Goal: Transaction & Acquisition: Purchase product/service

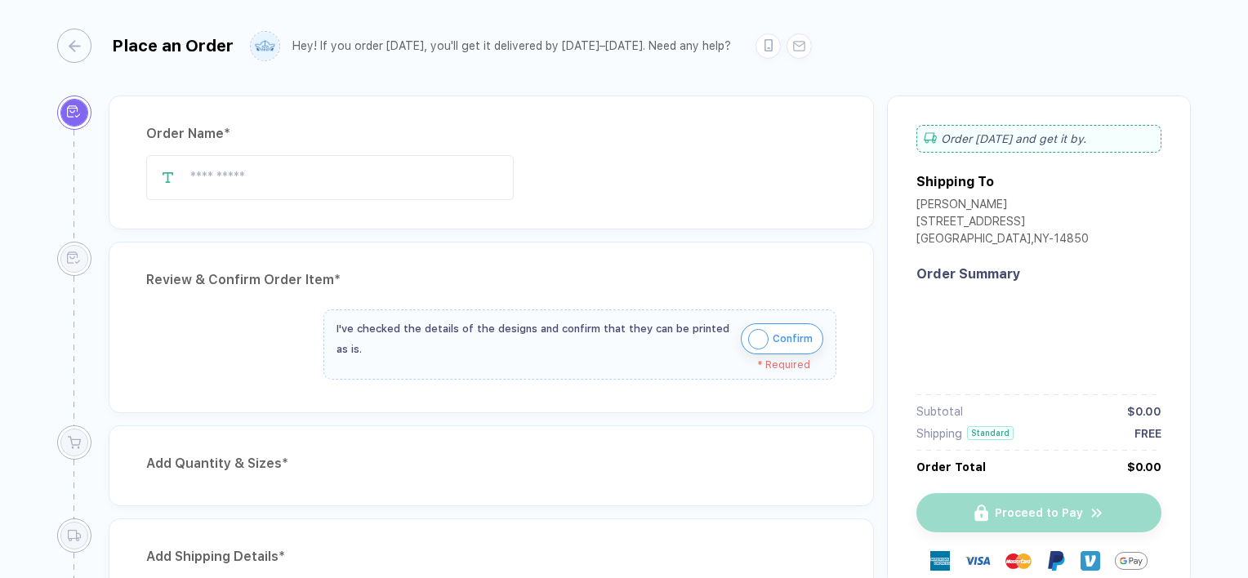
type input "****"
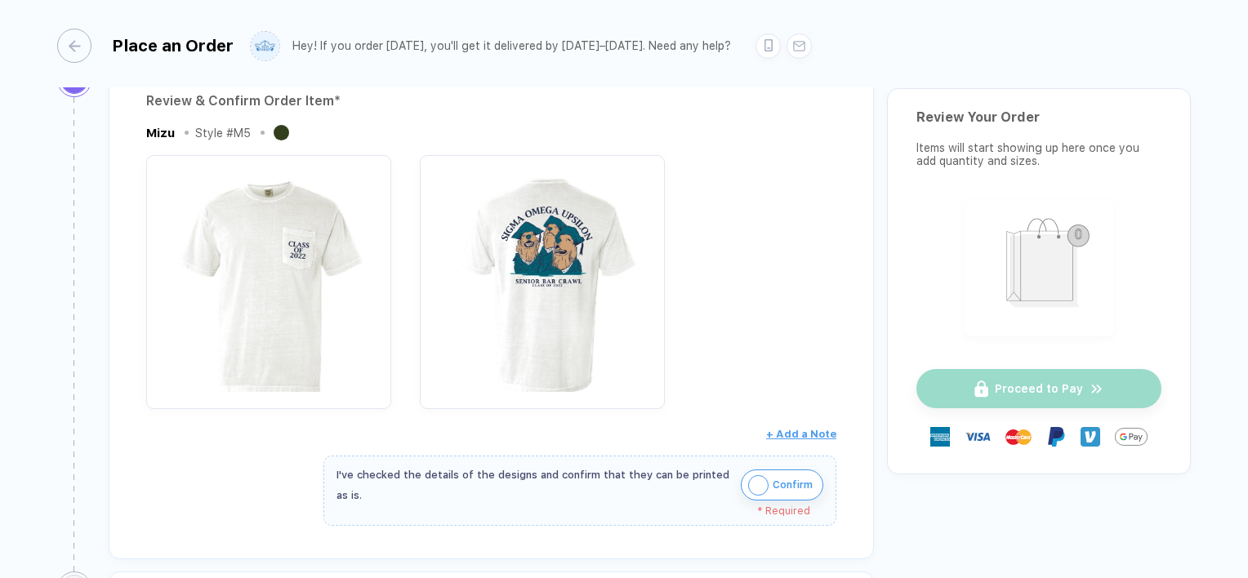
scroll to position [178, 0]
click at [765, 488] on img "button" at bounding box center [758, 486] width 20 height 20
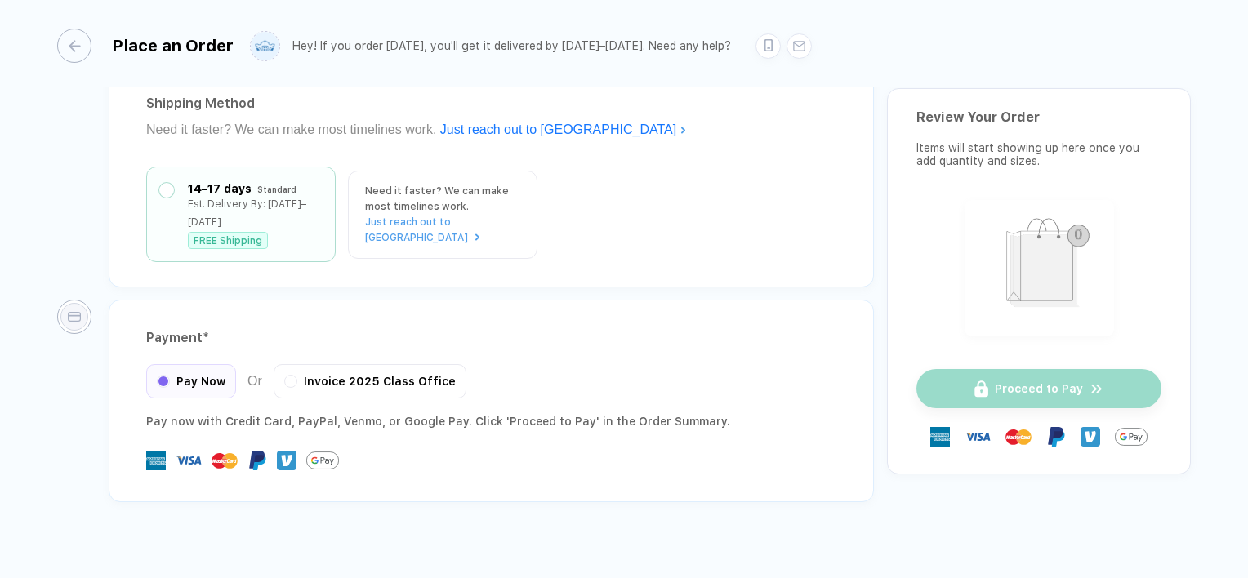
scroll to position [1116, 0]
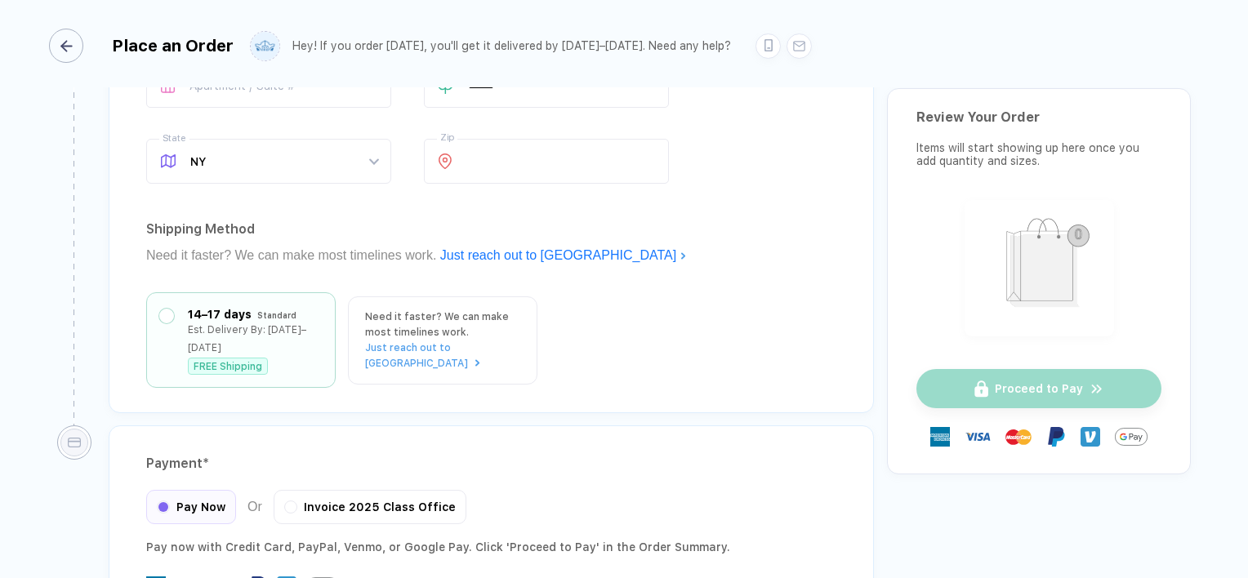
click at [75, 42] on div "button" at bounding box center [66, 46] width 34 height 34
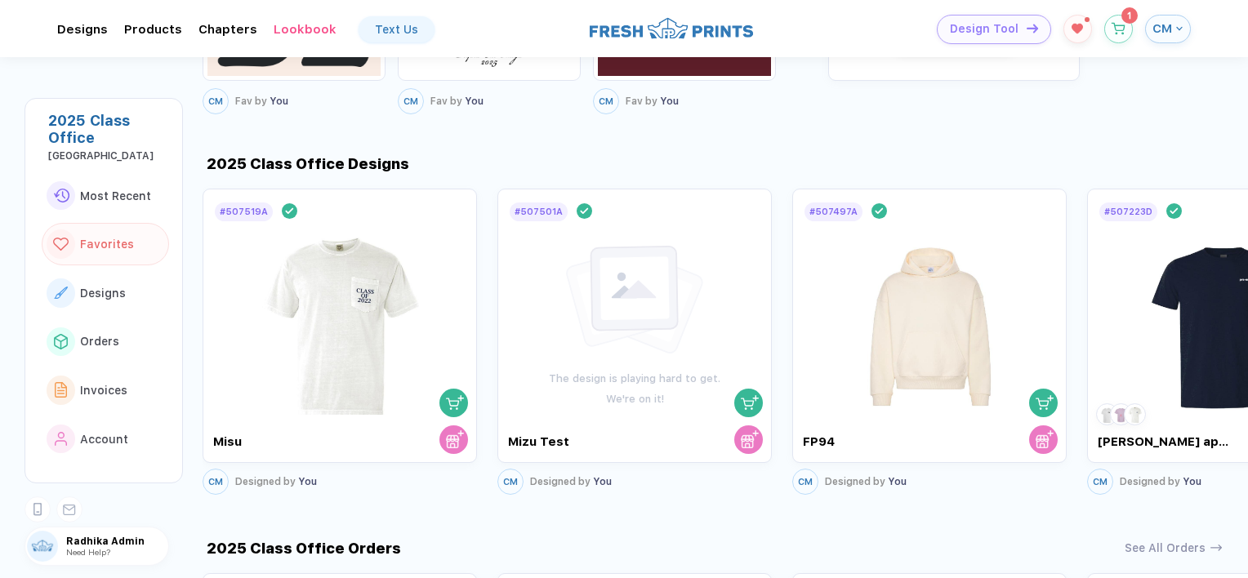
scroll to position [904, 0]
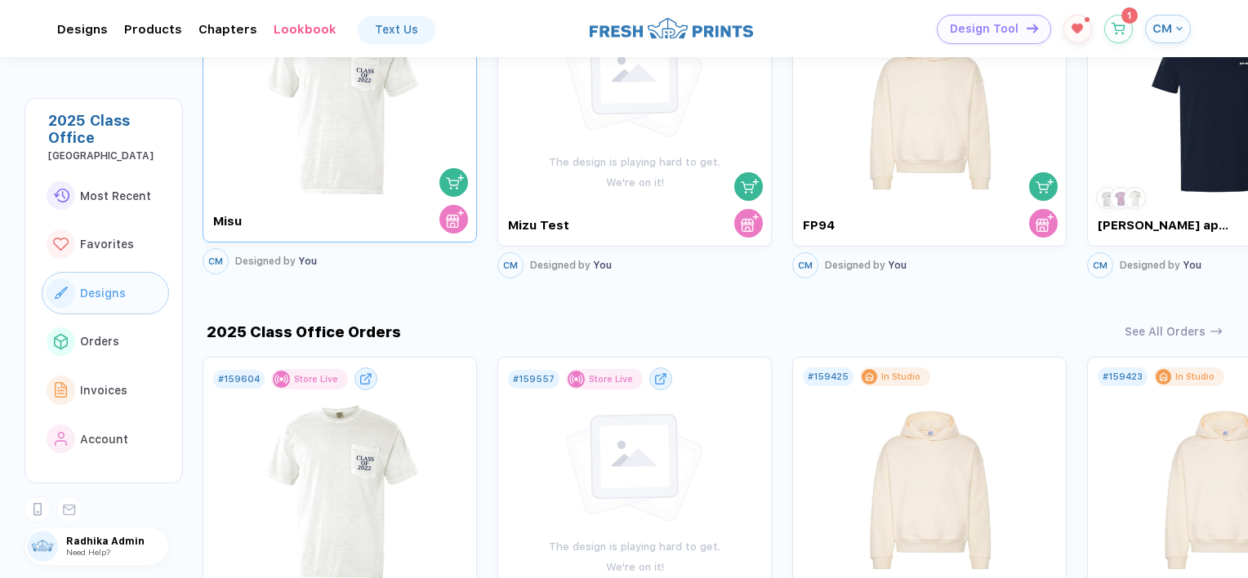
click at [292, 167] on img at bounding box center [340, 98] width 184 height 192
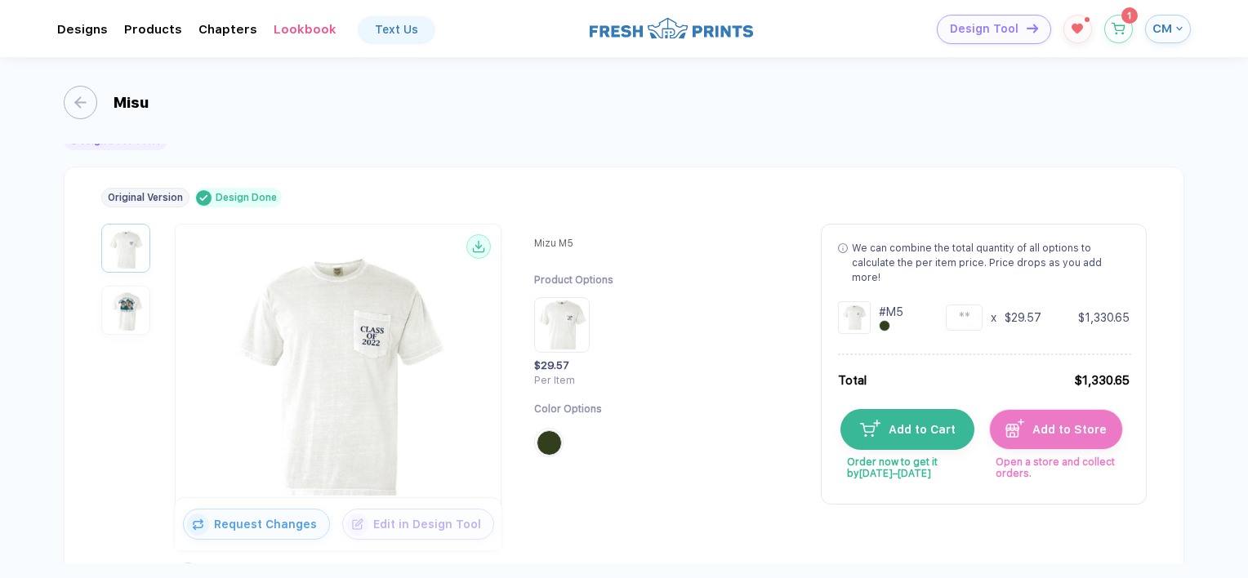
scroll to position [7, 0]
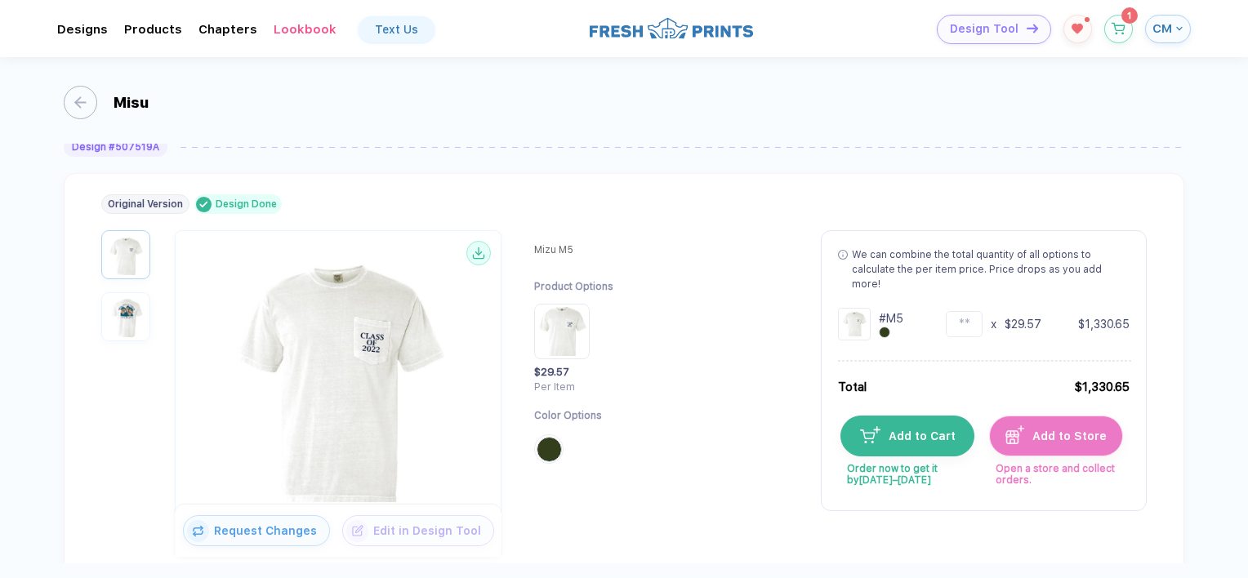
click at [74, 118] on div "Misu" at bounding box center [624, 100] width 1121 height 87
click at [80, 106] on div "button" at bounding box center [72, 102] width 33 height 33
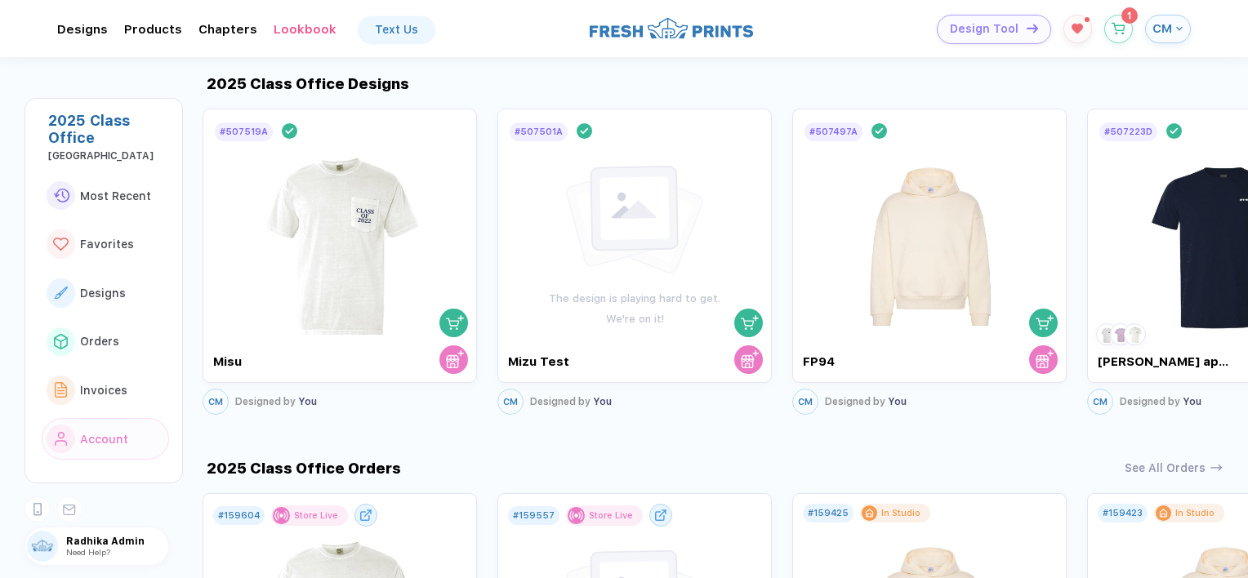
scroll to position [768, 0]
click at [853, 258] on img at bounding box center [930, 235] width 184 height 192
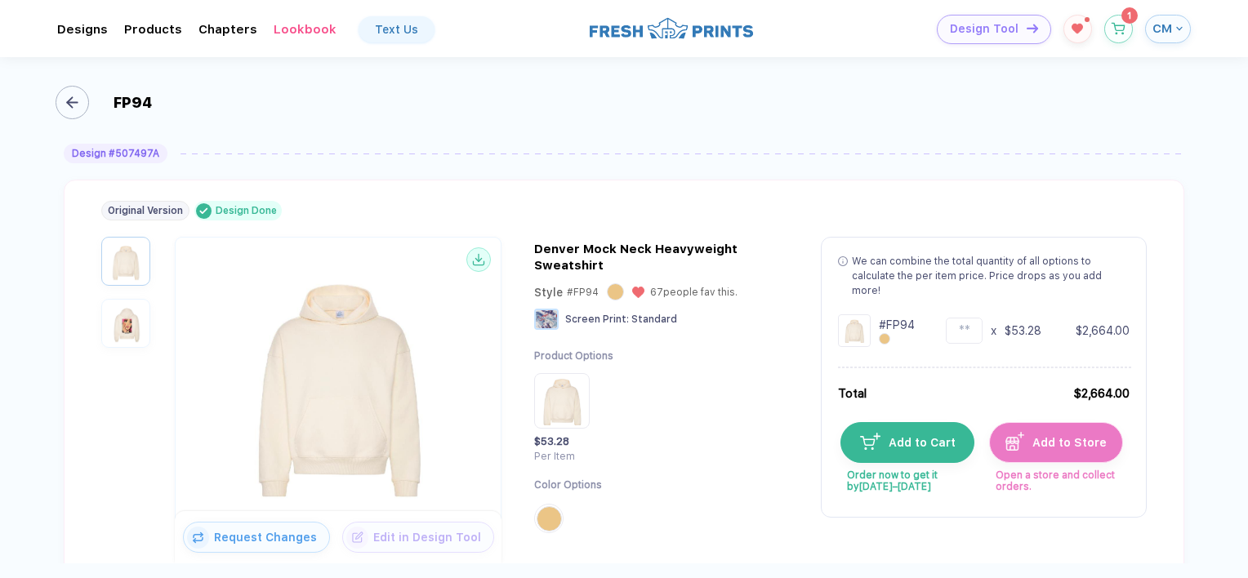
click at [77, 96] on icon "button" at bounding box center [72, 102] width 12 height 12
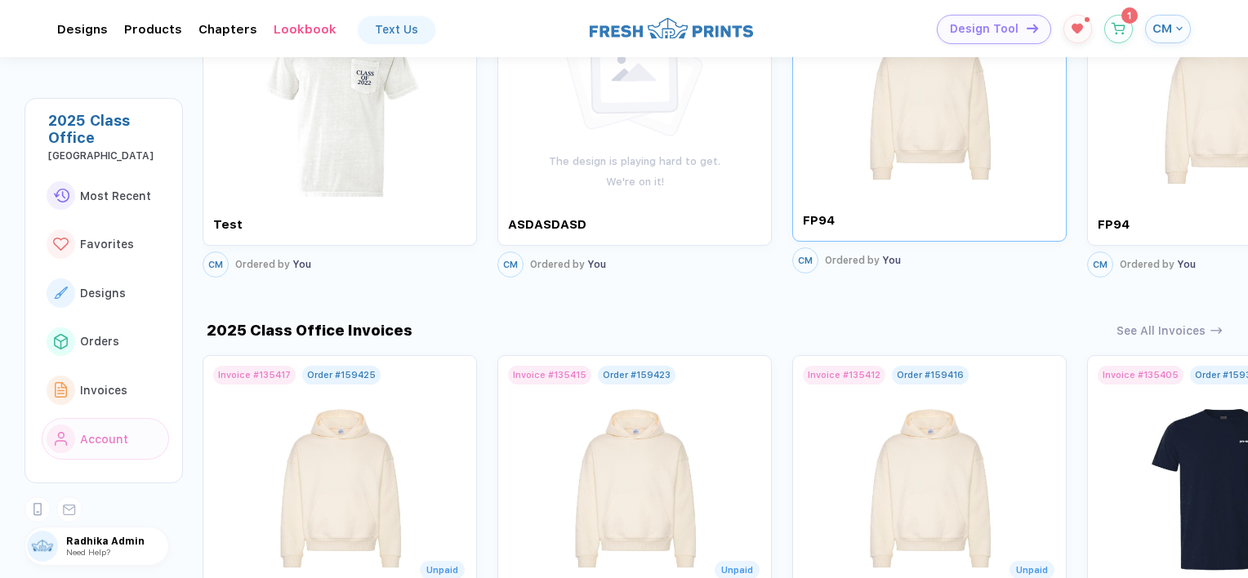
scroll to position [1169, 0]
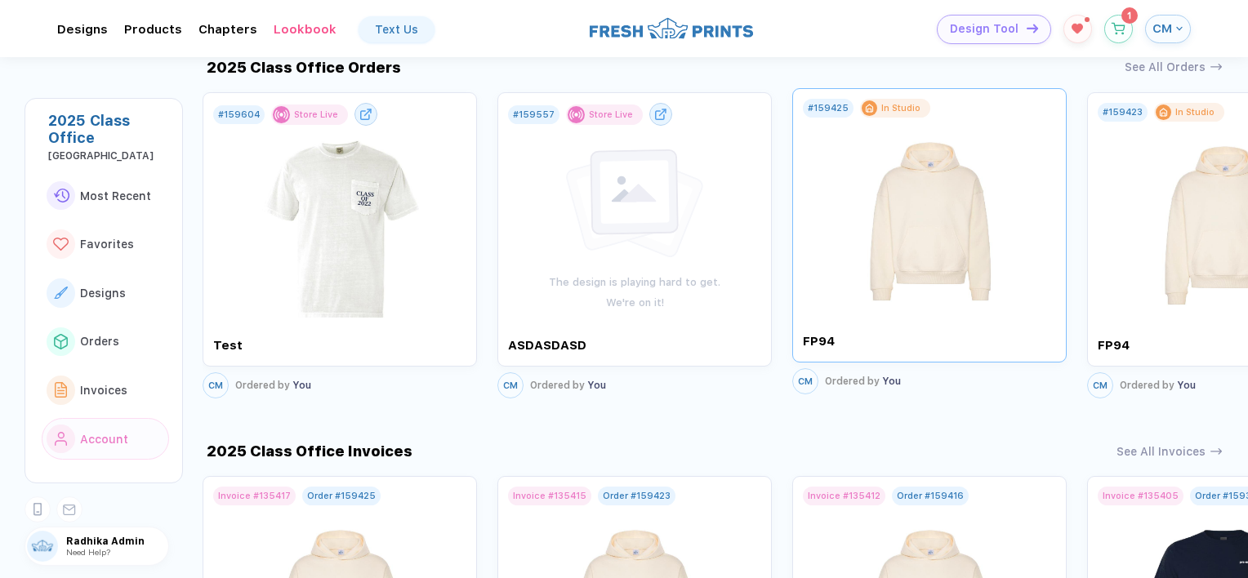
click at [924, 192] on img at bounding box center [930, 214] width 184 height 192
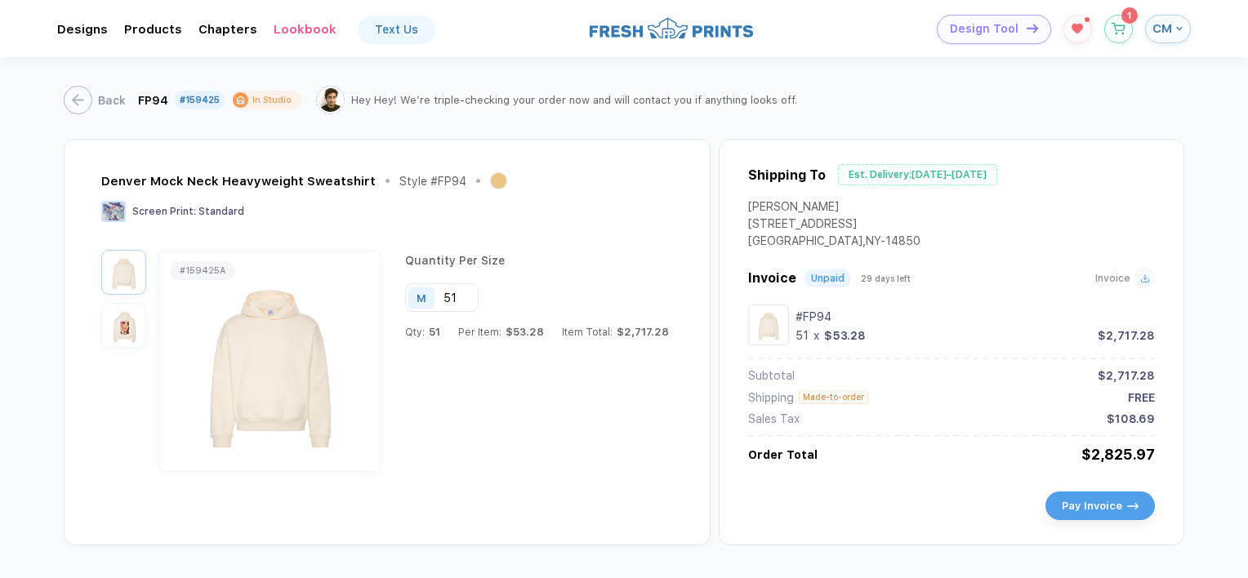
scroll to position [29, 0]
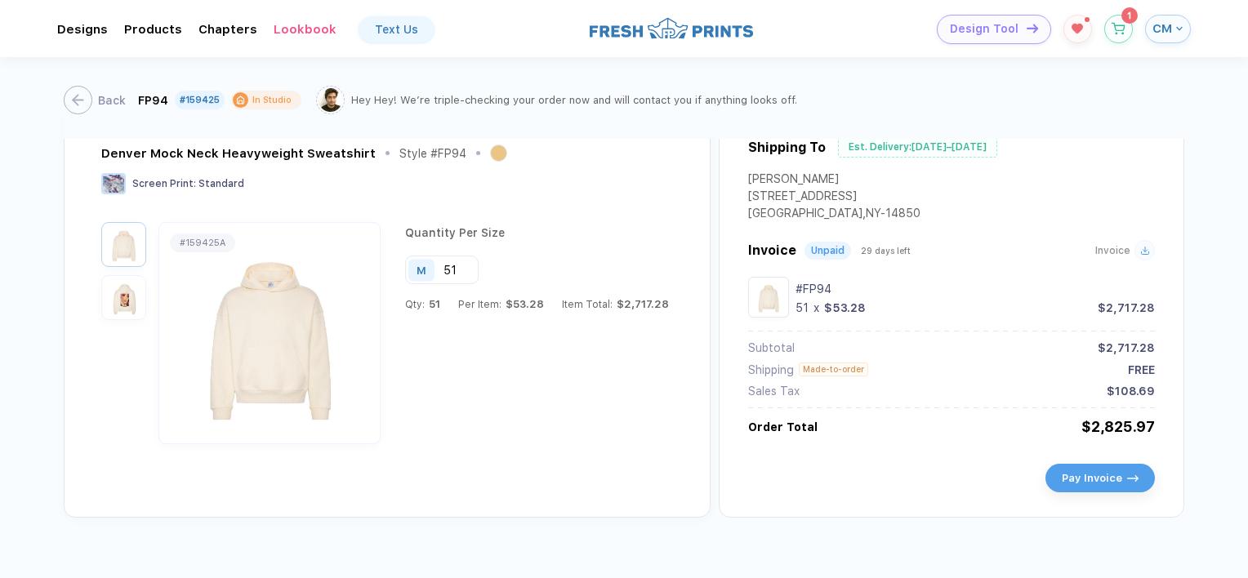
click at [78, 115] on div "Back FP94 #159425 In Studio Hey Hey! We’re triple-checking your order now and w…" at bounding box center [624, 98] width 1121 height 82
click at [78, 100] on div "button" at bounding box center [70, 100] width 29 height 29
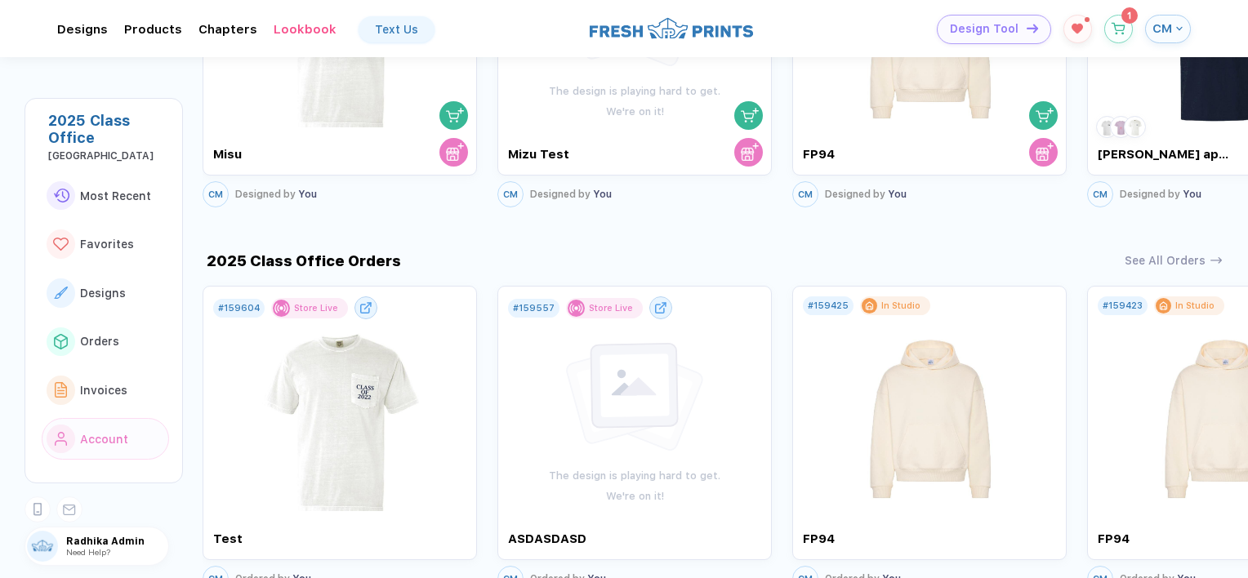
scroll to position [649, 0]
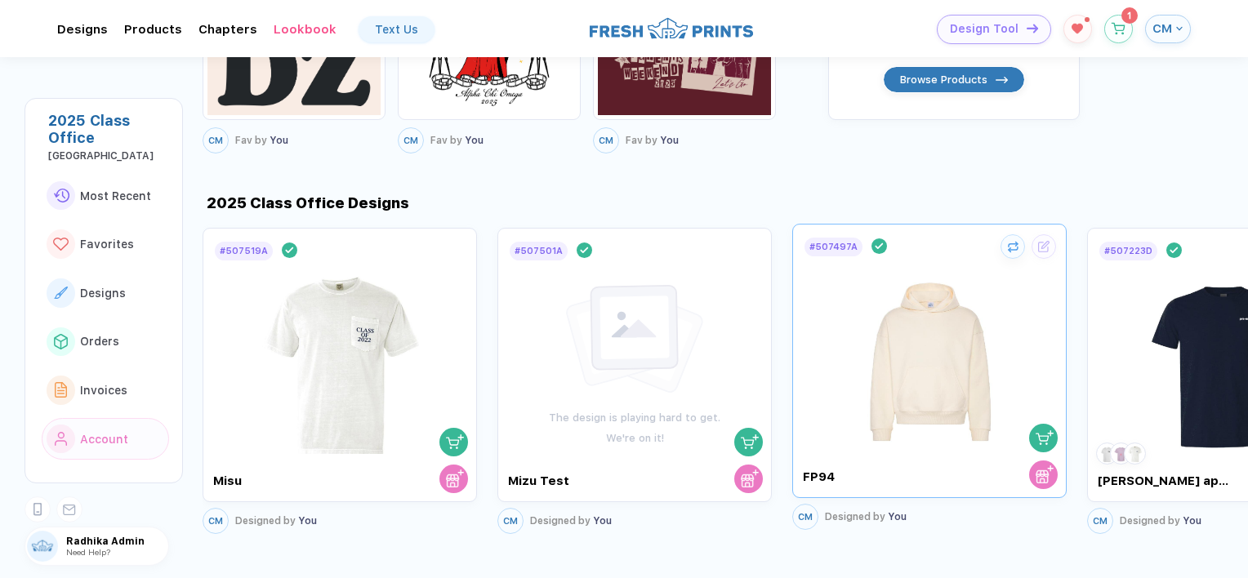
click at [957, 391] on img at bounding box center [930, 354] width 184 height 192
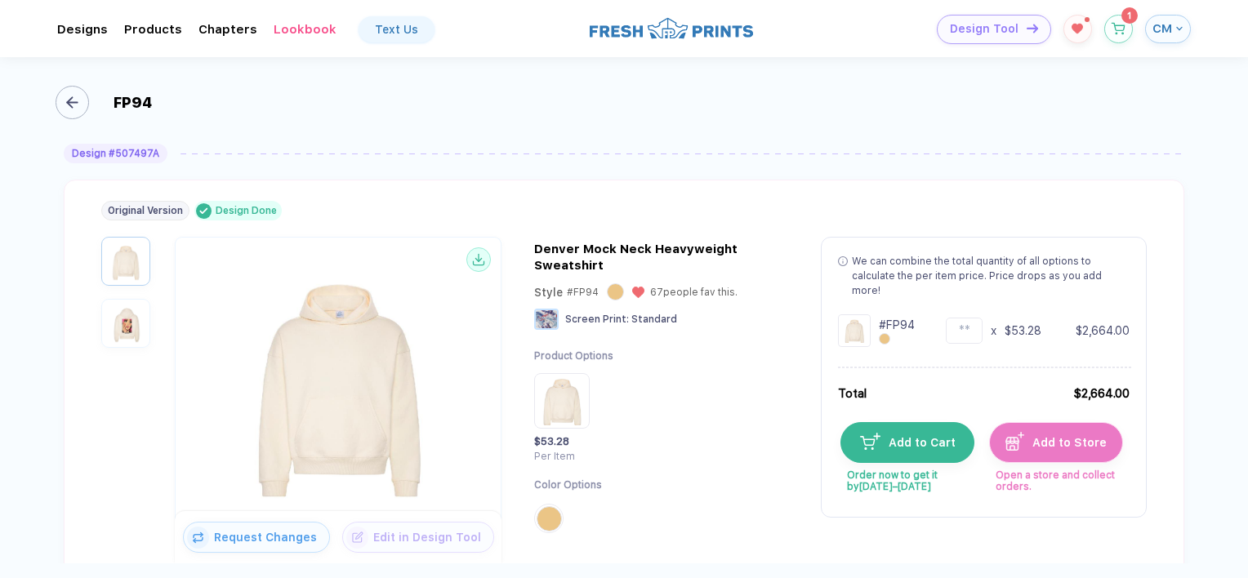
click at [67, 95] on div "button" at bounding box center [72, 102] width 33 height 33
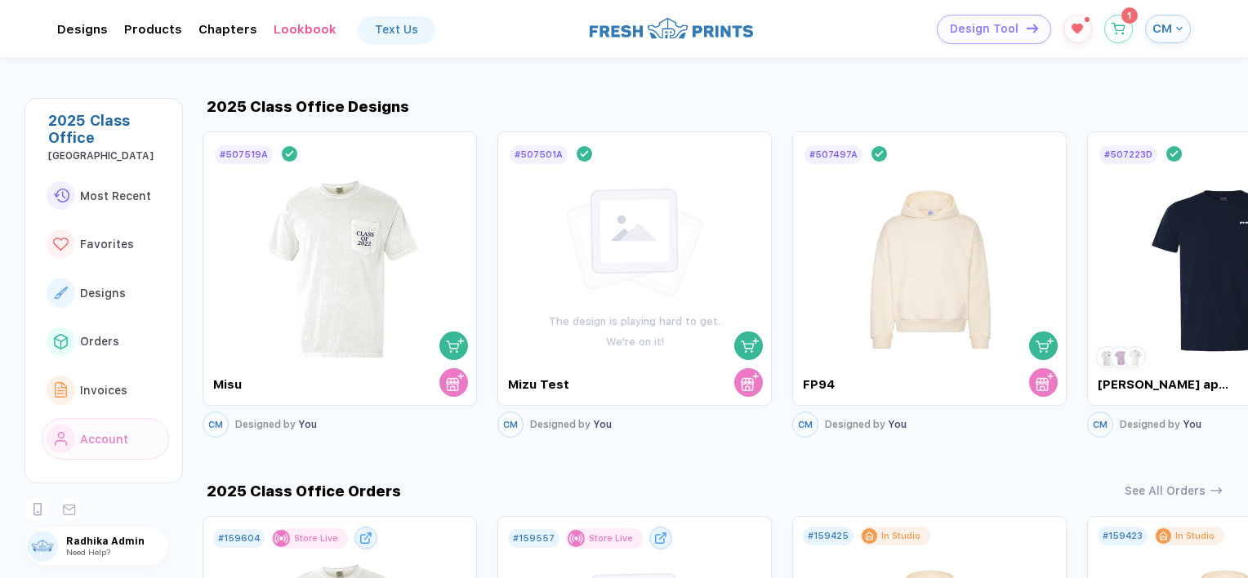
scroll to position [766, 0]
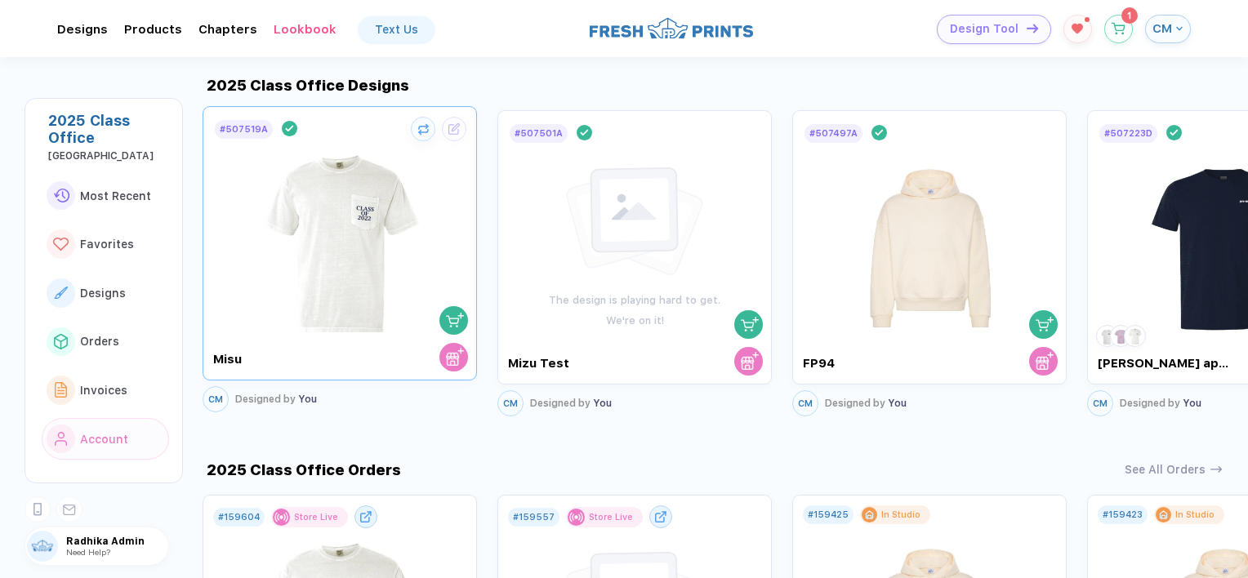
click at [366, 280] on img at bounding box center [340, 237] width 184 height 192
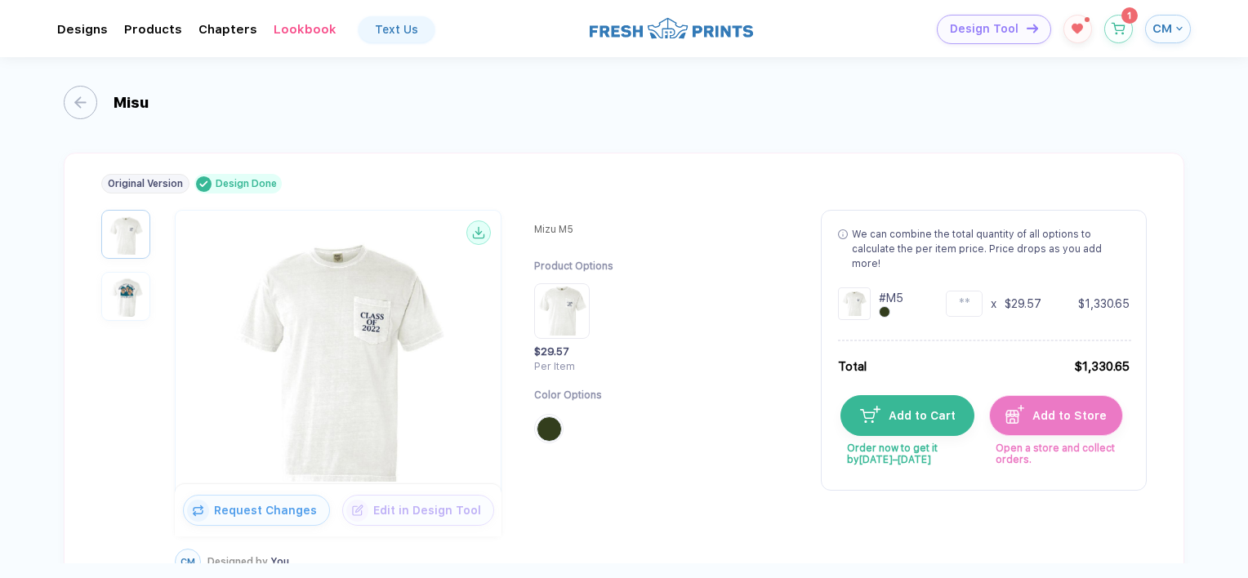
scroll to position [23, 0]
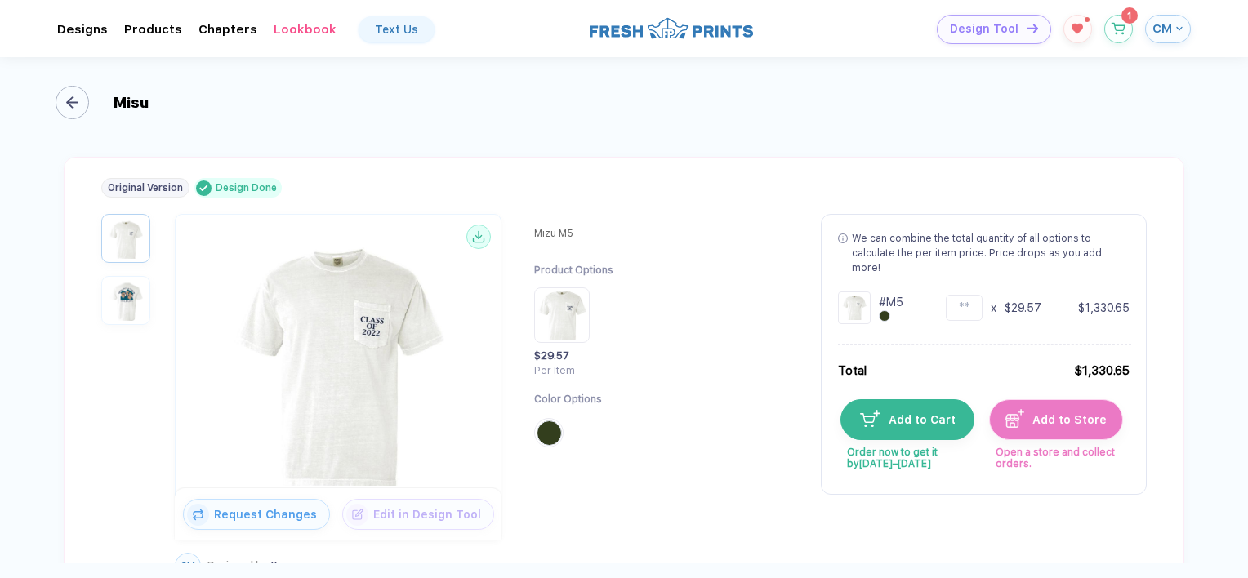
click at [74, 97] on icon "button" at bounding box center [72, 102] width 12 height 12
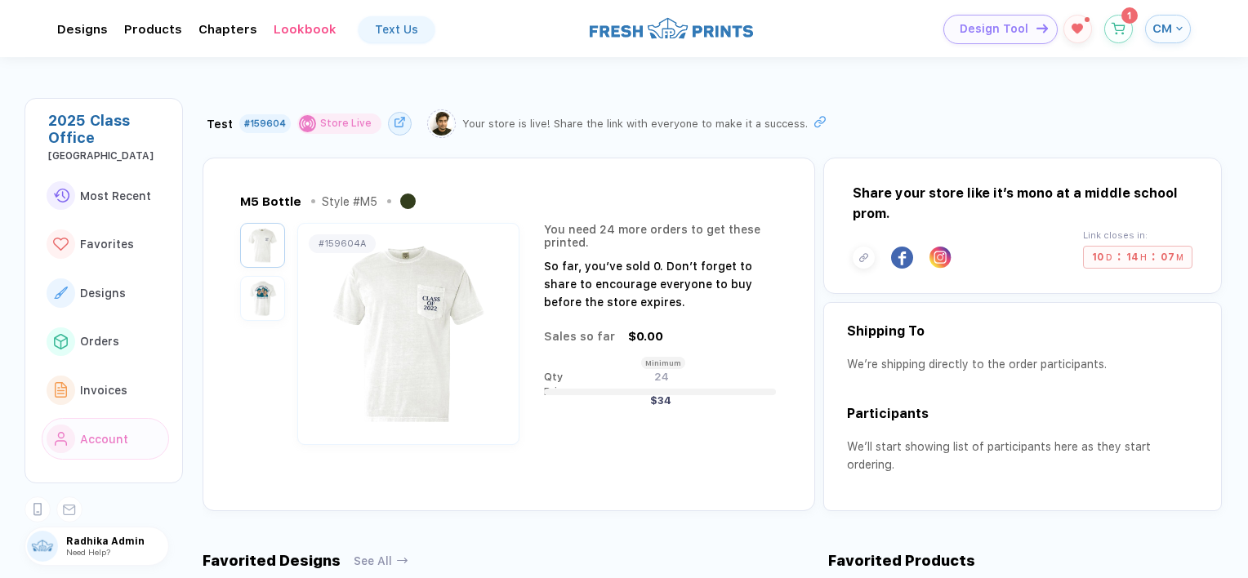
click at [1012, 29] on span "Design Tool" at bounding box center [994, 29] width 69 height 14
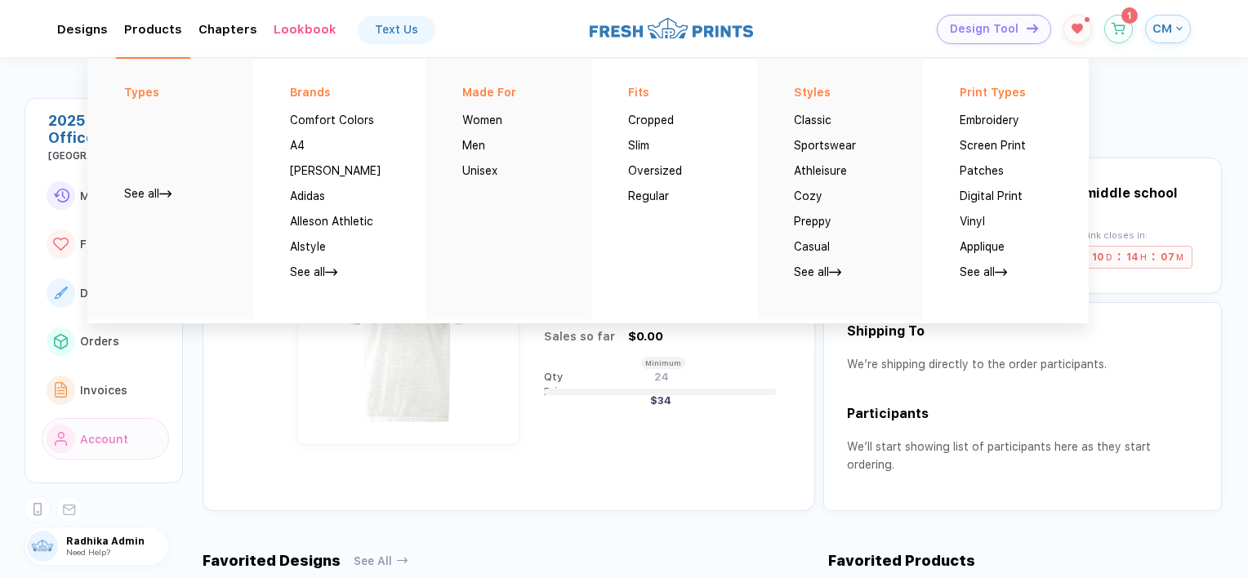
click at [154, 22] on div "Products Types See all Brands Comfort Colors A4 [PERSON_NAME] Adidas Alleson At…" at bounding box center [153, 29] width 58 height 15
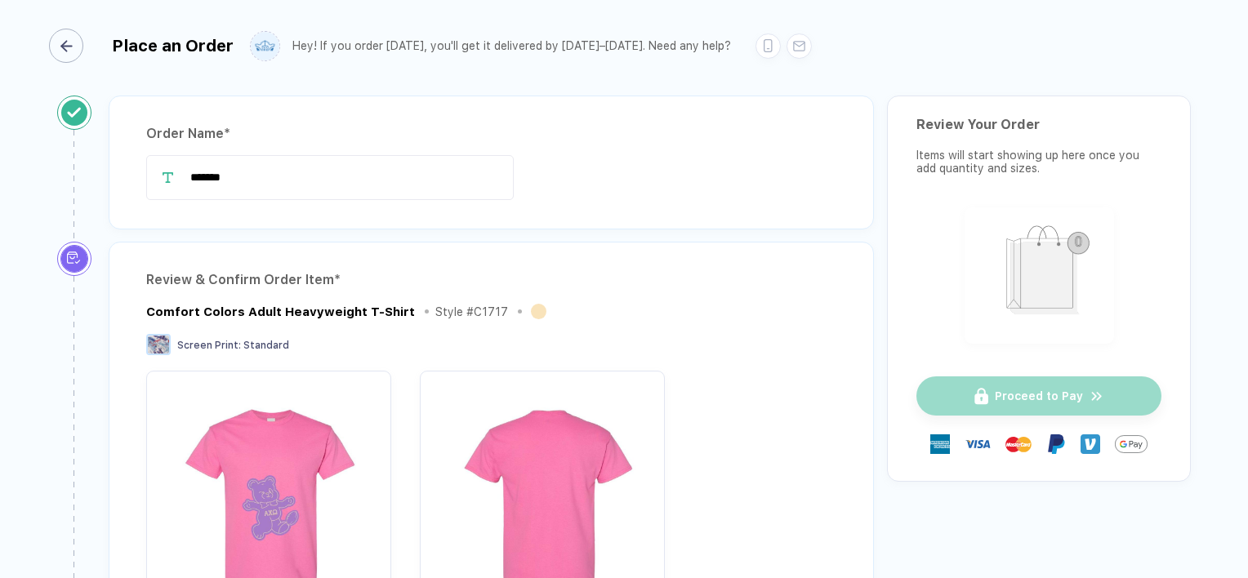
click at [85, 39] on button "button" at bounding box center [69, 46] width 34 height 34
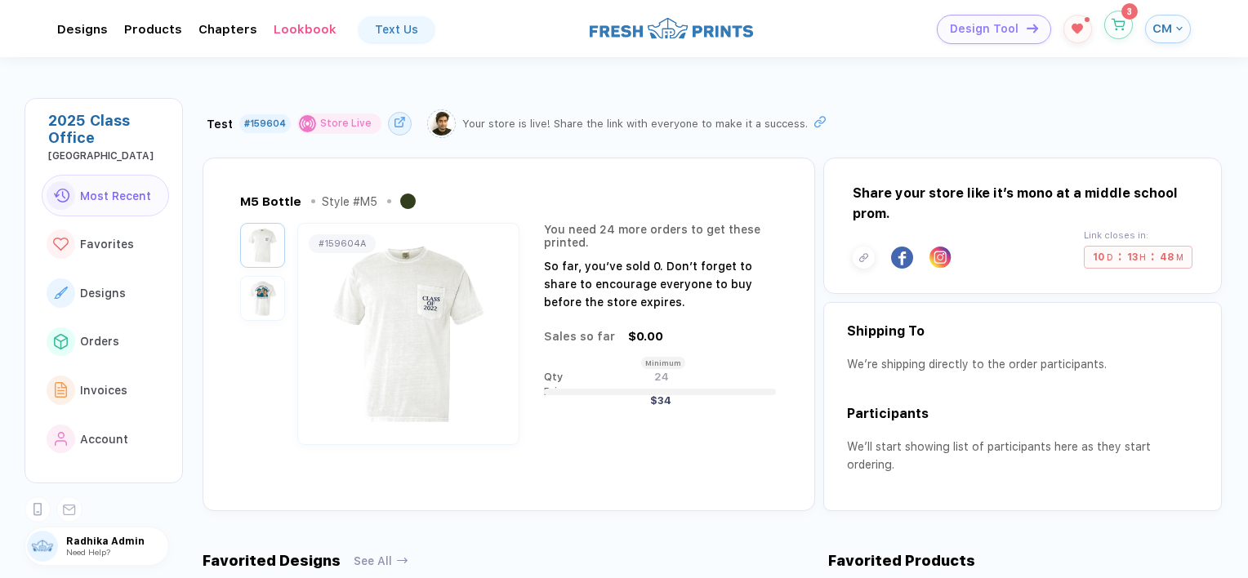
click at [1123, 37] on button "button" at bounding box center [1119, 25] width 29 height 29
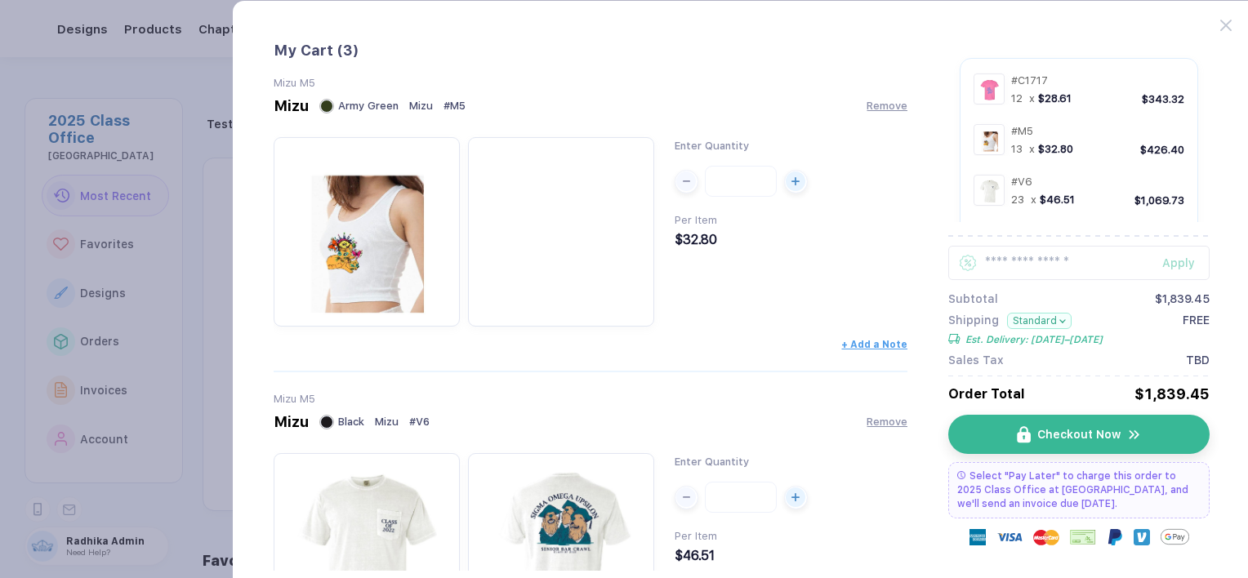
click at [1047, 310] on div "Apply Subtotal $1,839.45 Shipping Standard Est. Delivery: Oct 3–6 FREE Sales Ta…" at bounding box center [1078, 306] width 261 height 121
click at [1042, 320] on button "Standard" at bounding box center [1039, 321] width 65 height 16
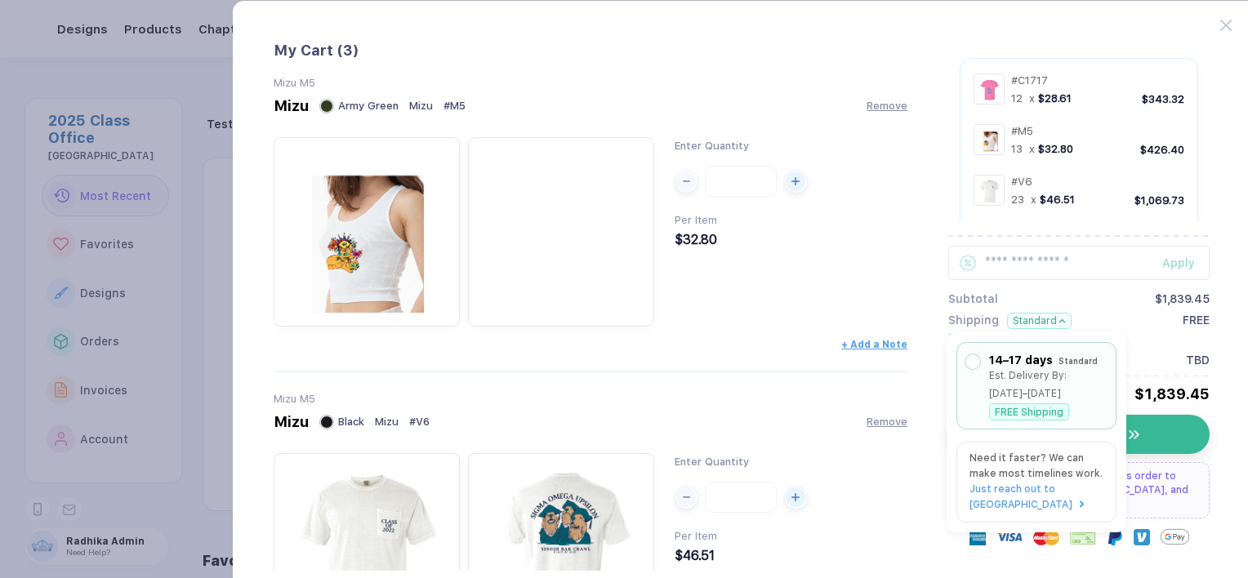
click at [1078, 294] on div "Subtotal $1,839.45" at bounding box center [1078, 298] width 261 height 13
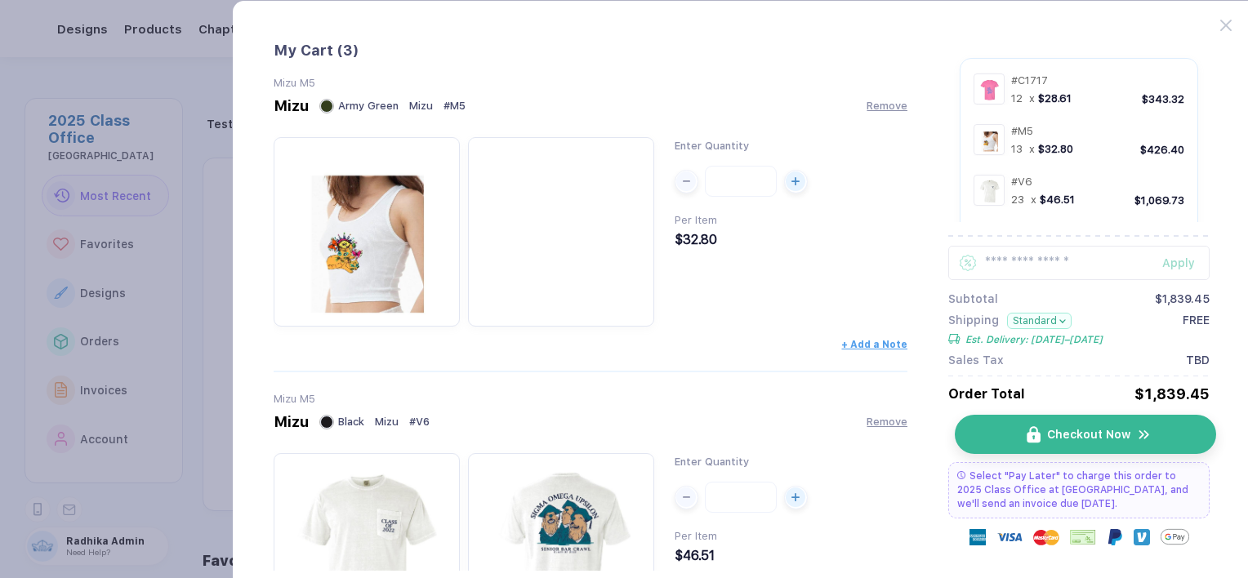
click at [1103, 435] on span "Checkout Now" at bounding box center [1088, 434] width 83 height 13
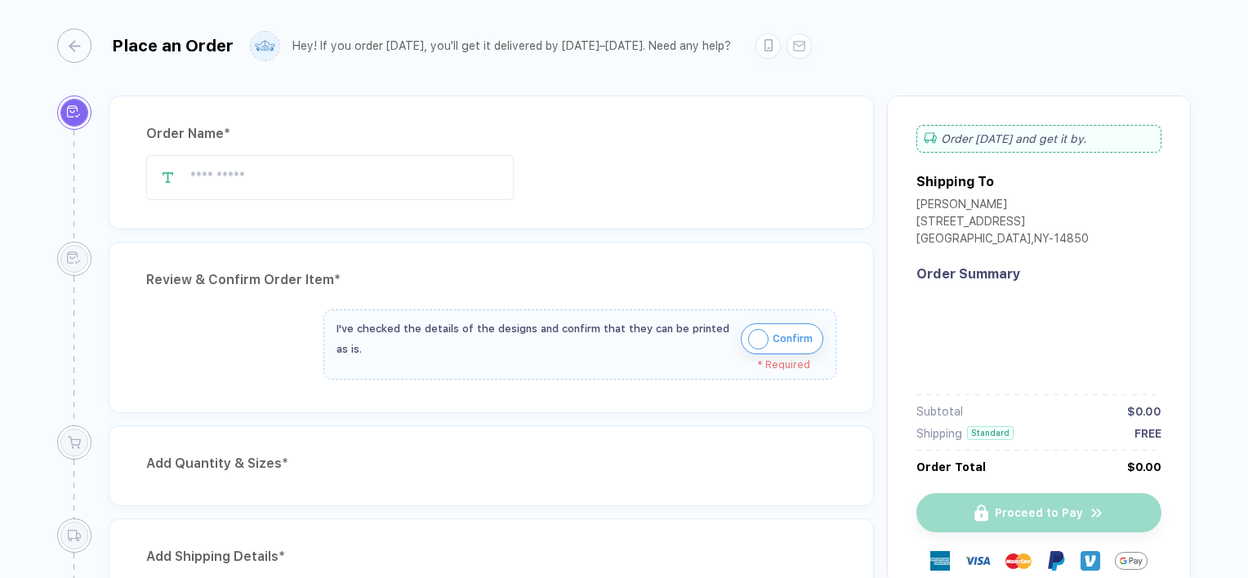
type input "*******"
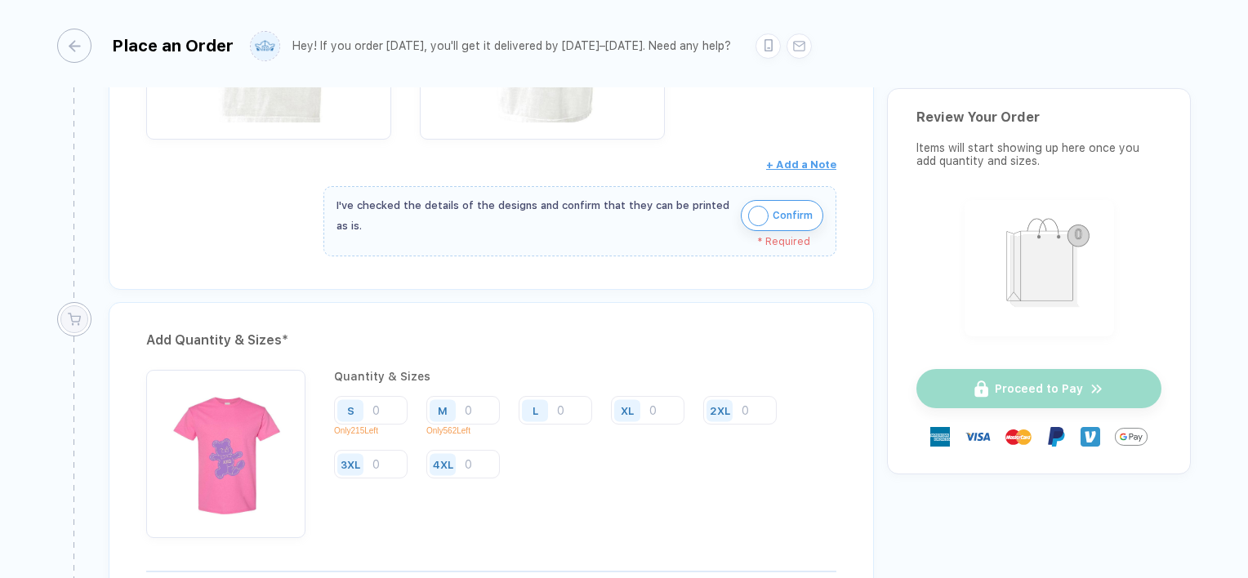
scroll to position [1176, 0]
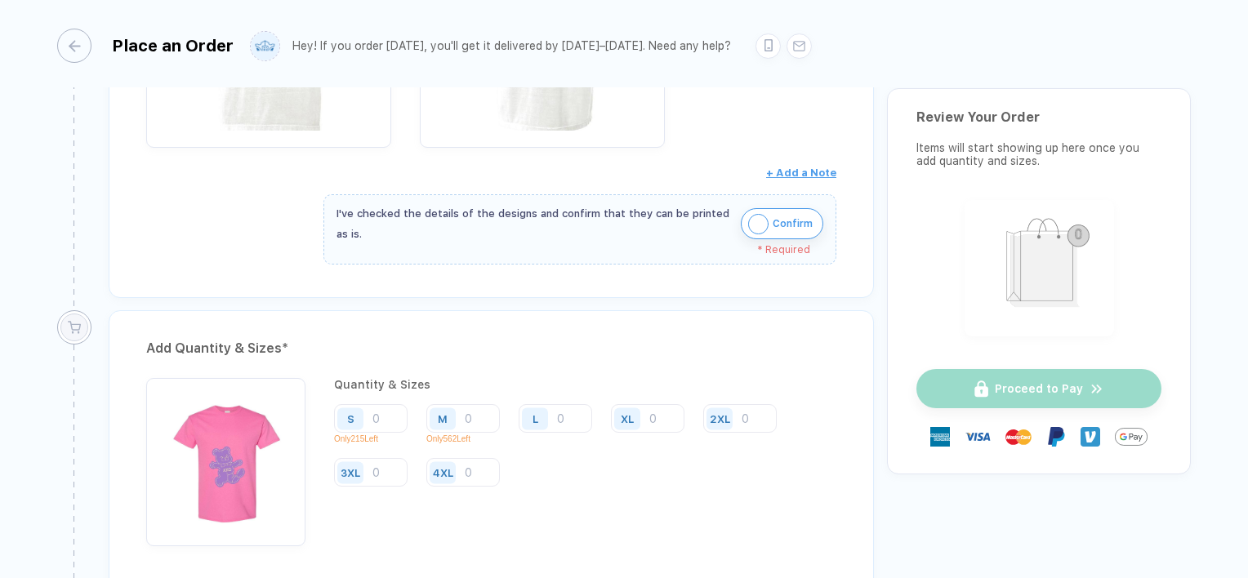
click at [762, 225] on img "button" at bounding box center [758, 224] width 20 height 20
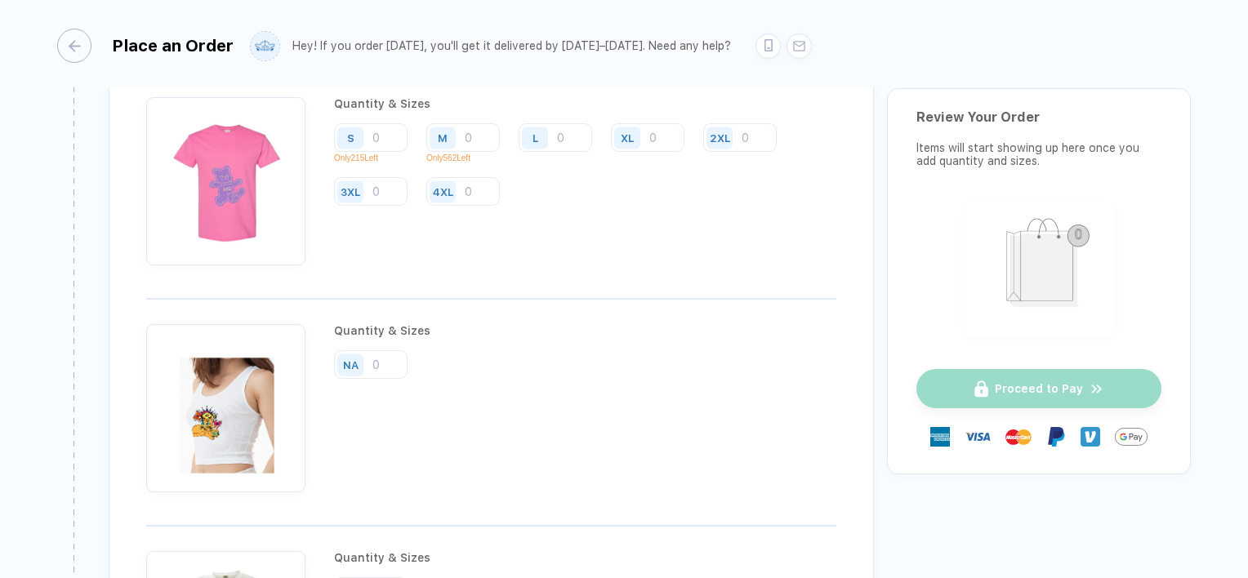
scroll to position [1449, 0]
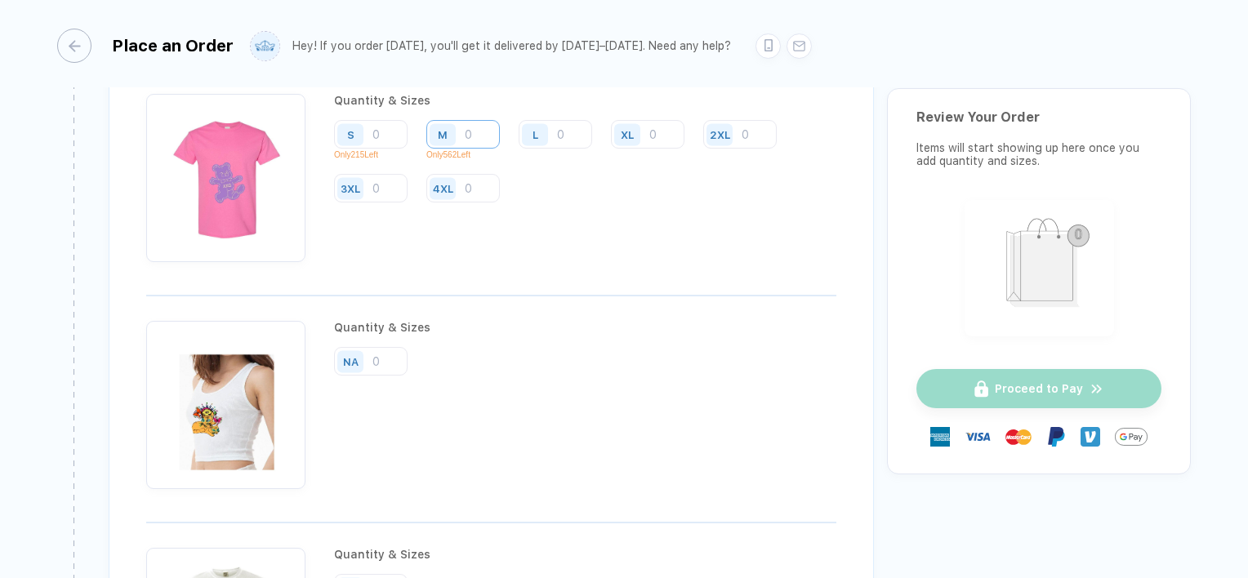
click at [484, 124] on input "number" at bounding box center [463, 134] width 74 height 29
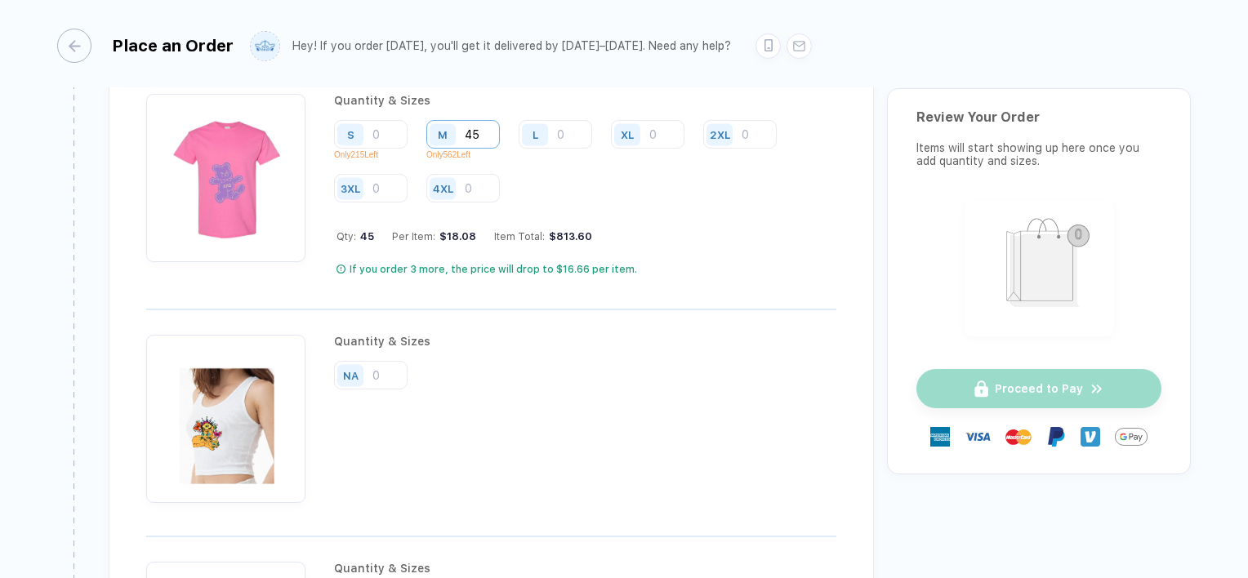
type input "45"
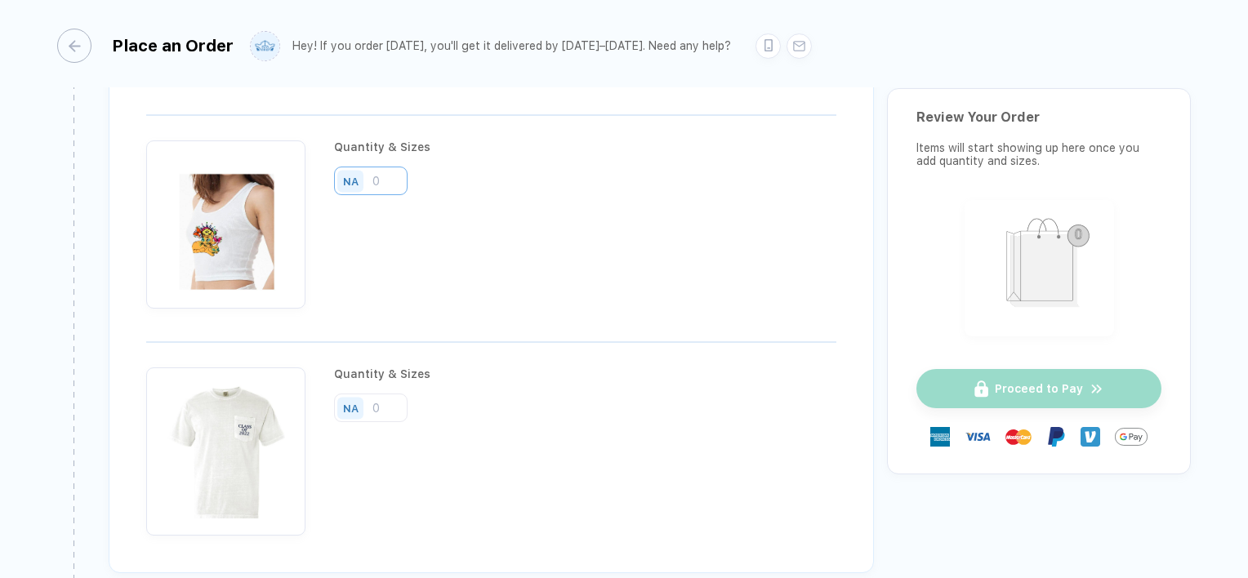
scroll to position [1647, 0]
click at [373, 177] on input "number" at bounding box center [371, 177] width 74 height 29
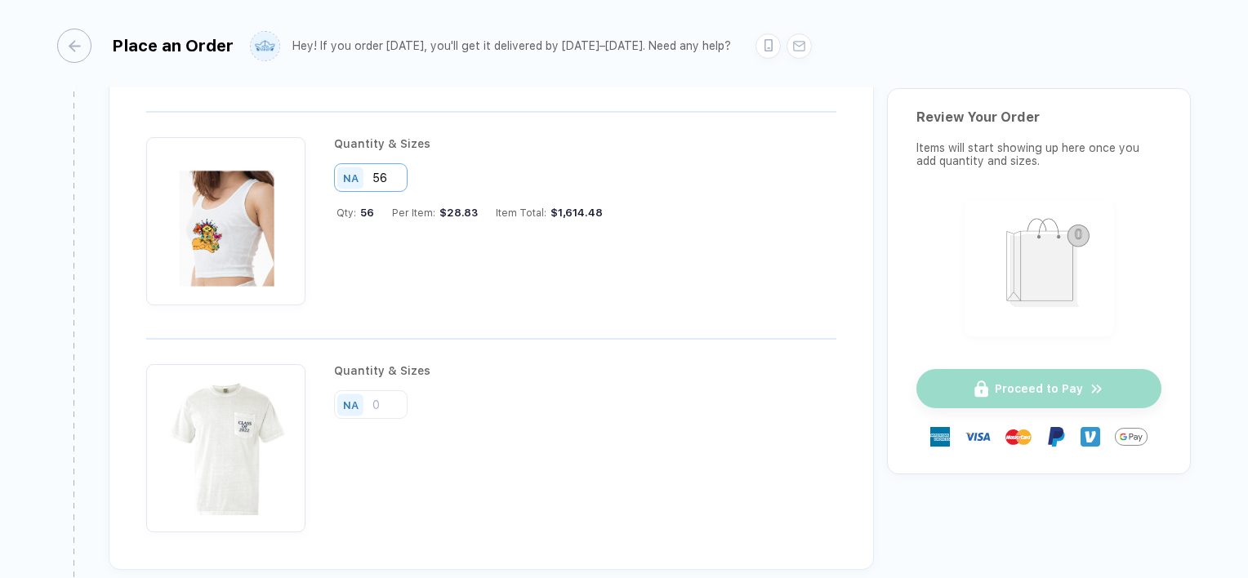
type input "56"
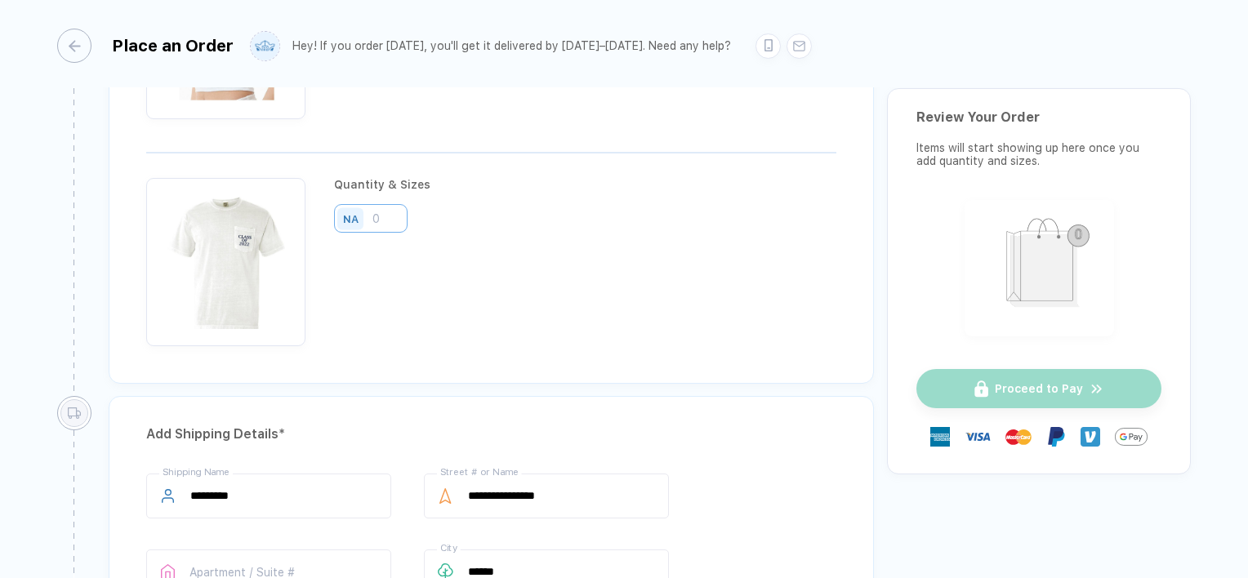
click at [383, 216] on input "number" at bounding box center [371, 218] width 74 height 29
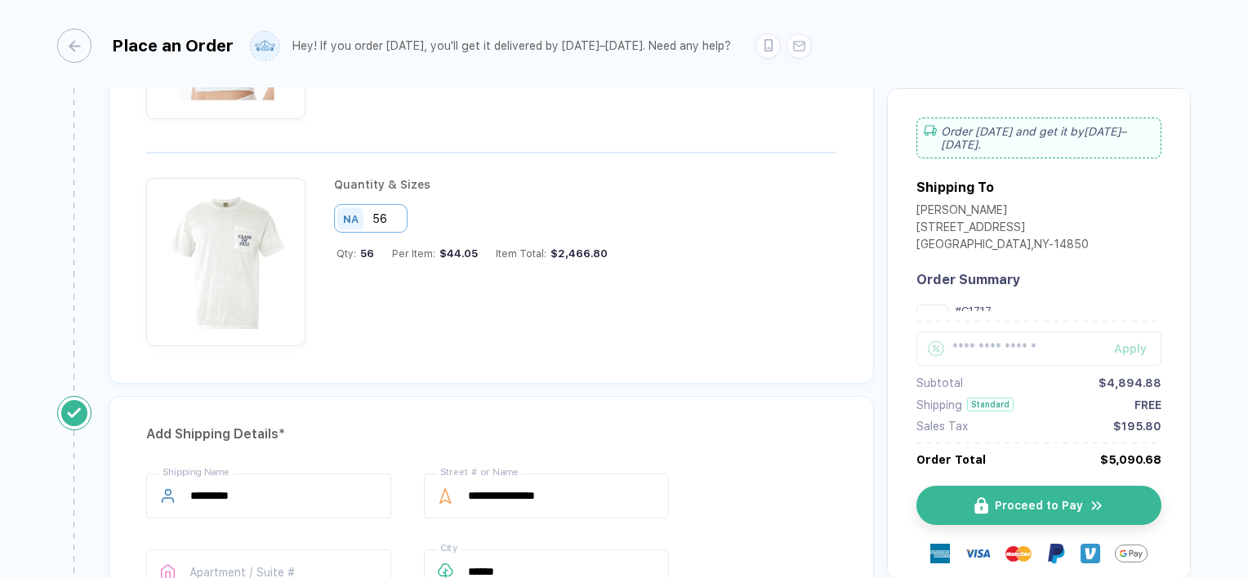
type input "56"
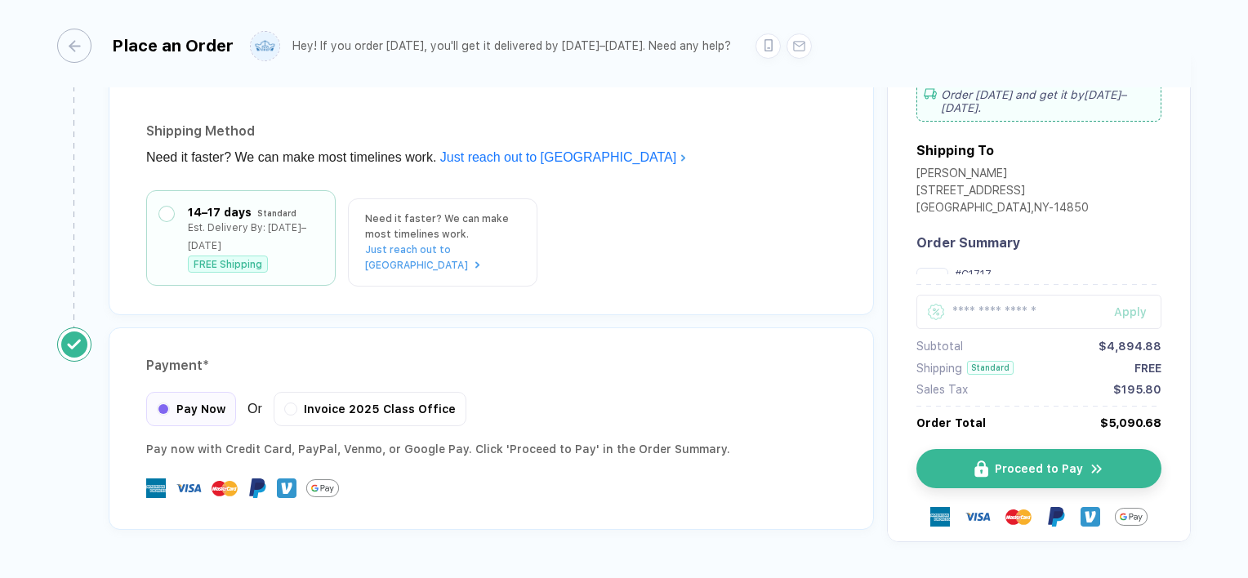
scroll to position [2441, 0]
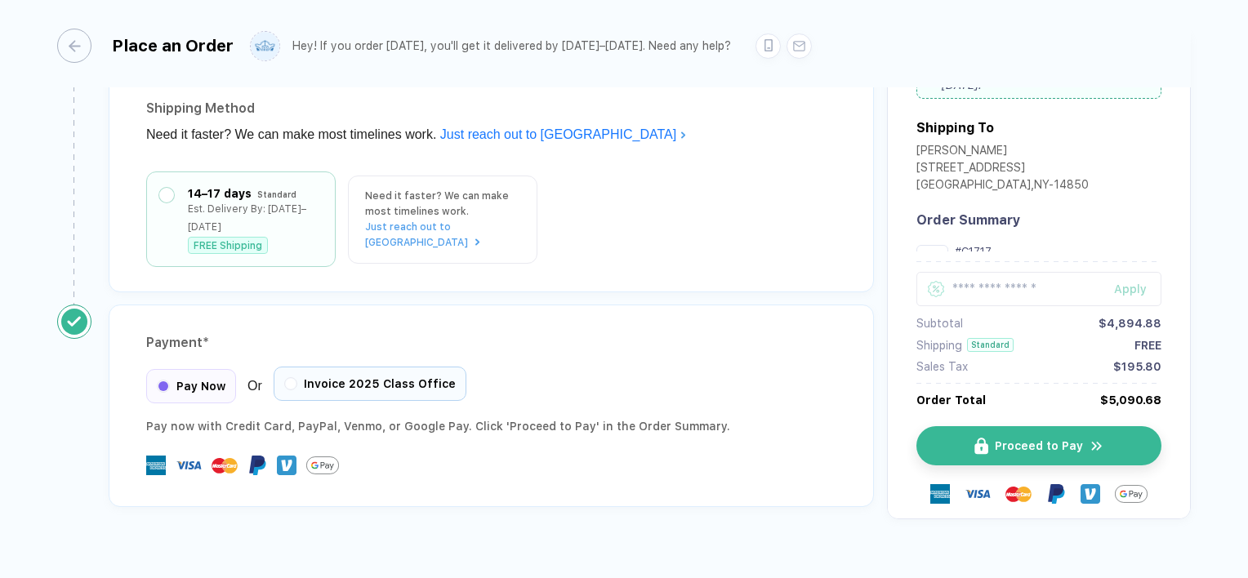
click at [333, 377] on span "Invoice 2025 Class Office" at bounding box center [380, 383] width 152 height 13
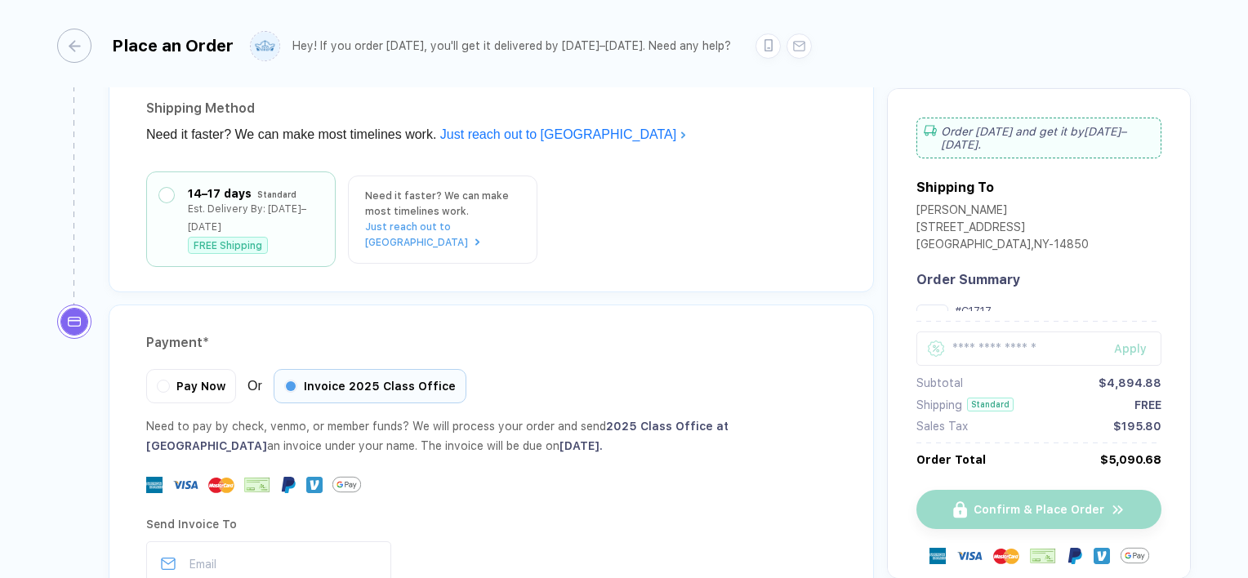
scroll to position [2604, 0]
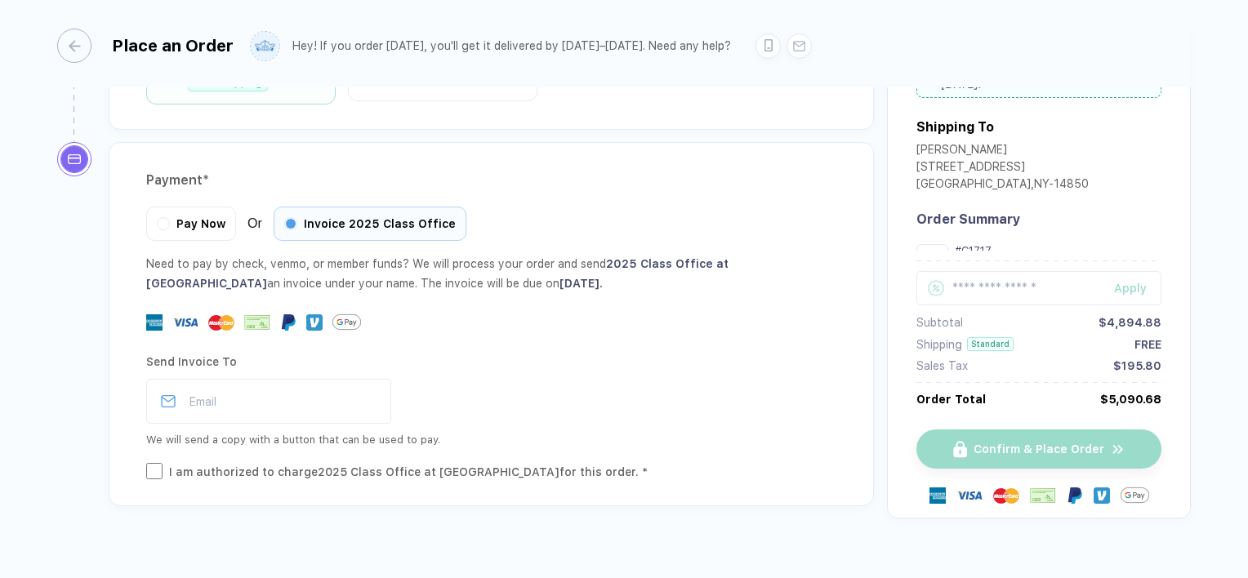
click at [248, 463] on div "I am authorized to charge 2025 Class Office at Abilene Christian University for…" at bounding box center [408, 472] width 479 height 18
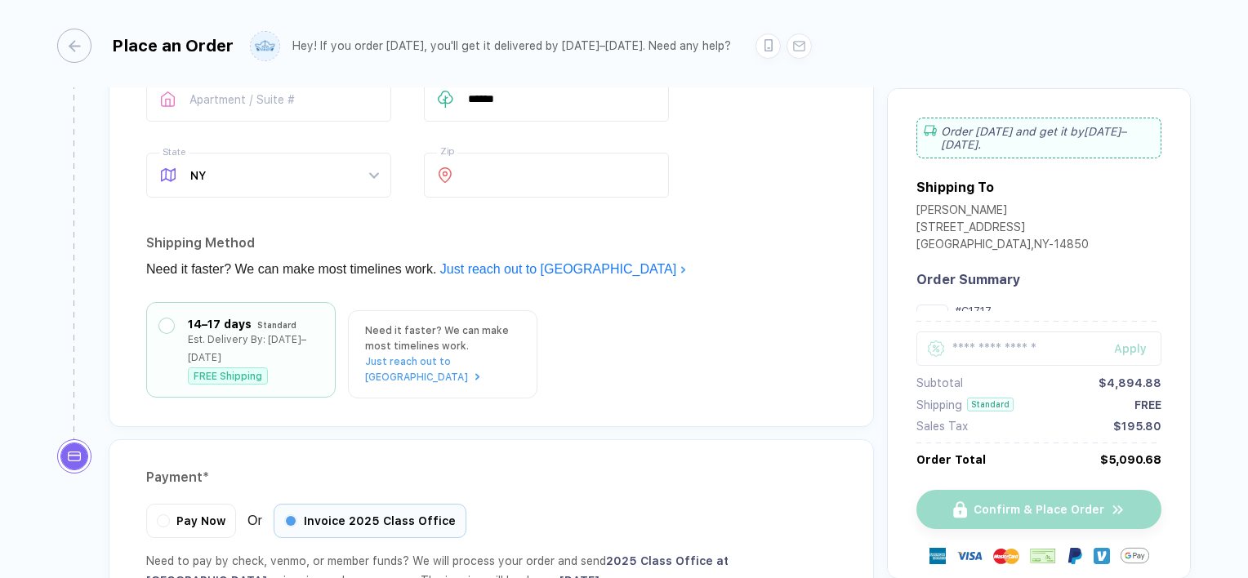
scroll to position [2309, 0]
click at [247, 333] on div "Est. Delivery By: [DATE]–[DATE]" at bounding box center [255, 346] width 135 height 36
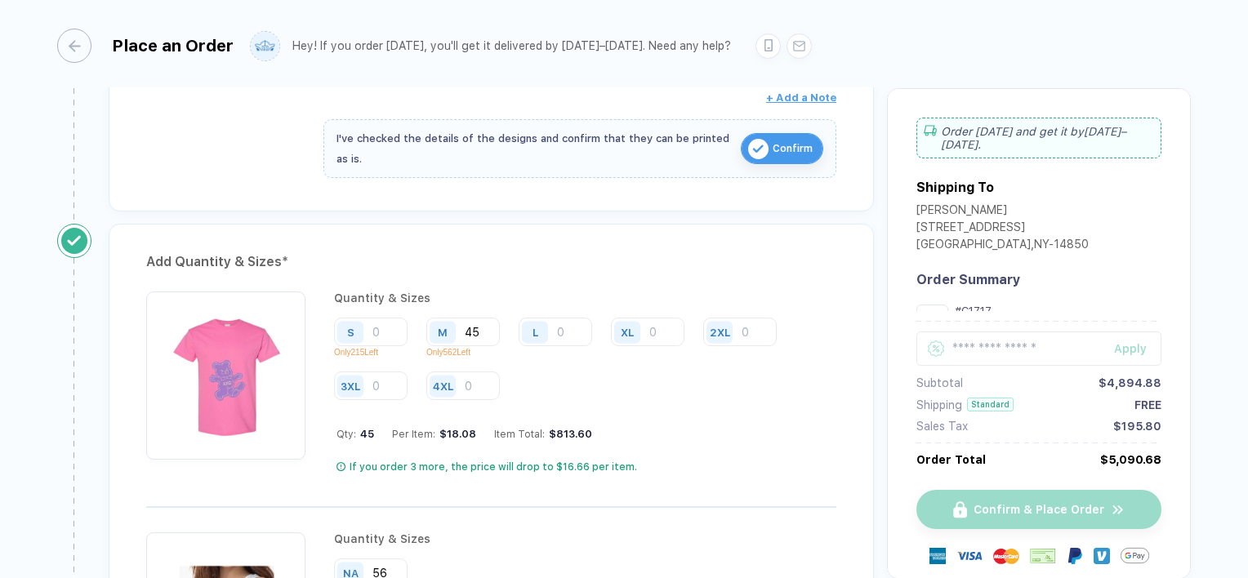
scroll to position [1105, 0]
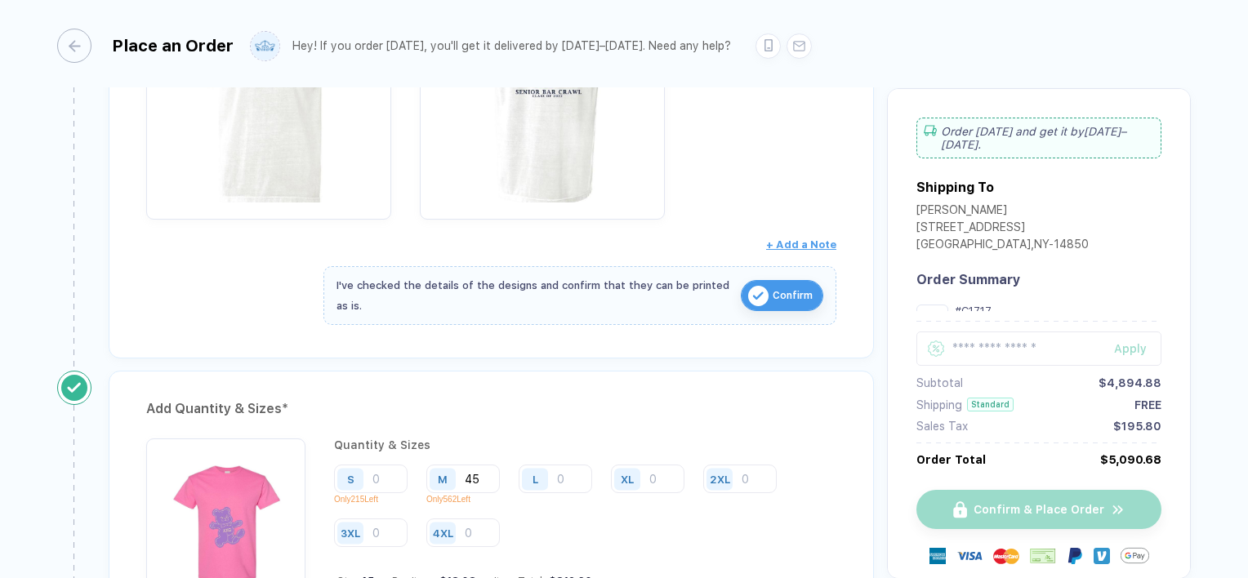
click at [751, 286] on img "button" at bounding box center [758, 296] width 20 height 20
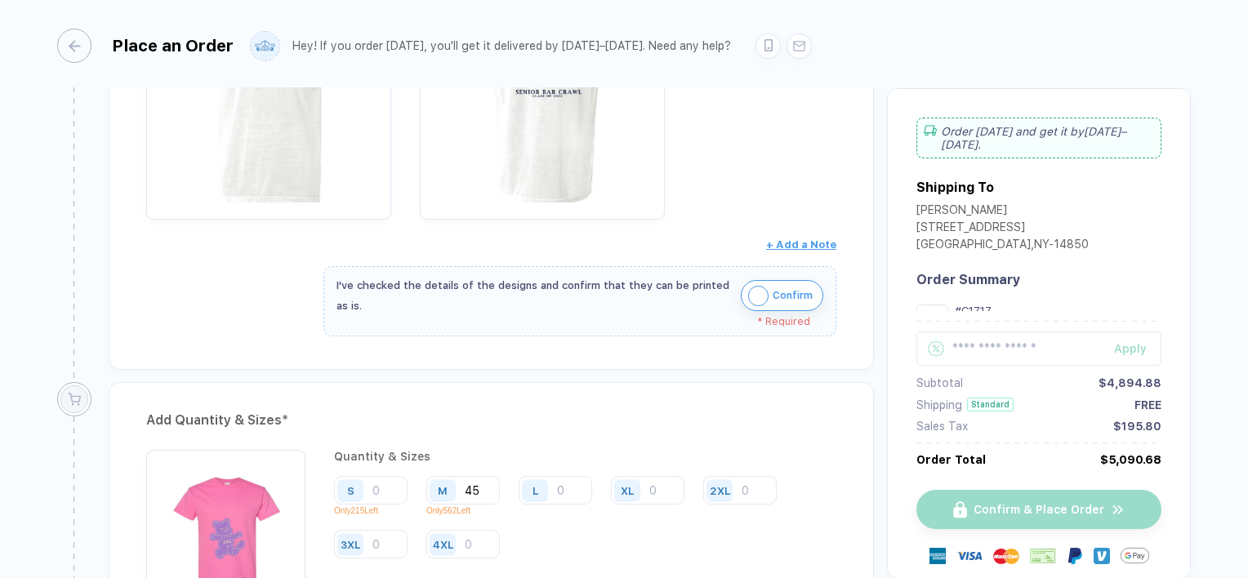
click at [751, 286] on img "button" at bounding box center [758, 296] width 20 height 20
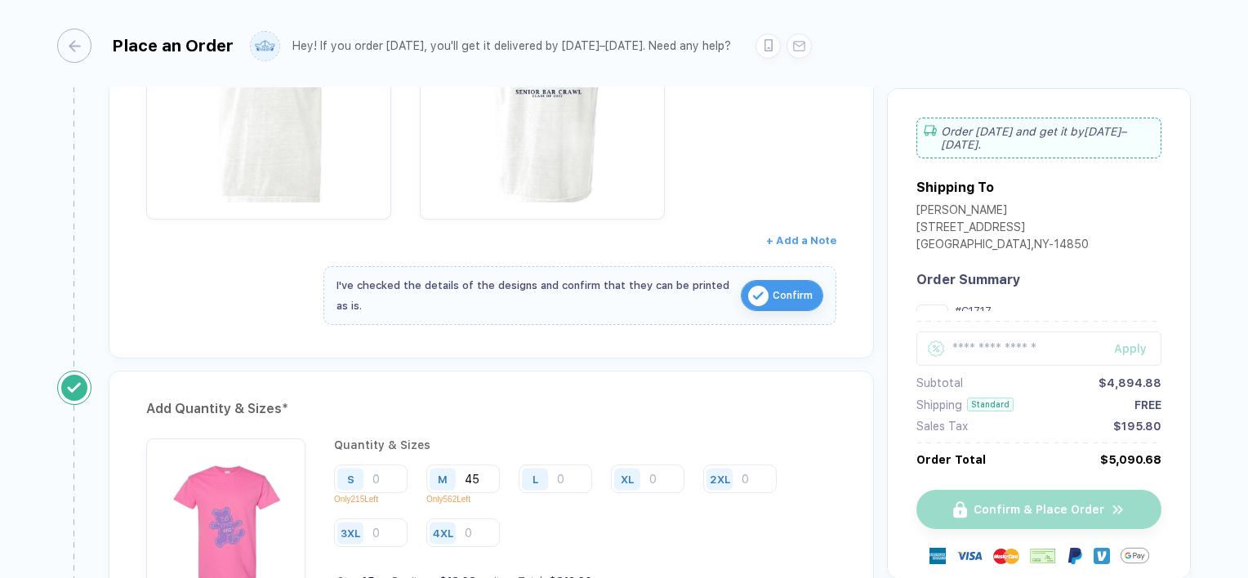
click at [800, 239] on span "+ Add a Note" at bounding box center [801, 240] width 70 height 12
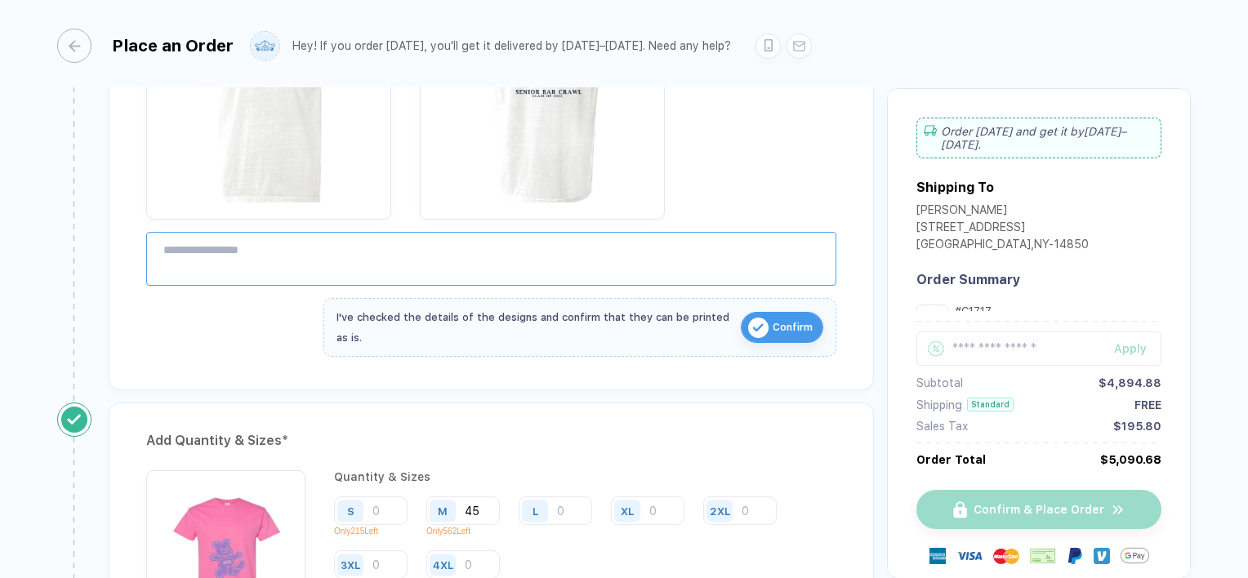
click at [632, 242] on textarea at bounding box center [491, 259] width 690 height 54
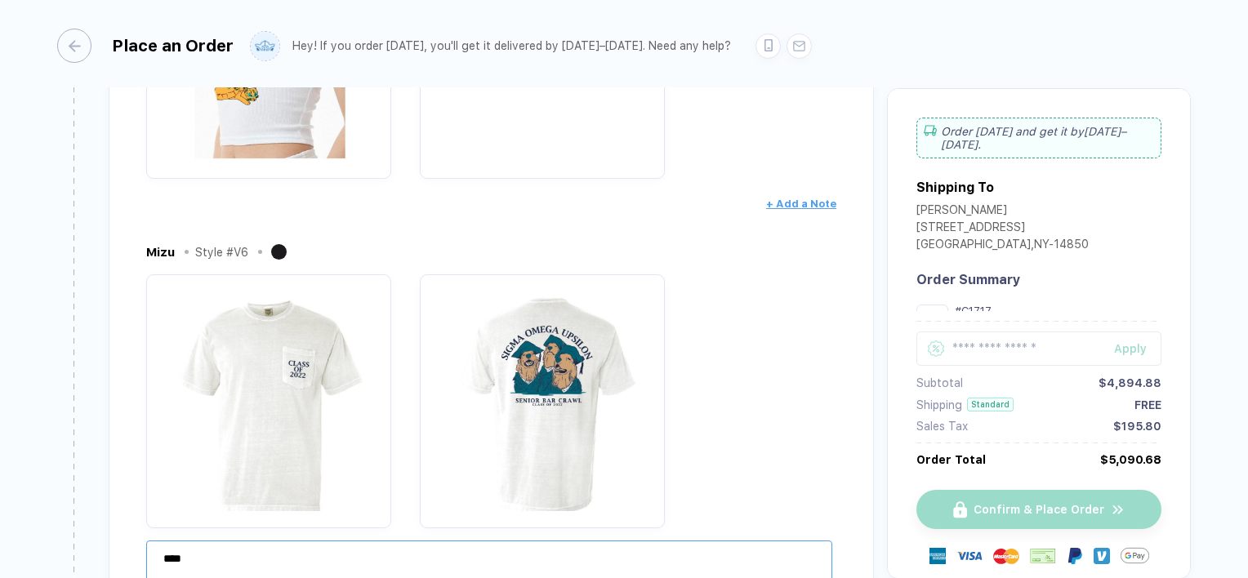
scroll to position [716, 0]
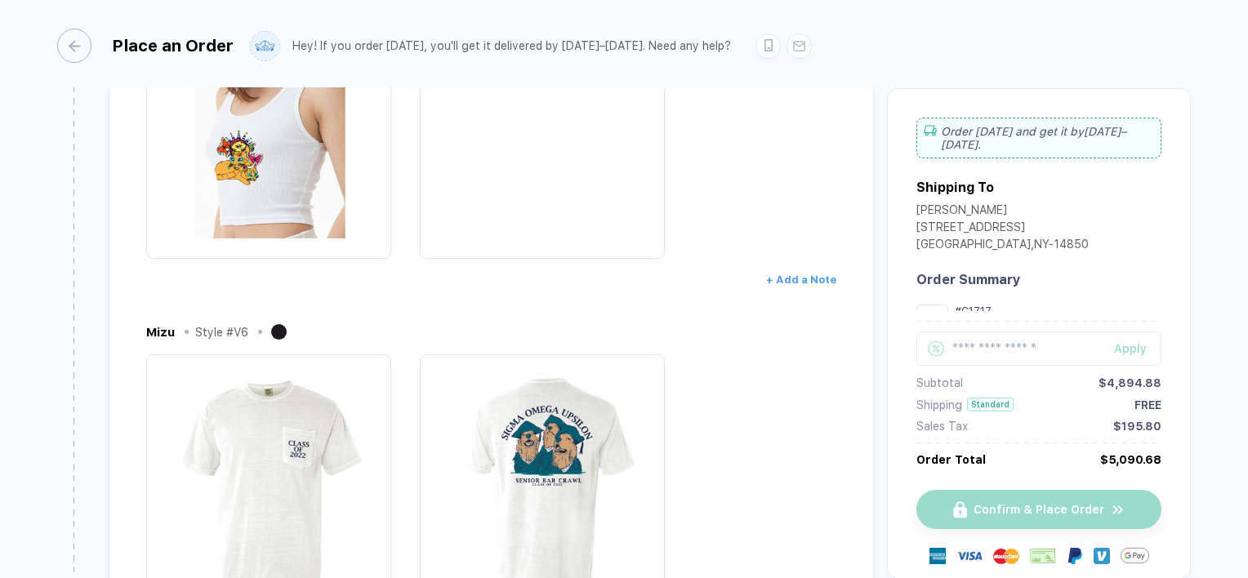
type textarea "****"
click at [793, 278] on span "+ Add a Note" at bounding box center [801, 280] width 70 height 12
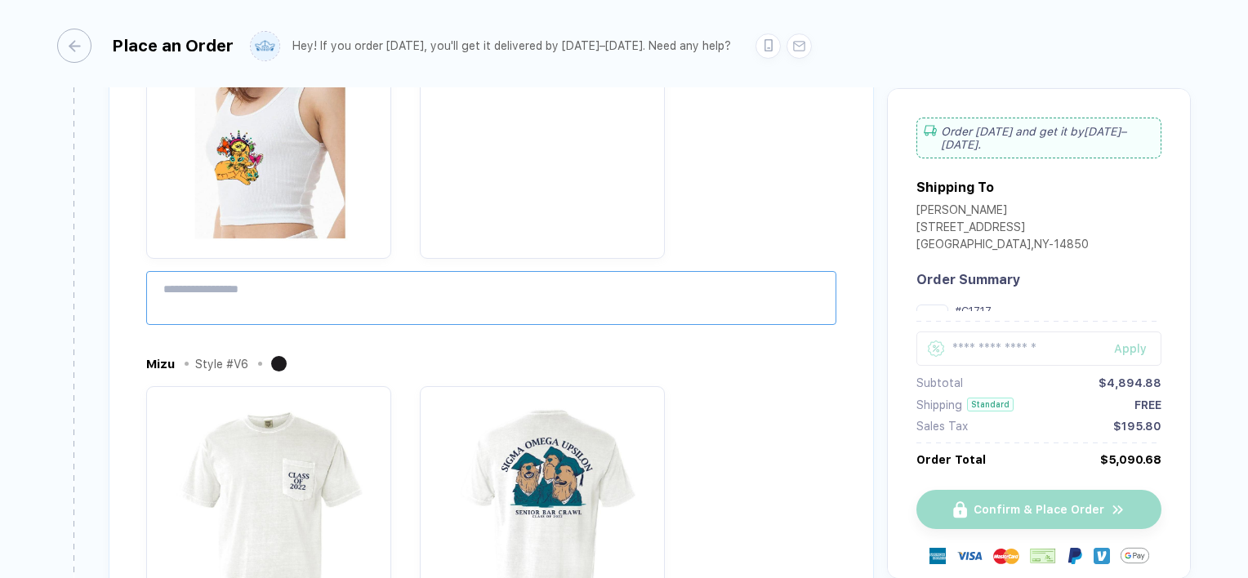
click at [545, 279] on textarea at bounding box center [491, 298] width 690 height 54
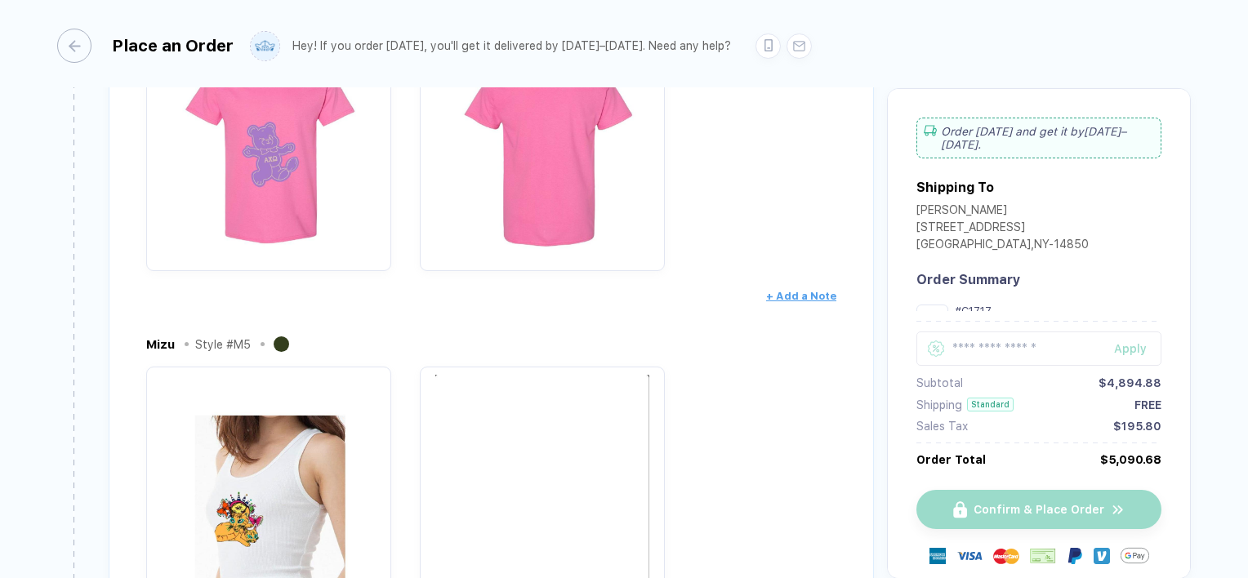
scroll to position [353, 0]
type textarea "****"
click at [781, 300] on button "+ Add a Note" at bounding box center [801, 293] width 70 height 26
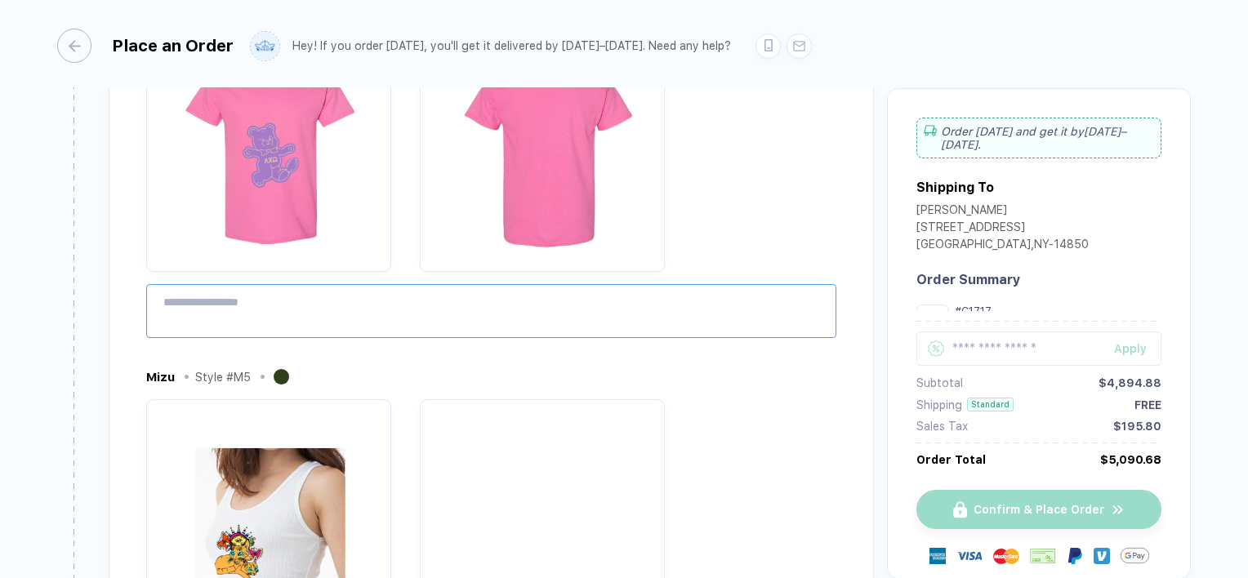
click at [503, 302] on textarea at bounding box center [491, 311] width 690 height 54
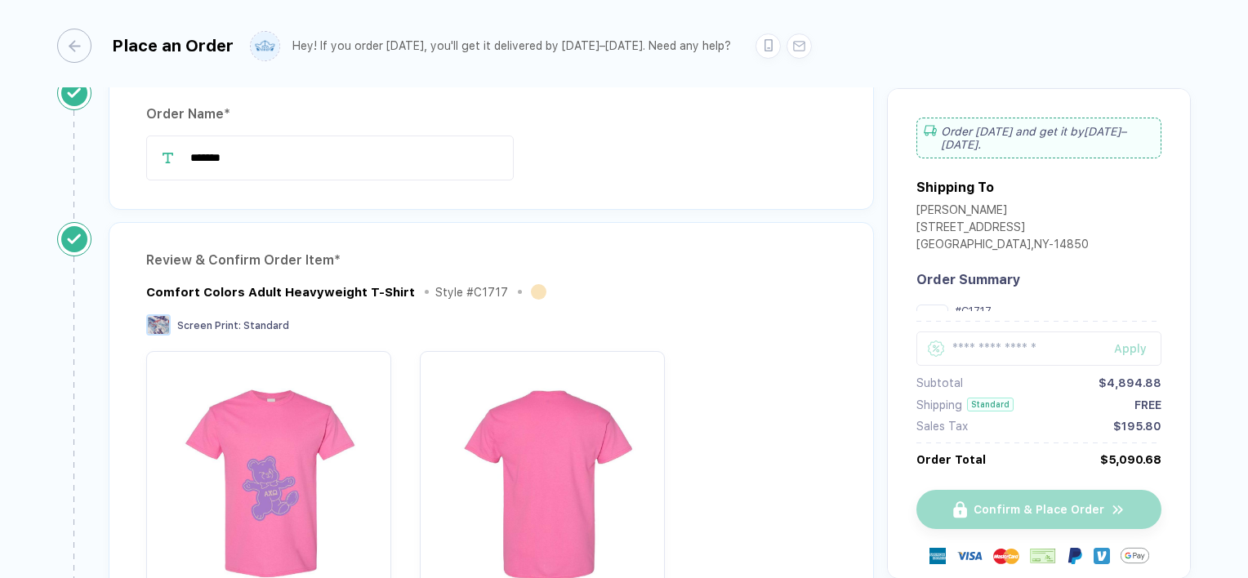
scroll to position [0, 0]
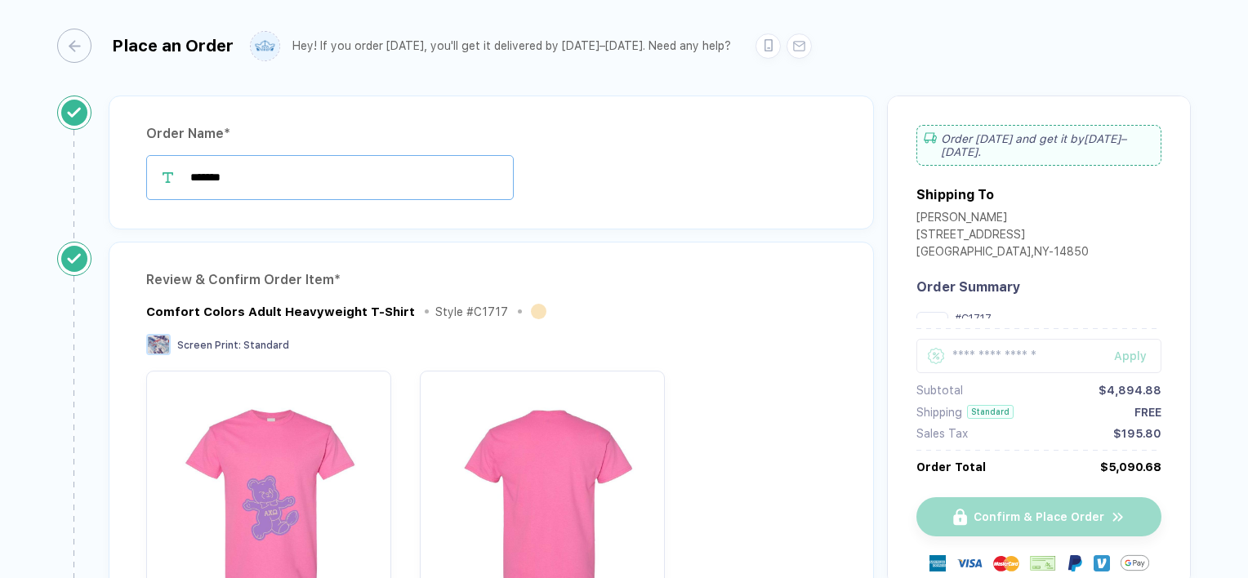
type textarea "****"
click at [443, 186] on input "*******" at bounding box center [330, 177] width 368 height 45
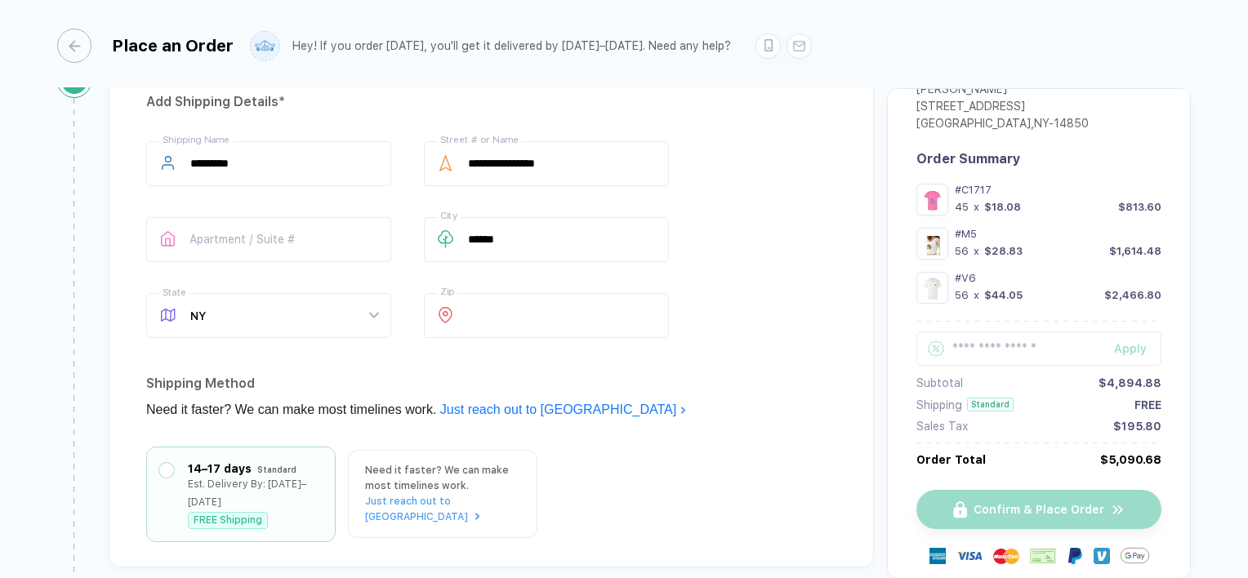
scroll to position [2259, 0]
click at [279, 473] on div "Est. Delivery By: [DATE]–[DATE]" at bounding box center [255, 491] width 135 height 36
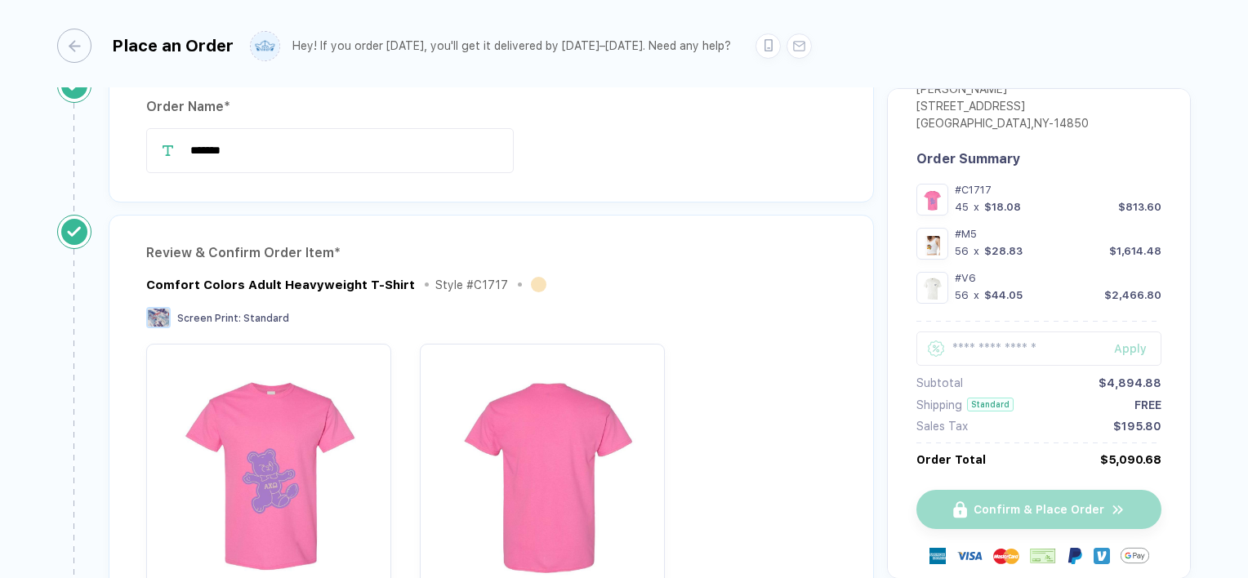
scroll to position [0, 0]
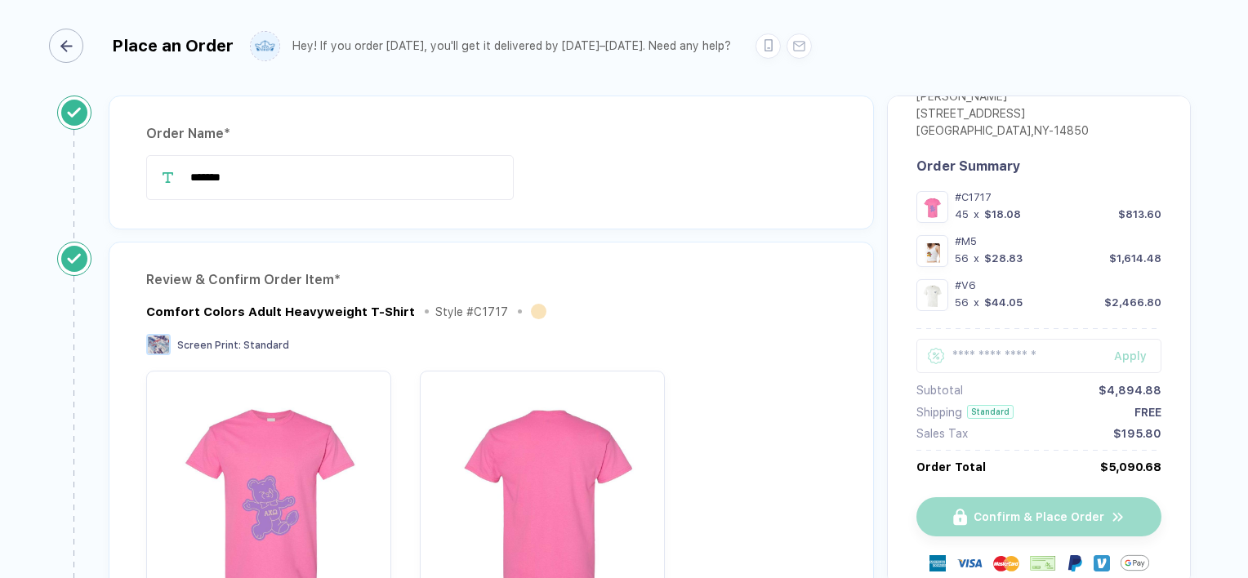
click at [74, 46] on div "button" at bounding box center [66, 46] width 34 height 34
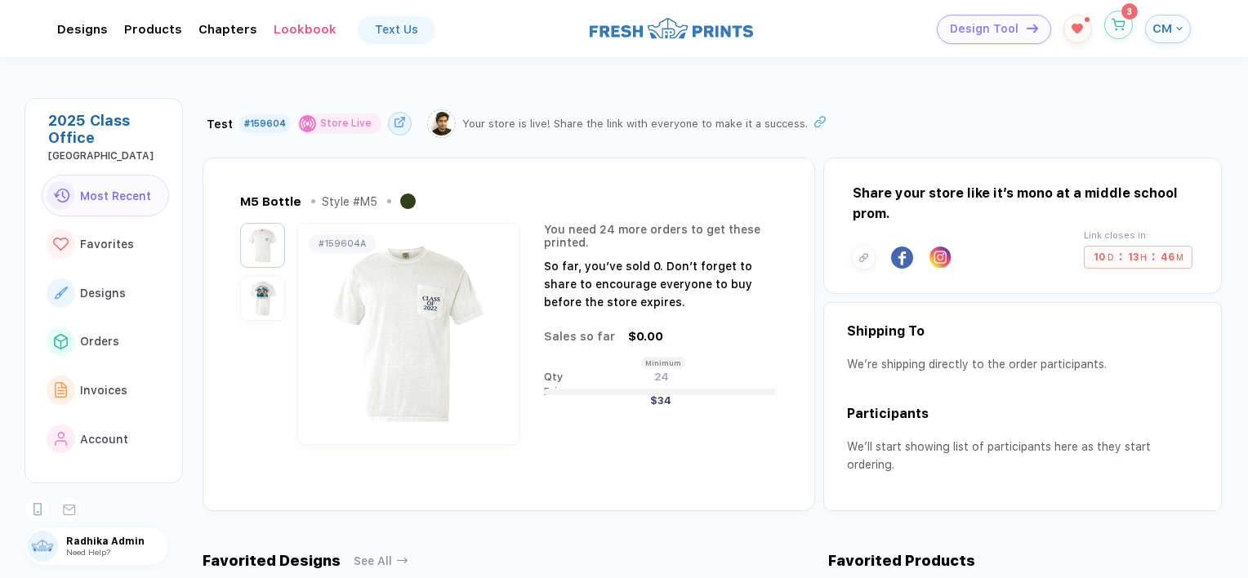
click at [1125, 21] on icon "button" at bounding box center [1119, 22] width 13 height 7
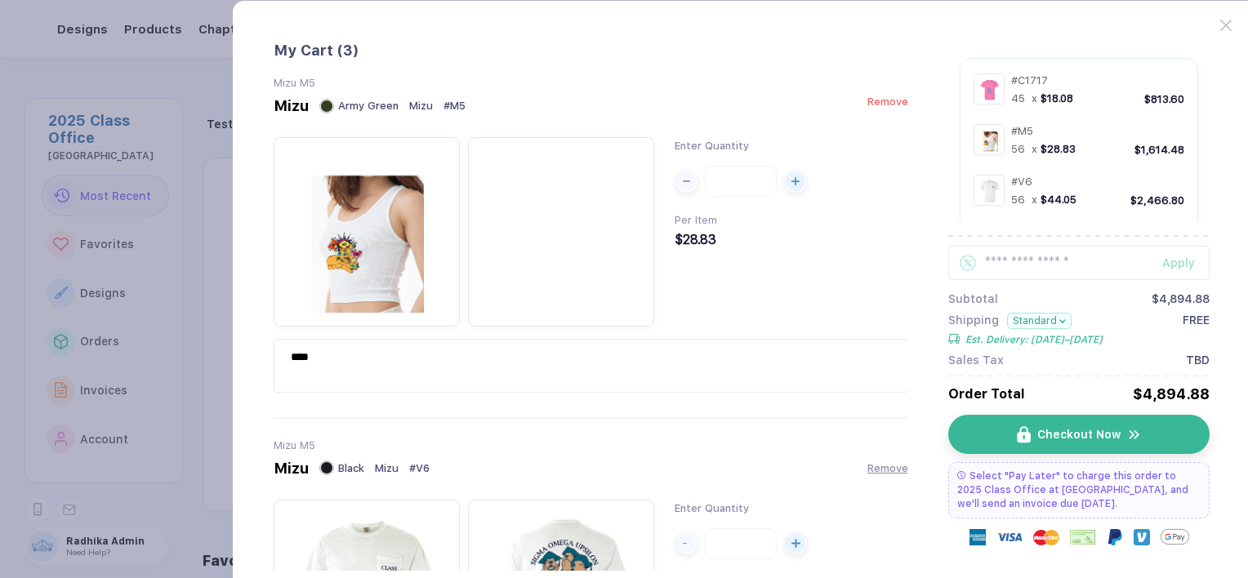
click at [892, 107] on span "Remove" at bounding box center [888, 102] width 41 height 12
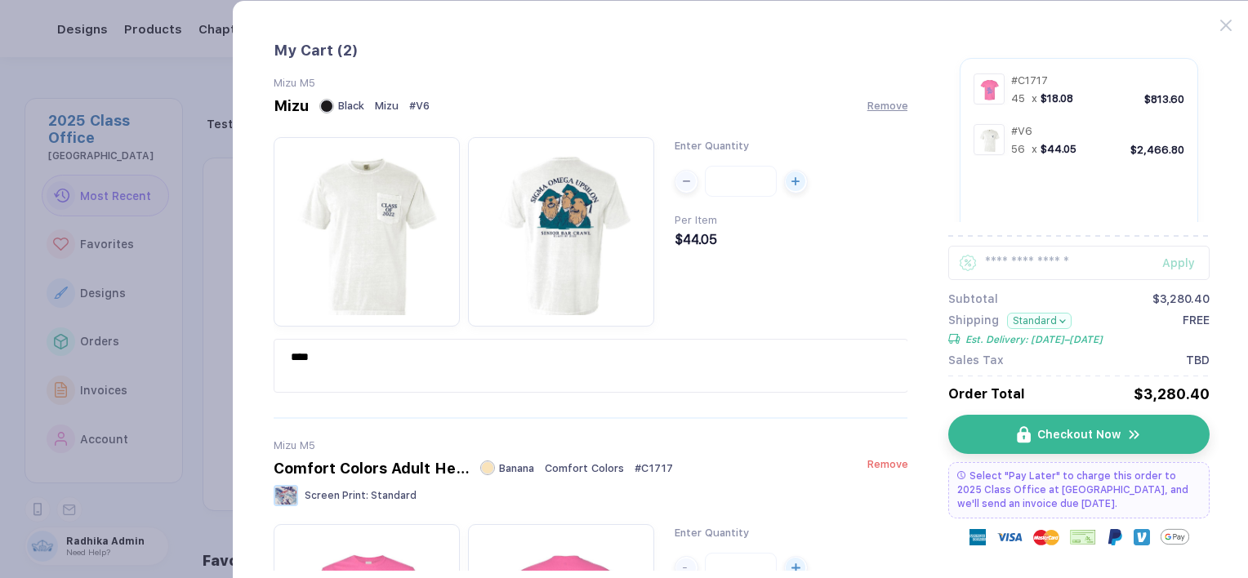
click at [882, 467] on span "Remove" at bounding box center [888, 464] width 41 height 12
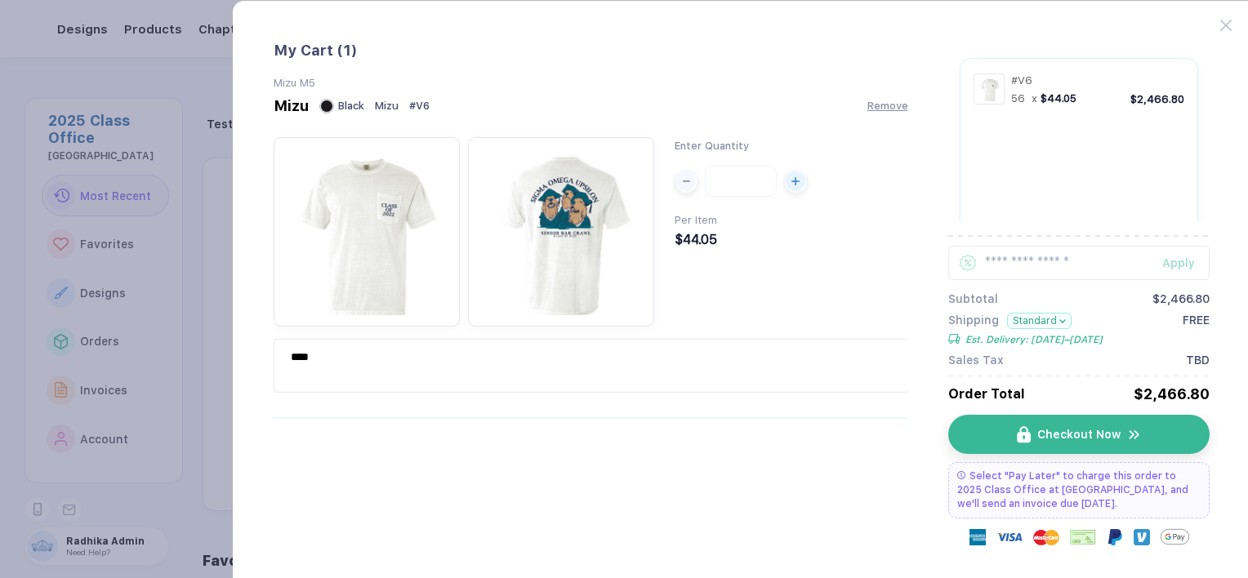
click at [895, 448] on div "My Cart ( 1 ) Mizu M5 Mizu Black Mizu # V6 Remove Enter Quantity ** Per Item $4…" at bounding box center [591, 306] width 635 height 529
click at [1049, 438] on span "Checkout Now" at bounding box center [1088, 434] width 83 height 13
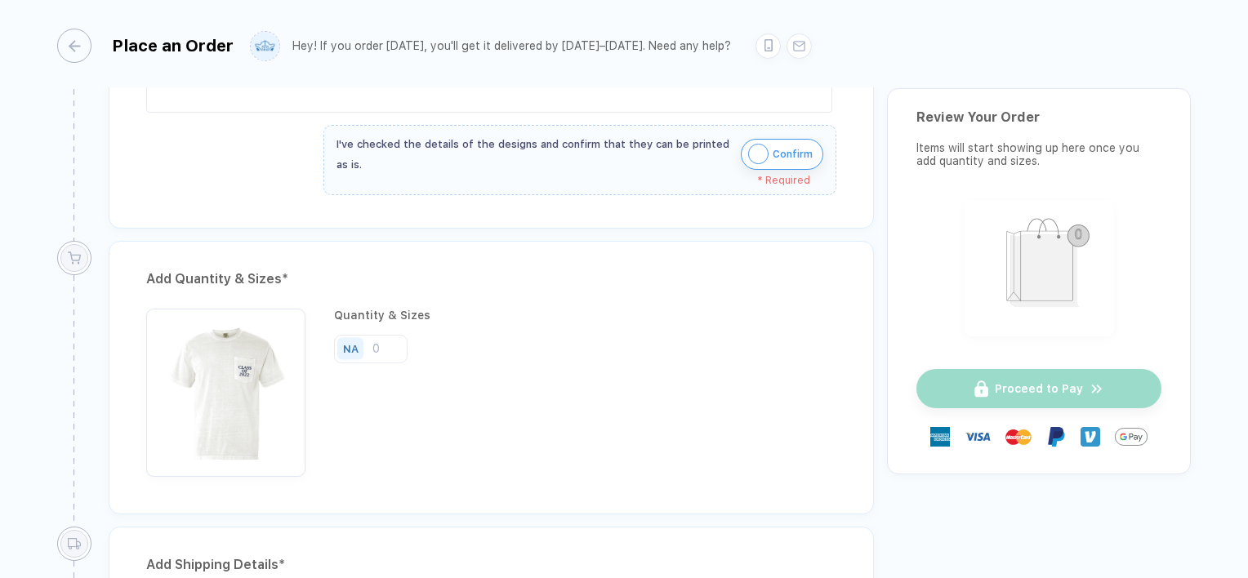
scroll to position [598, 0]
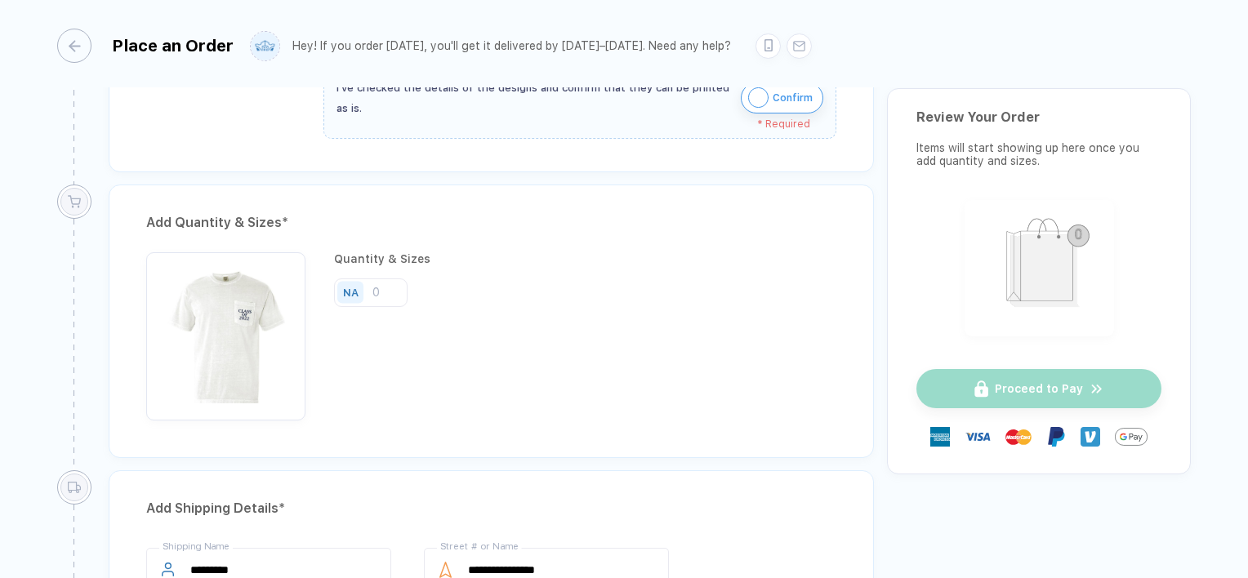
click at [765, 95] on img "button" at bounding box center [758, 97] width 20 height 20
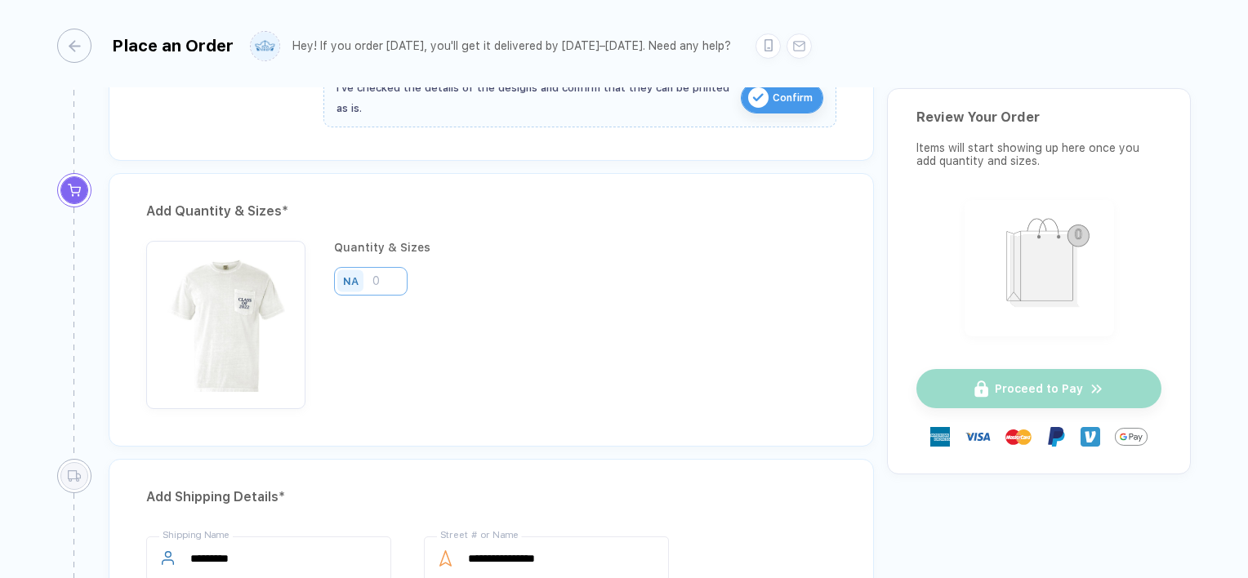
click at [389, 272] on input "number" at bounding box center [371, 281] width 74 height 29
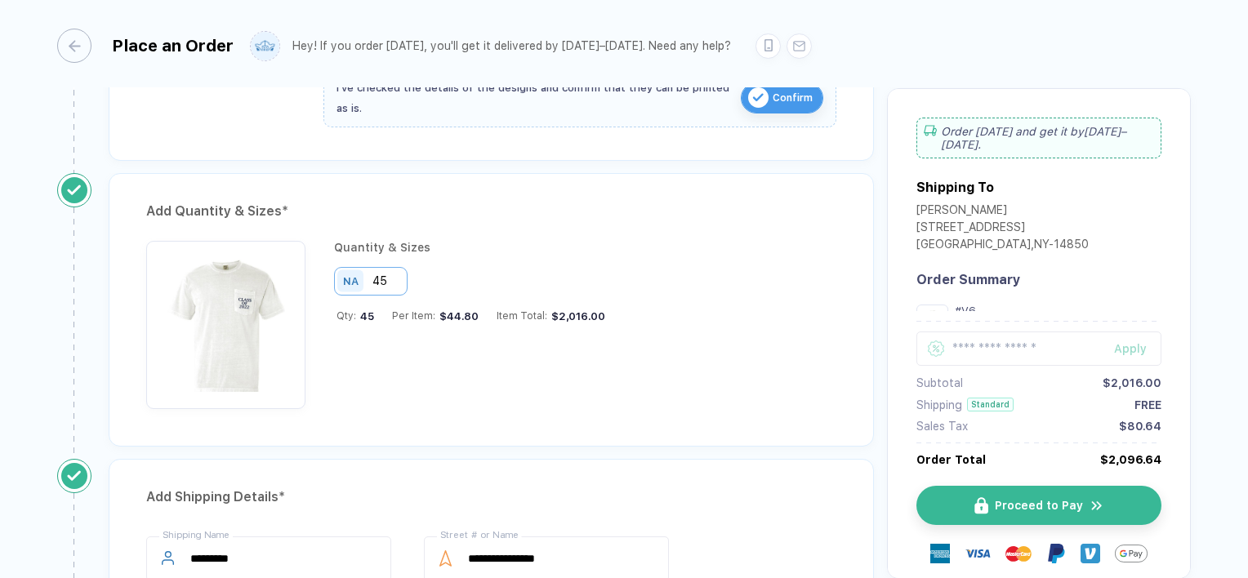
type input "45"
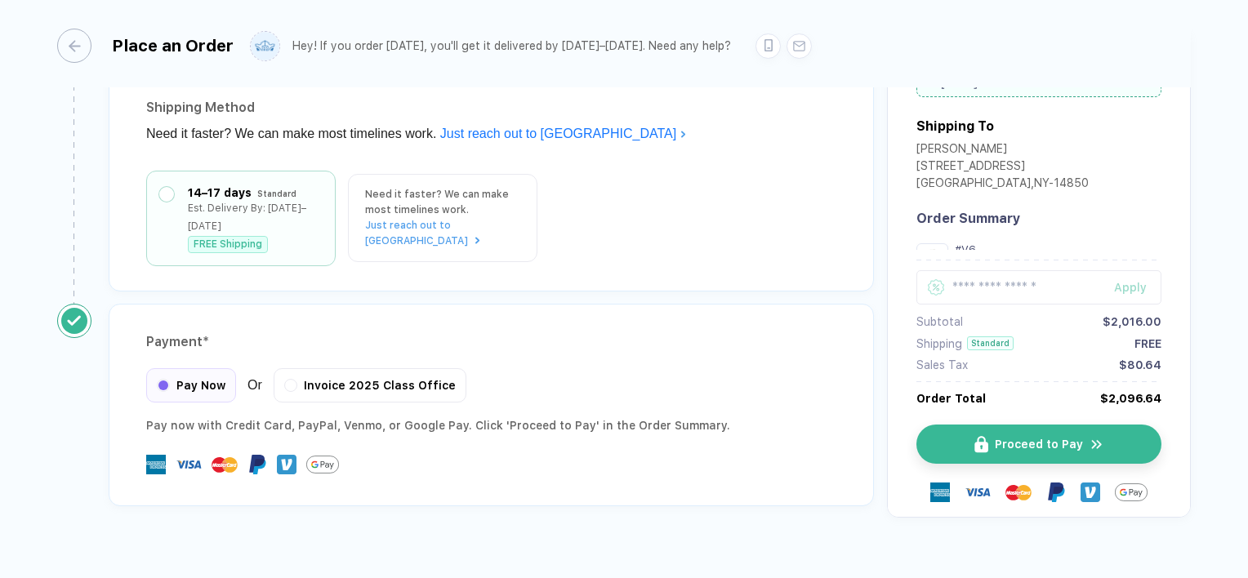
scroll to position [1273, 0]
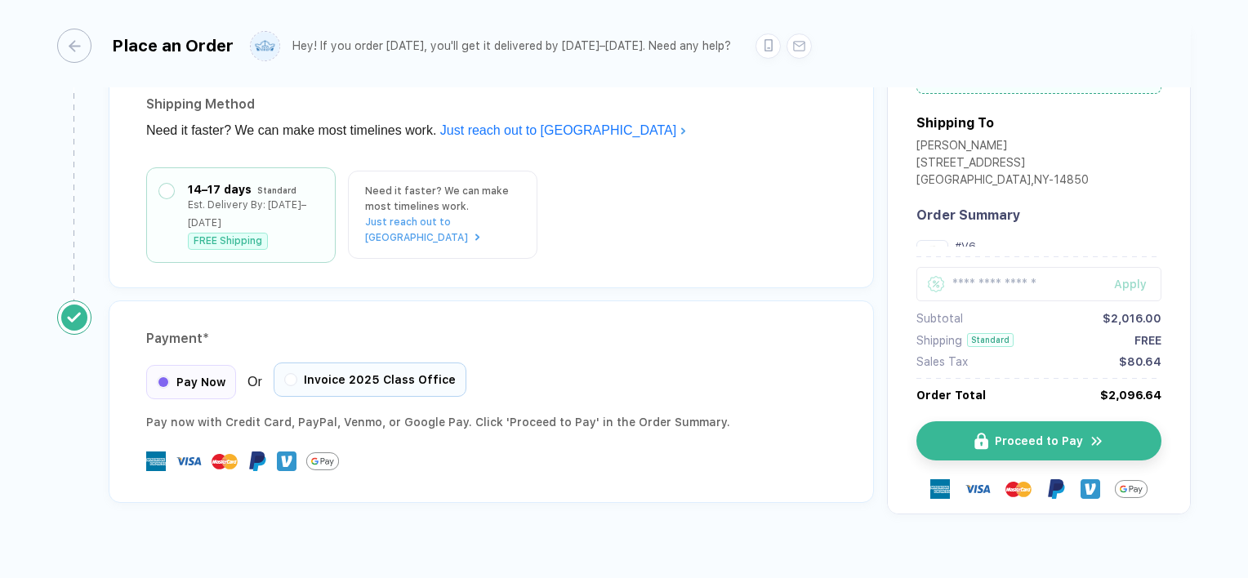
click at [376, 364] on div "Invoice 2025 Class Office" at bounding box center [370, 380] width 193 height 34
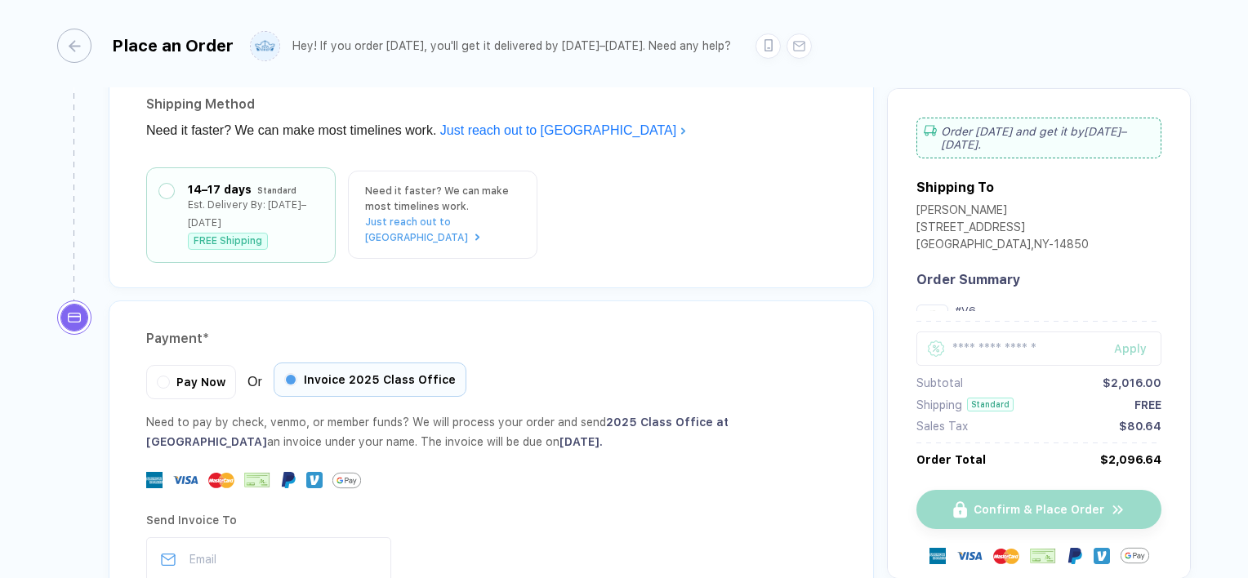
scroll to position [1435, 0]
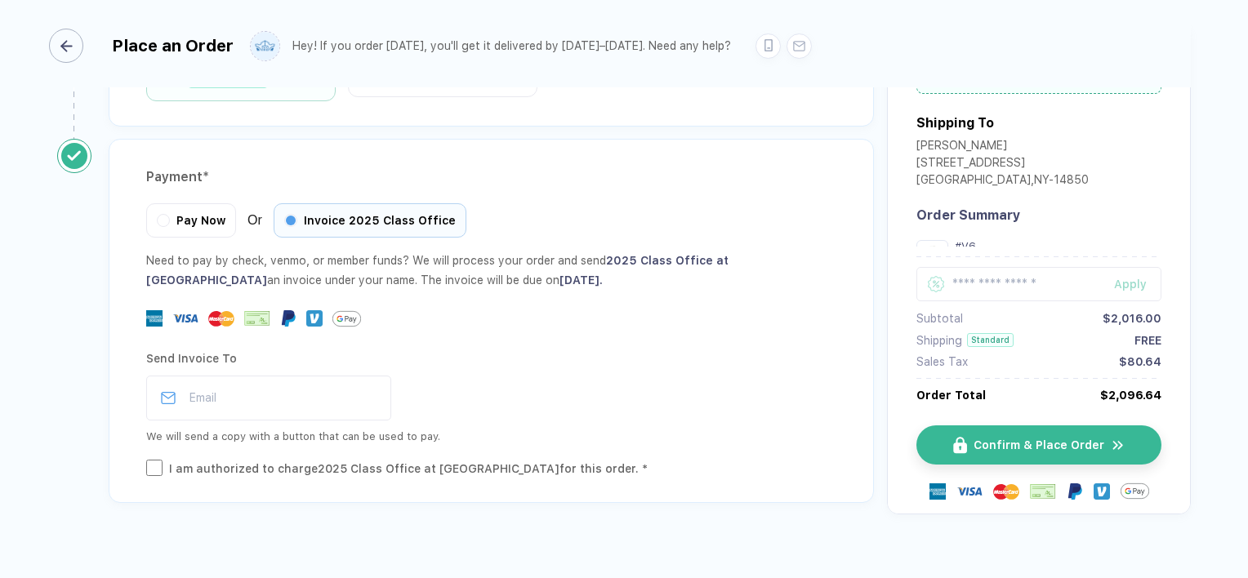
click at [83, 51] on button "button" at bounding box center [69, 46] width 34 height 34
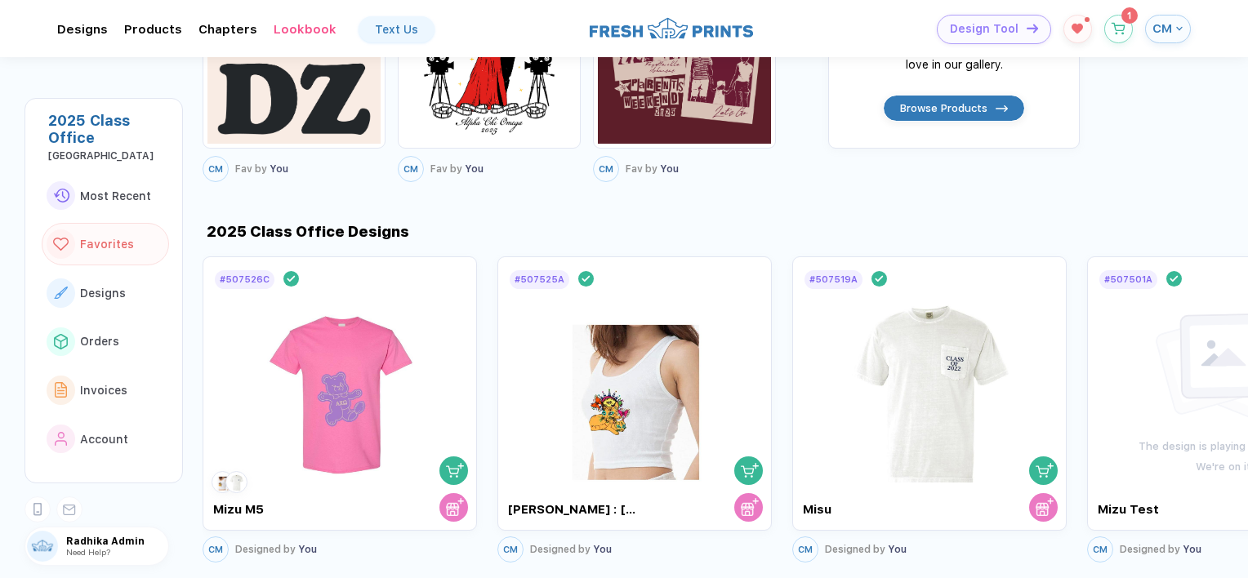
scroll to position [618, 0]
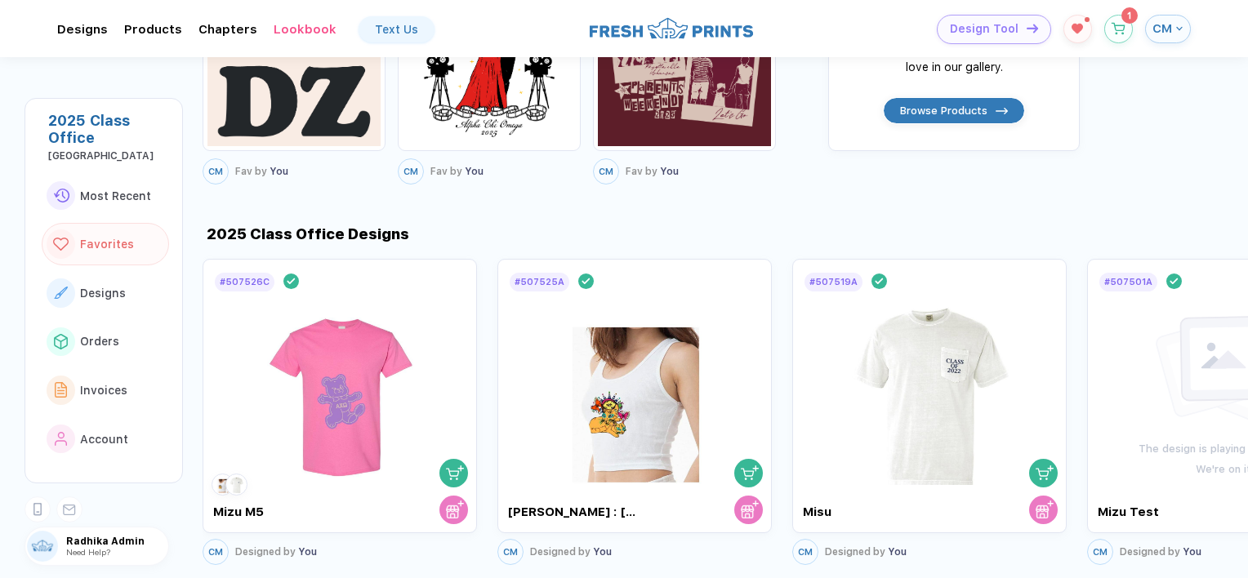
click at [1078, 343] on div "# 507526C Design Done Mizu M5 CM Designed by You # 507525A Design Done Charlie …" at bounding box center [726, 412] width 1046 height 315
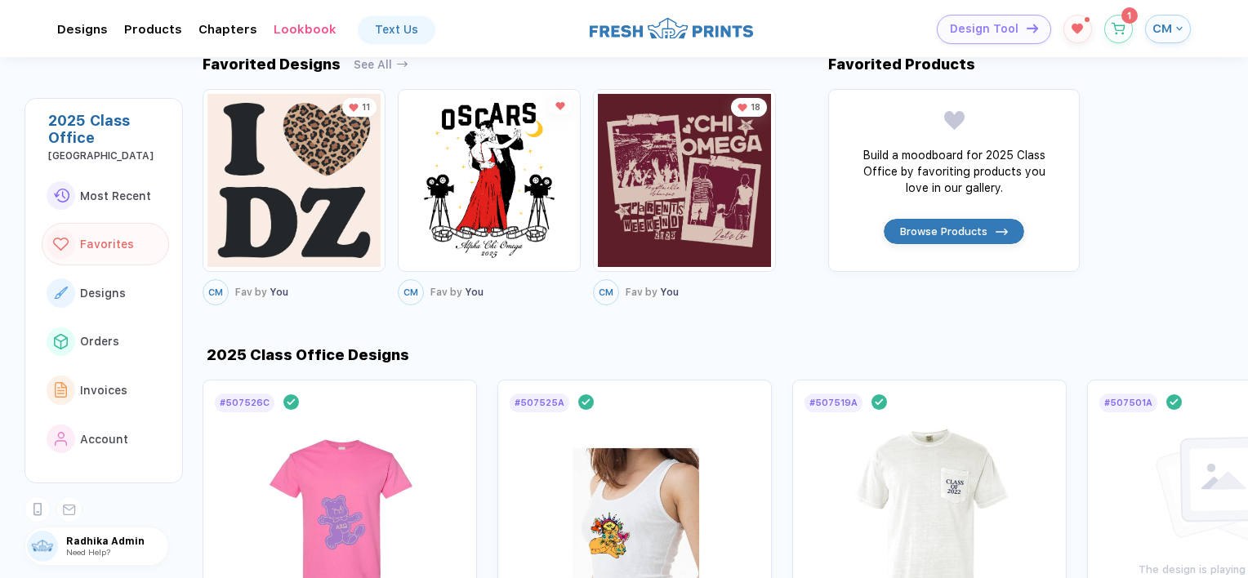
scroll to position [497, 0]
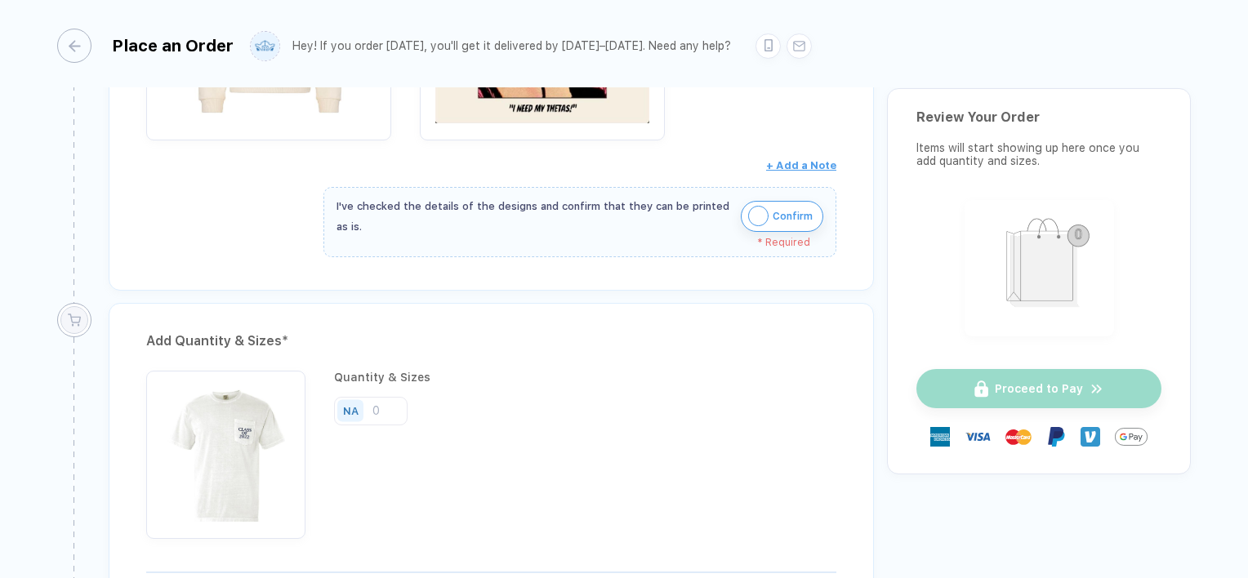
scroll to position [869, 0]
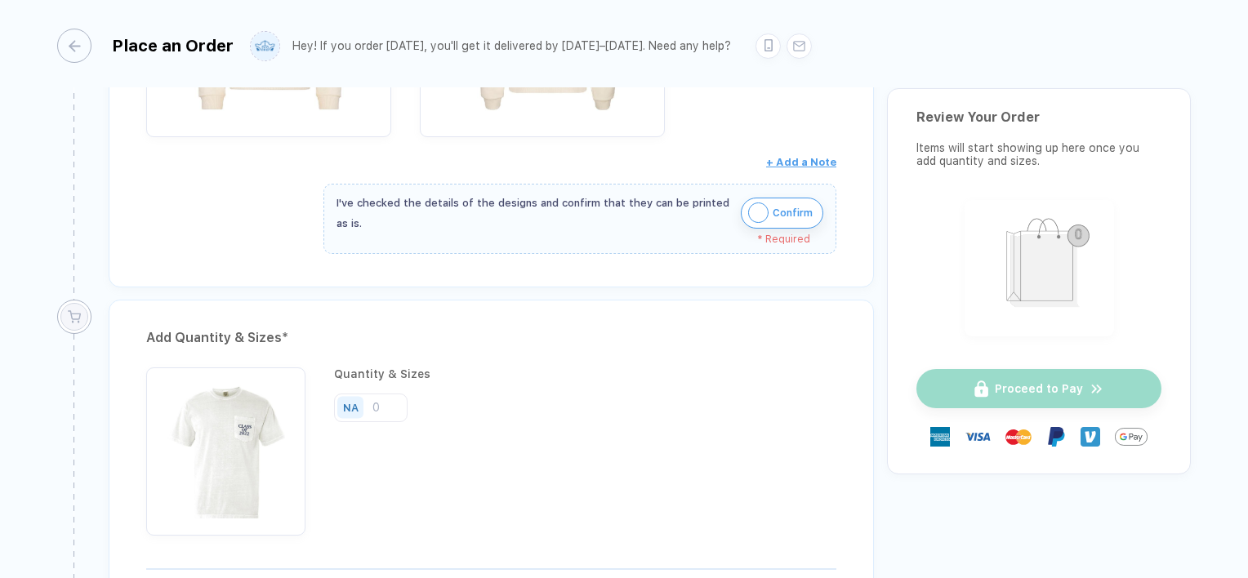
click at [783, 219] on span "Confirm" at bounding box center [793, 213] width 40 height 26
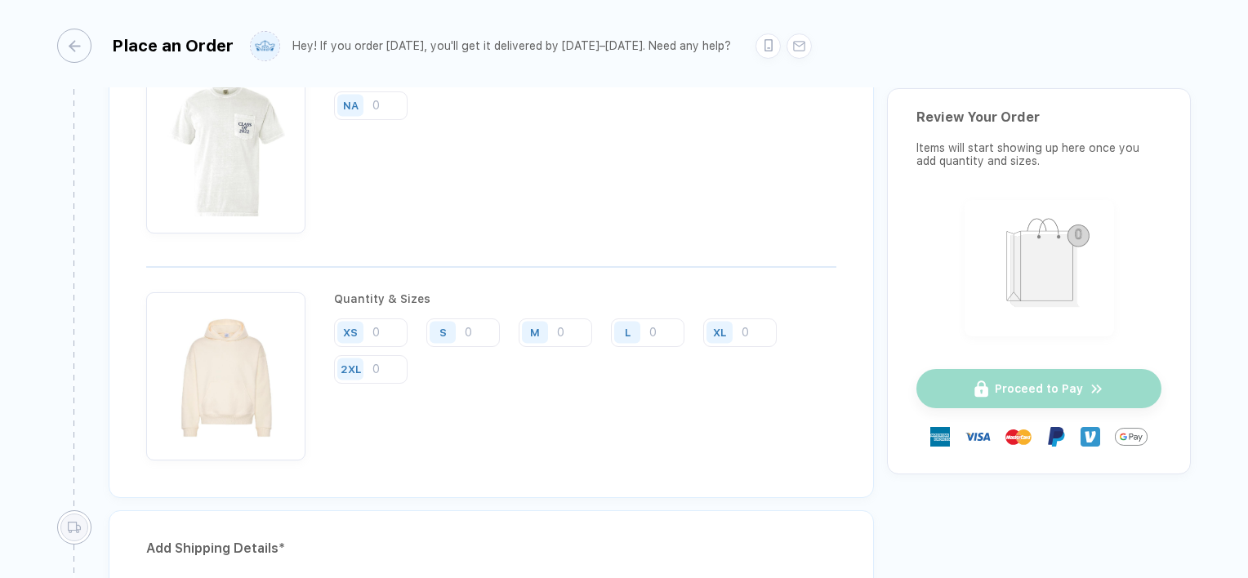
scroll to position [1160, 0]
click at [389, 108] on input "number" at bounding box center [371, 106] width 74 height 29
type input "56"
click at [462, 319] on div "S" at bounding box center [445, 333] width 38 height 29
click at [466, 320] on input "number" at bounding box center [463, 333] width 74 height 29
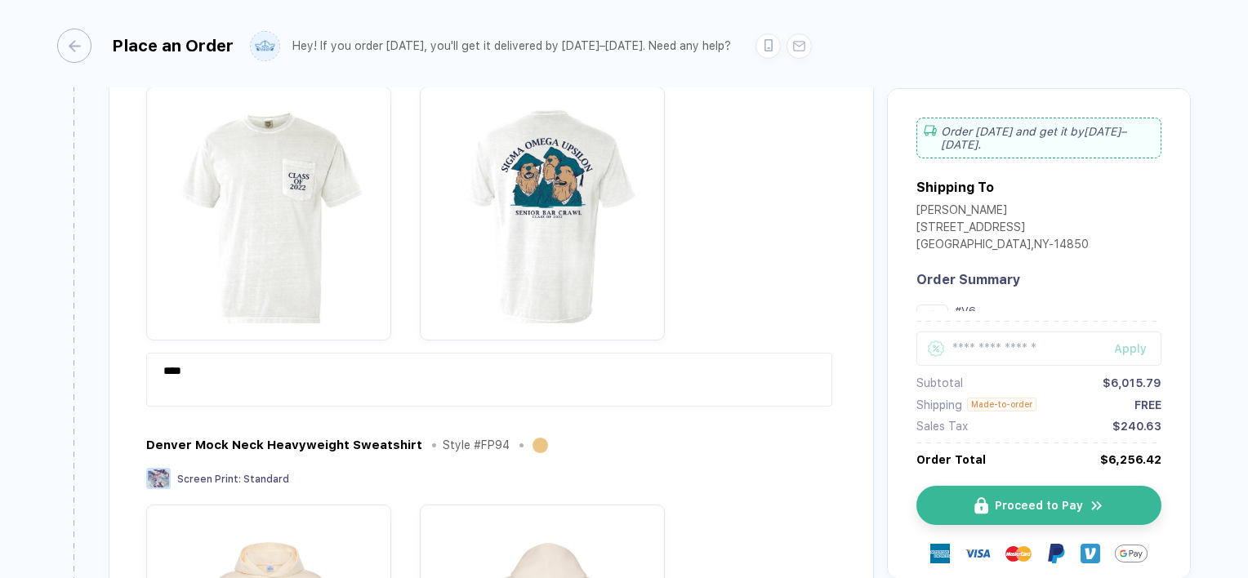
scroll to position [6, 0]
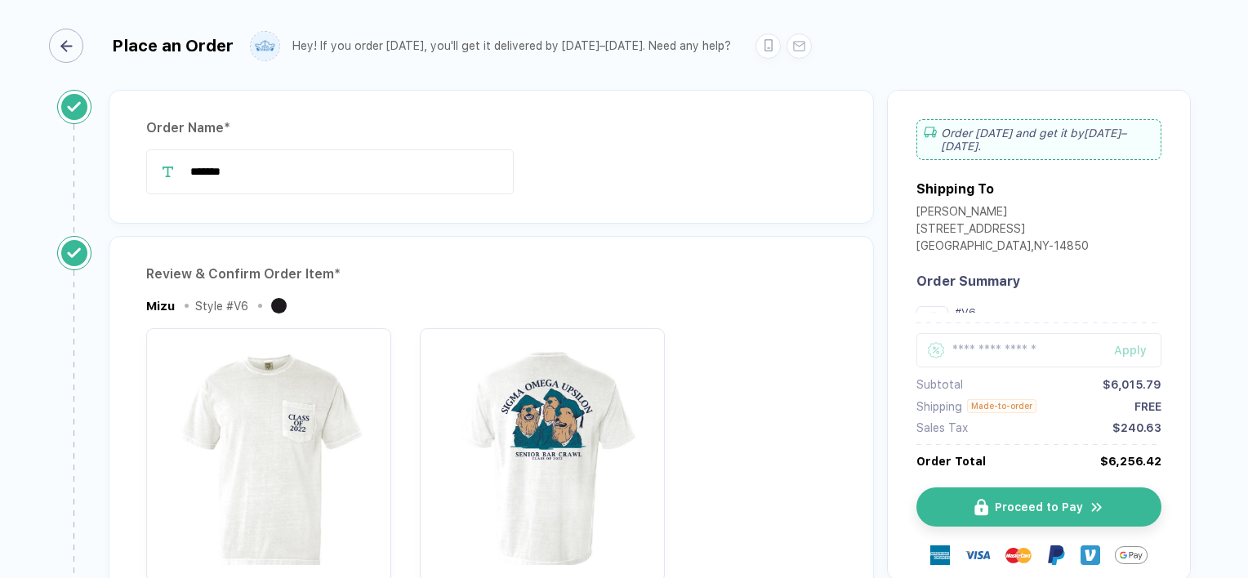
type input "67"
click at [70, 46] on line "button" at bounding box center [66, 46] width 10 height 0
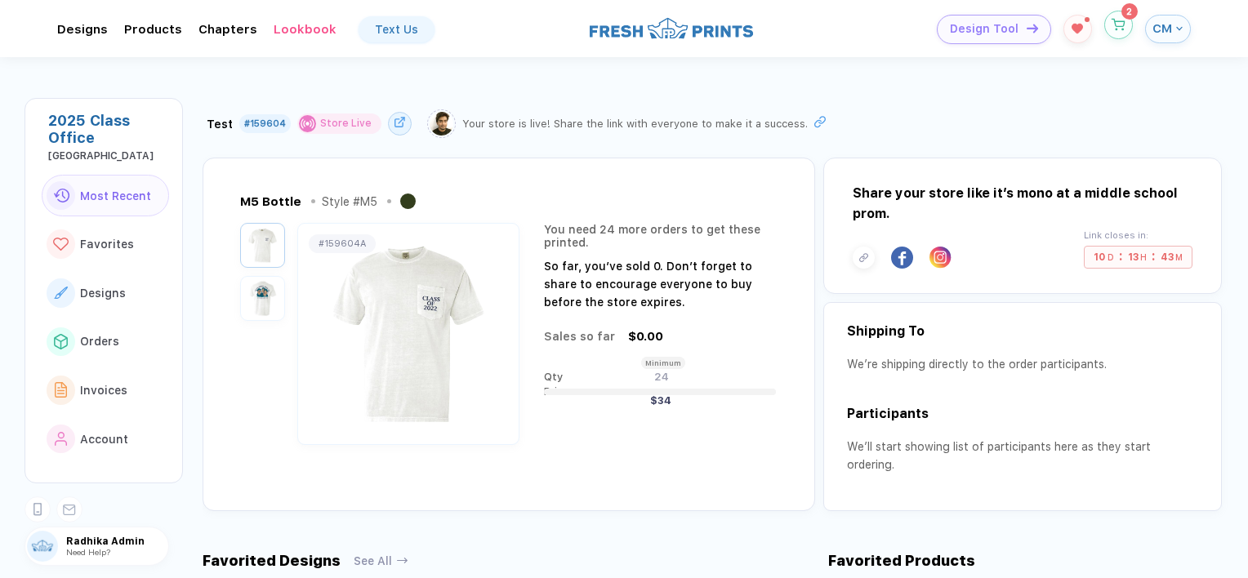
click at [1122, 23] on icon "button" at bounding box center [1119, 25] width 14 height 12
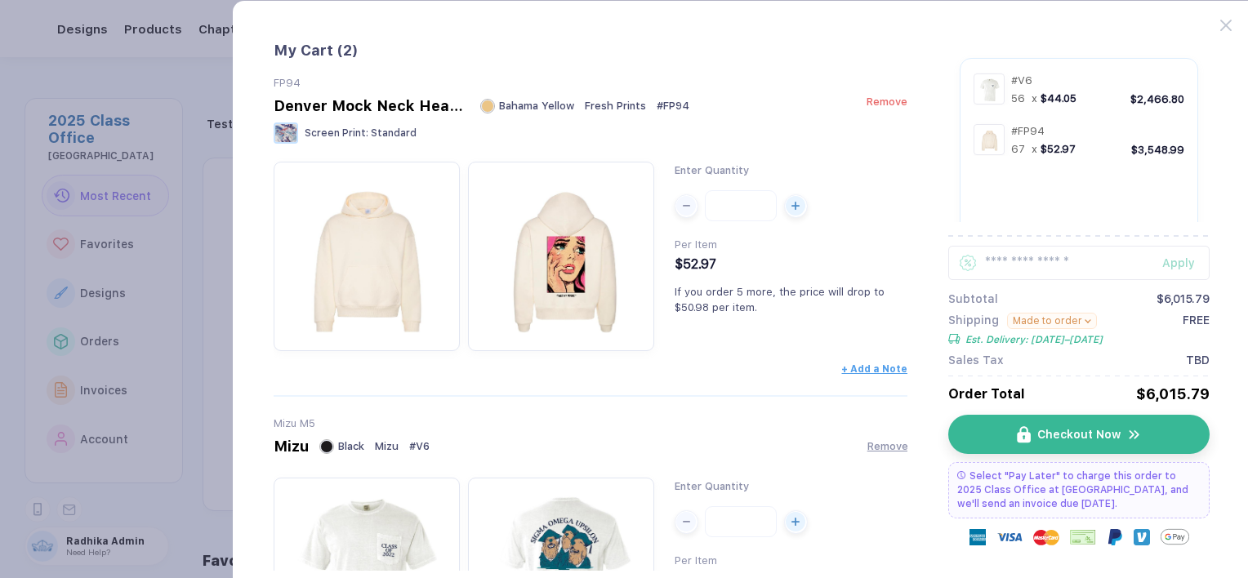
click at [886, 103] on span "Remove" at bounding box center [887, 102] width 41 height 12
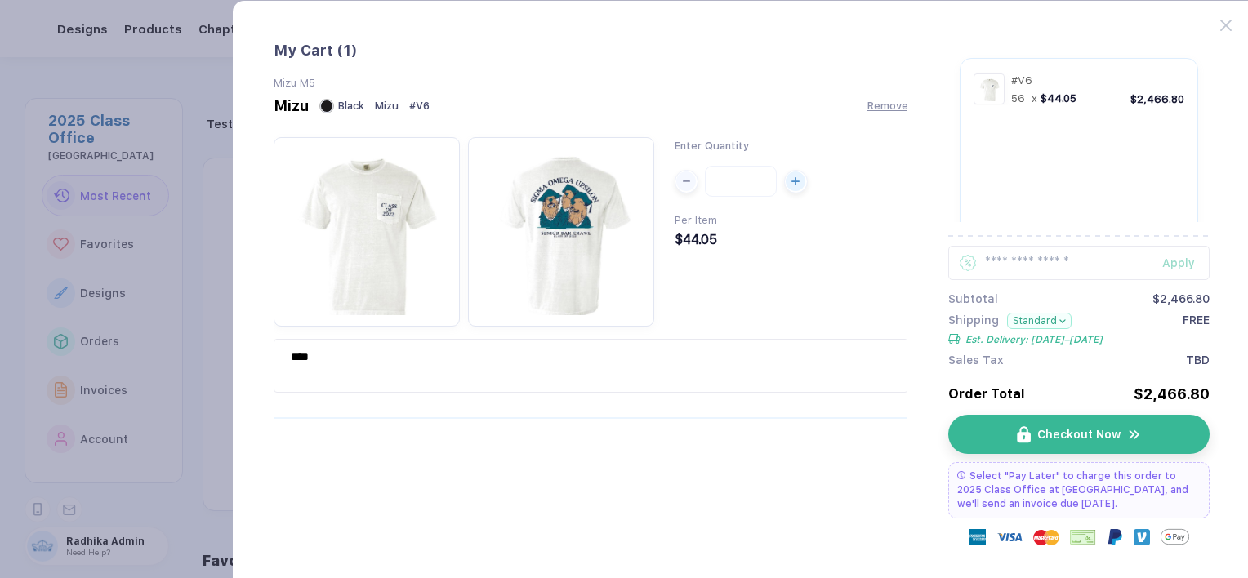
click at [886, 103] on span "Remove" at bounding box center [888, 106] width 41 height 12
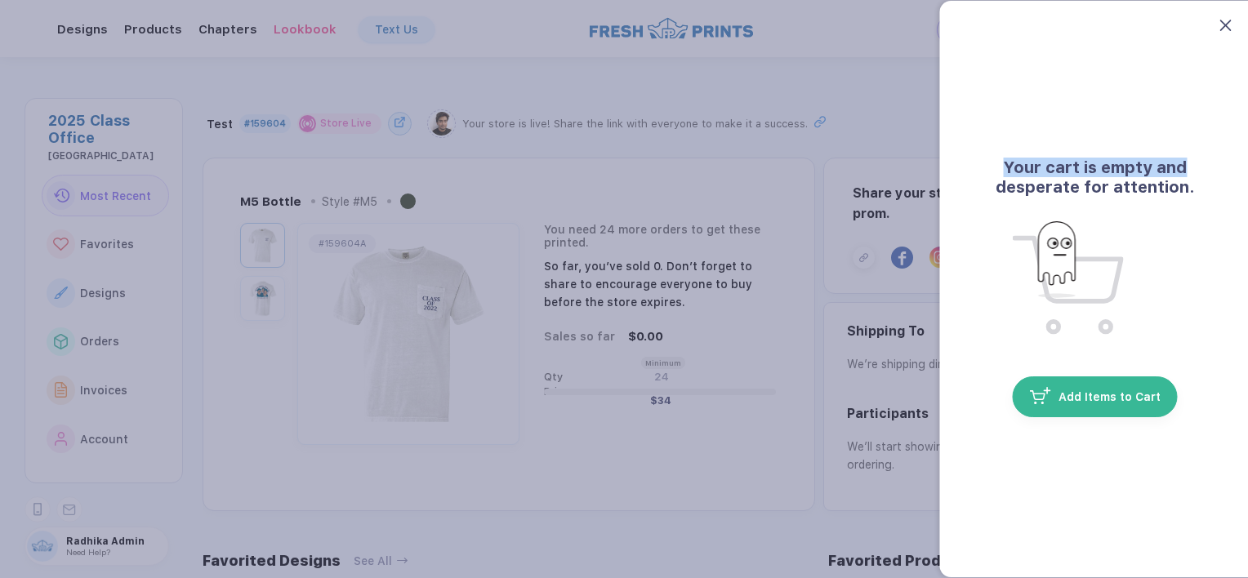
drag, startPoint x: 1228, startPoint y: 31, endPoint x: 1225, endPoint y: 22, distance: 9.3
click at [1225, 22] on div "Your cart is empty and desperate for attention. Add Items to Cart" at bounding box center [1096, 289] width 312 height 578
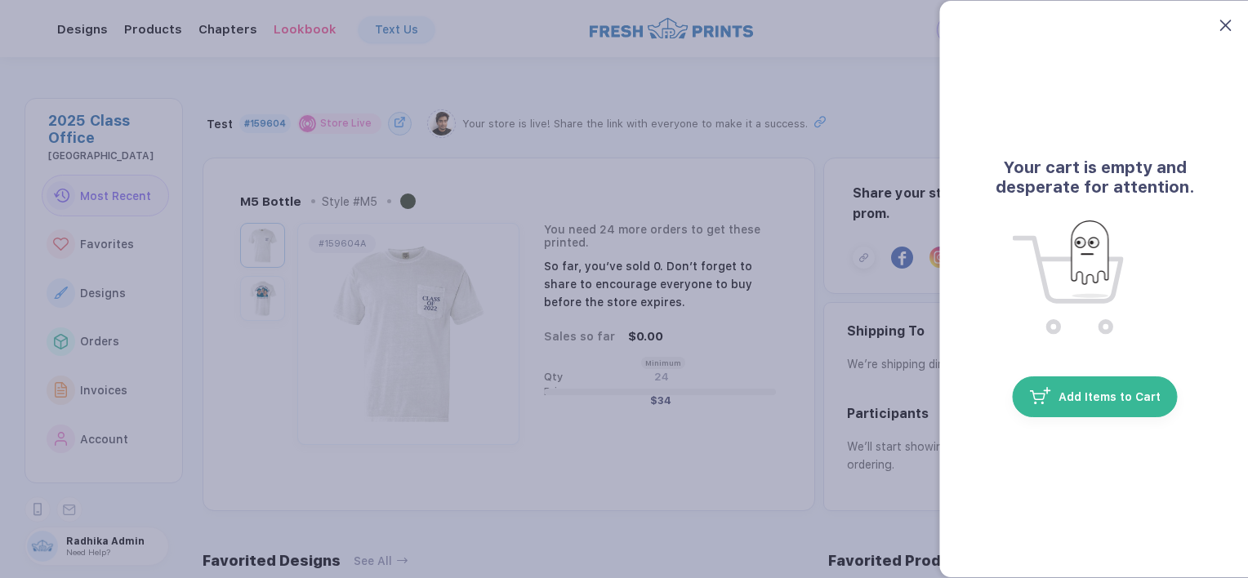
click at [1231, 25] on icon at bounding box center [1226, 25] width 11 height 11
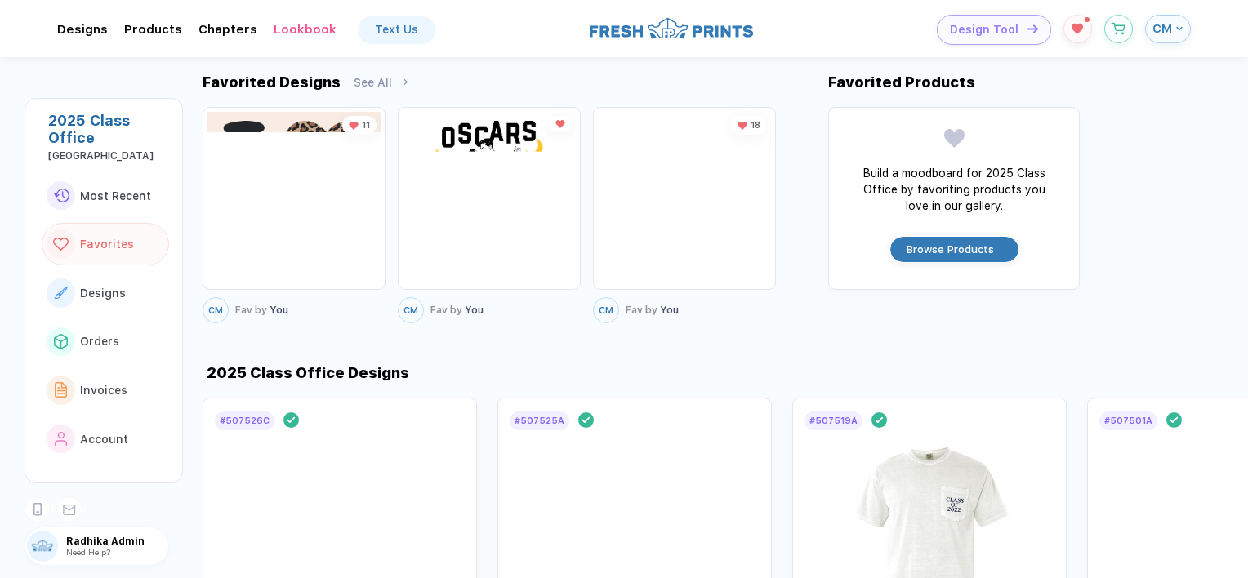
scroll to position [734, 0]
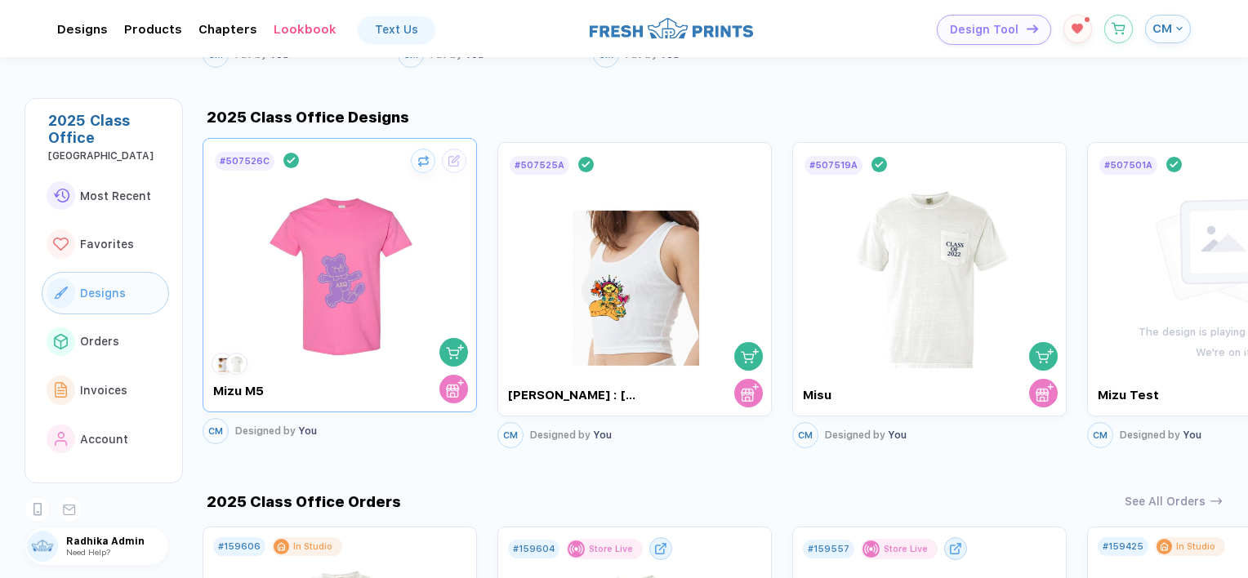
click at [383, 286] on img at bounding box center [340, 268] width 184 height 192
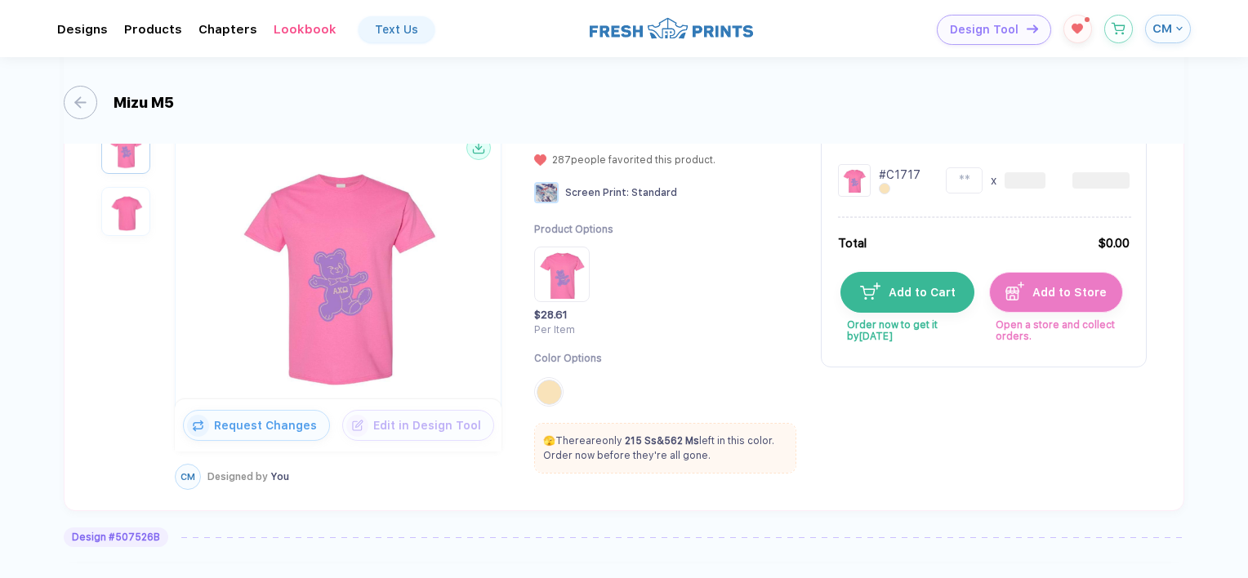
scroll to position [150, 0]
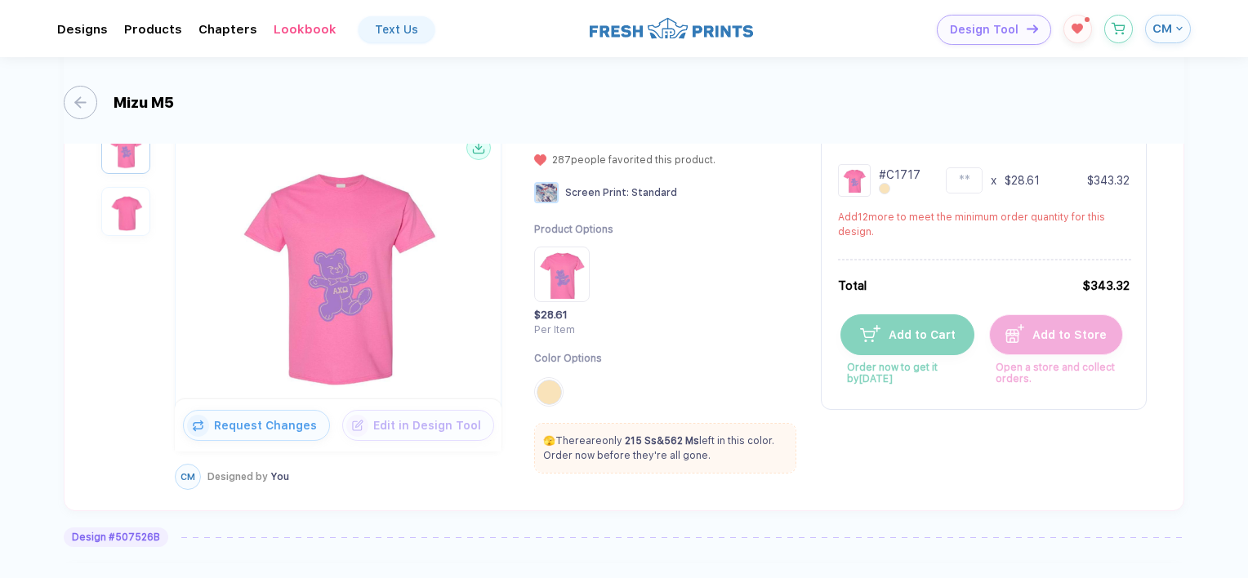
click at [930, 280] on div "We can combine the total quantity of all options to calculate the per item pric…" at bounding box center [984, 249] width 326 height 324
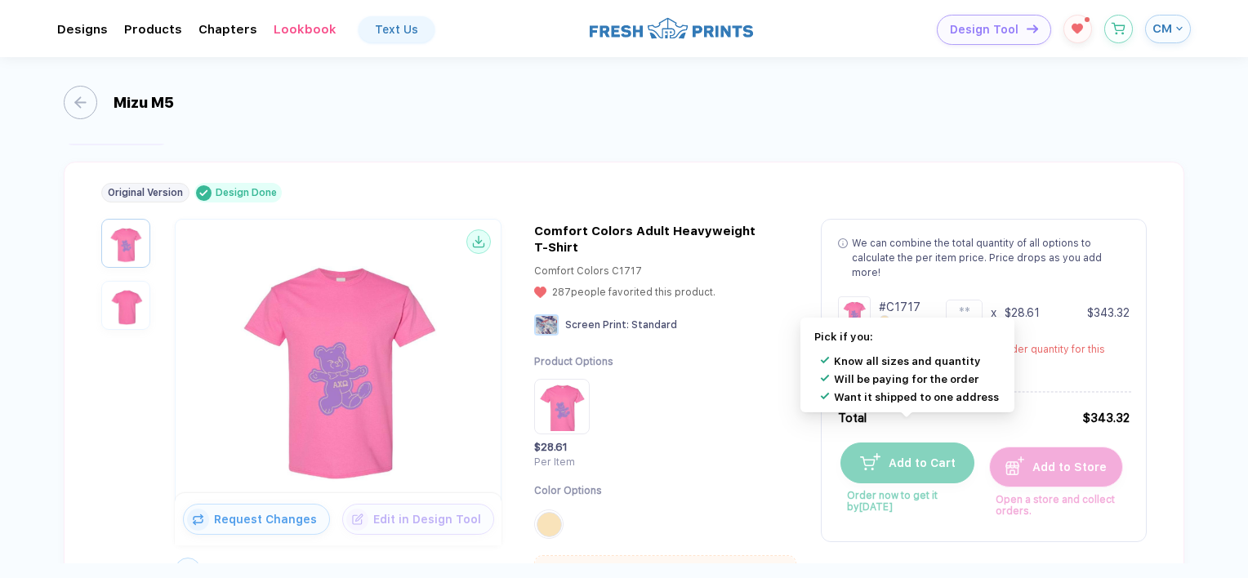
scroll to position [16, 0]
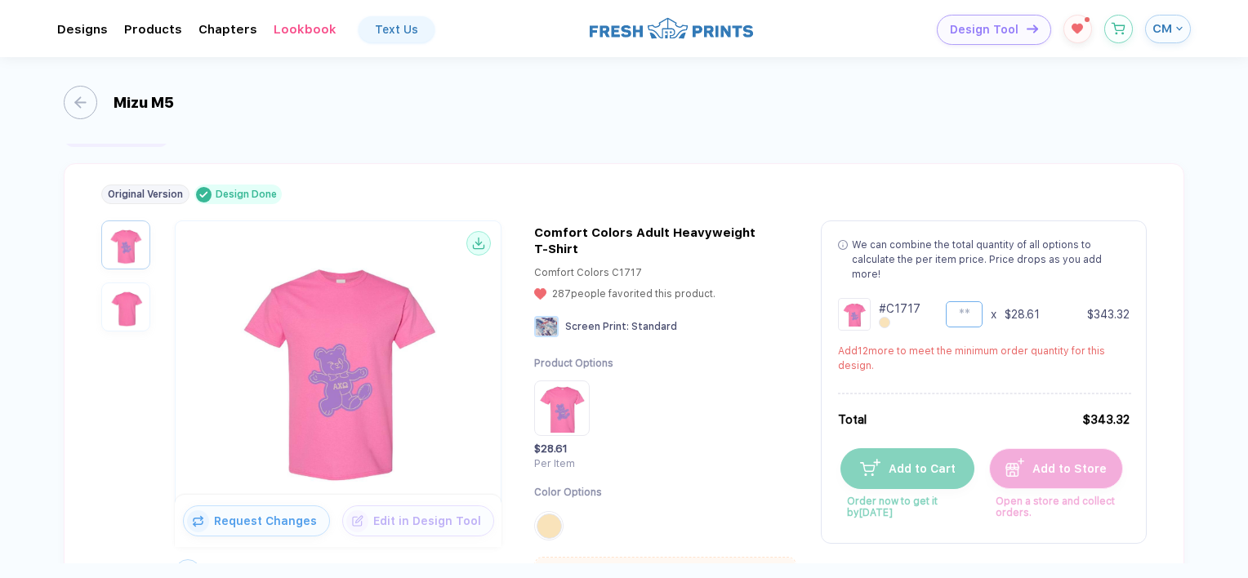
click at [975, 302] on input "**" at bounding box center [964, 314] width 37 height 26
type input "*"
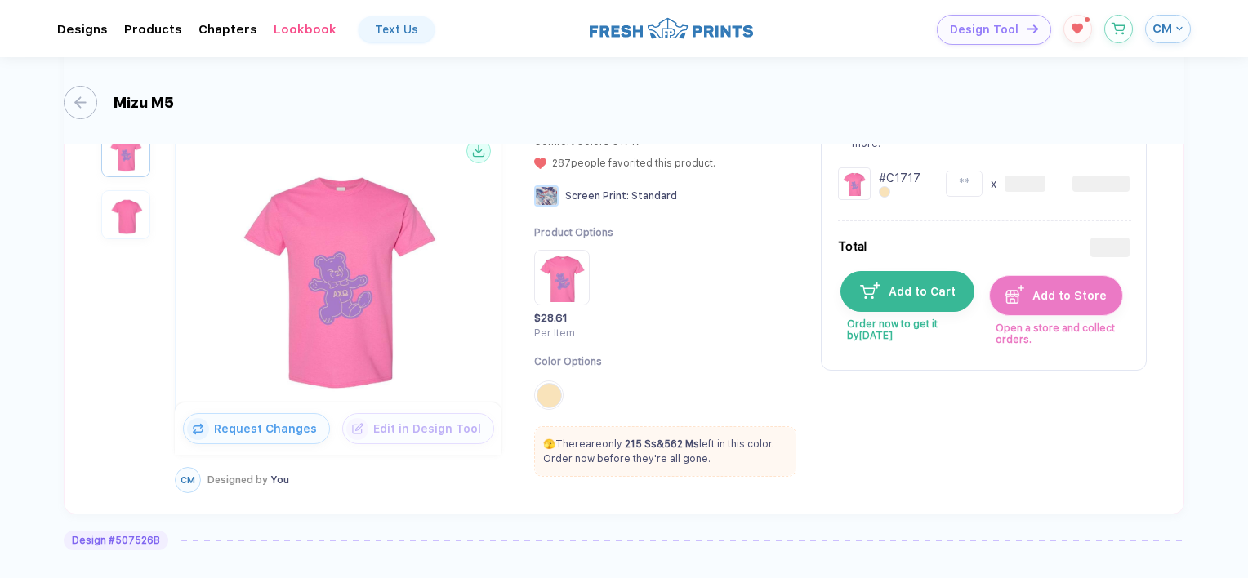
scroll to position [154, 0]
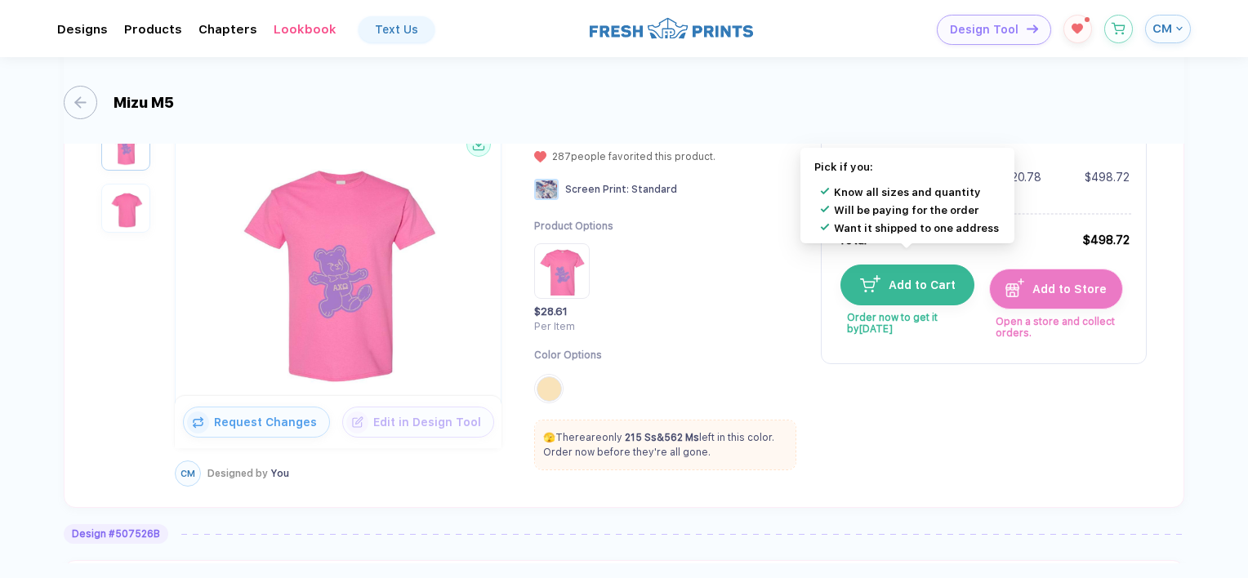
type input "**"
click at [940, 279] on span "Add to Cart" at bounding box center [918, 285] width 75 height 13
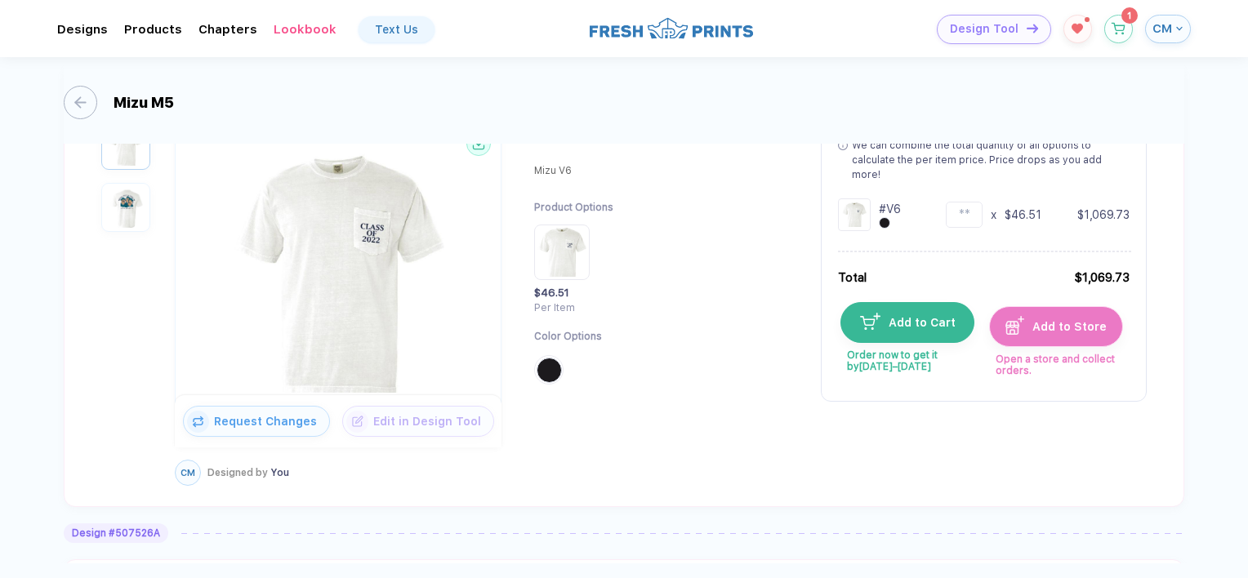
scroll to position [646, 0]
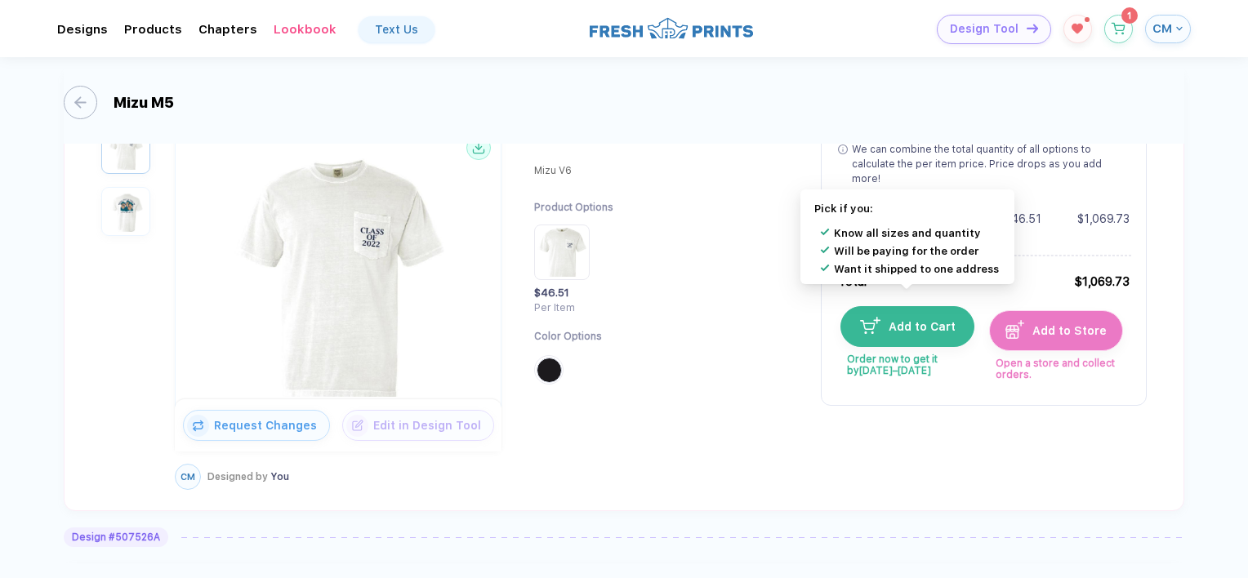
click at [928, 320] on span "Add to Cart" at bounding box center [918, 326] width 75 height 13
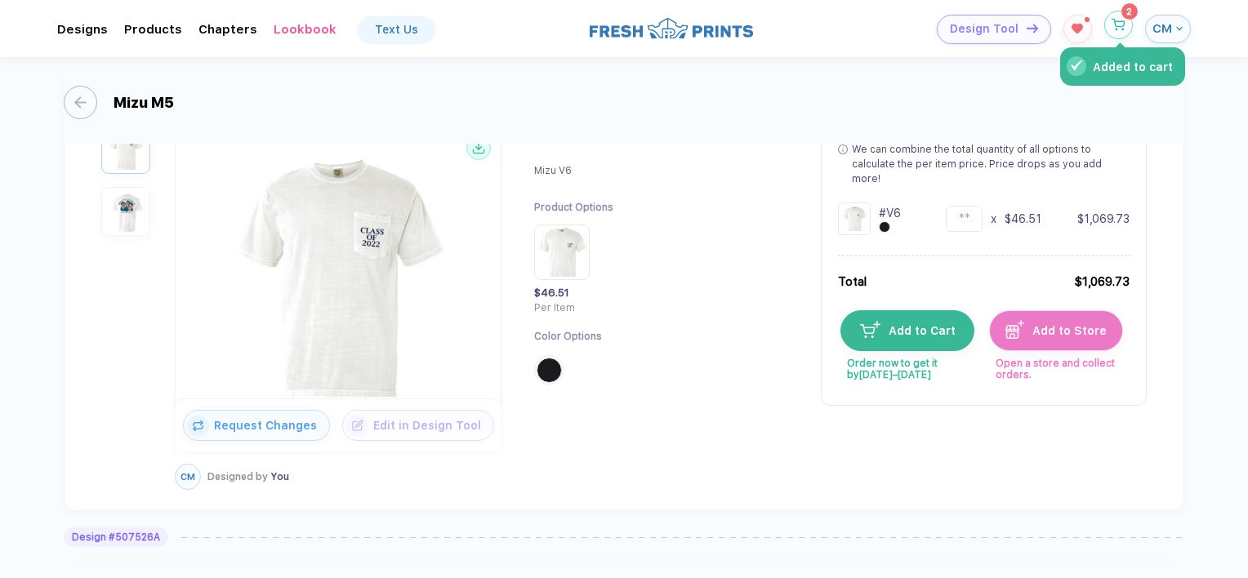
click at [1127, 23] on button "Added to cart" at bounding box center [1119, 25] width 29 height 29
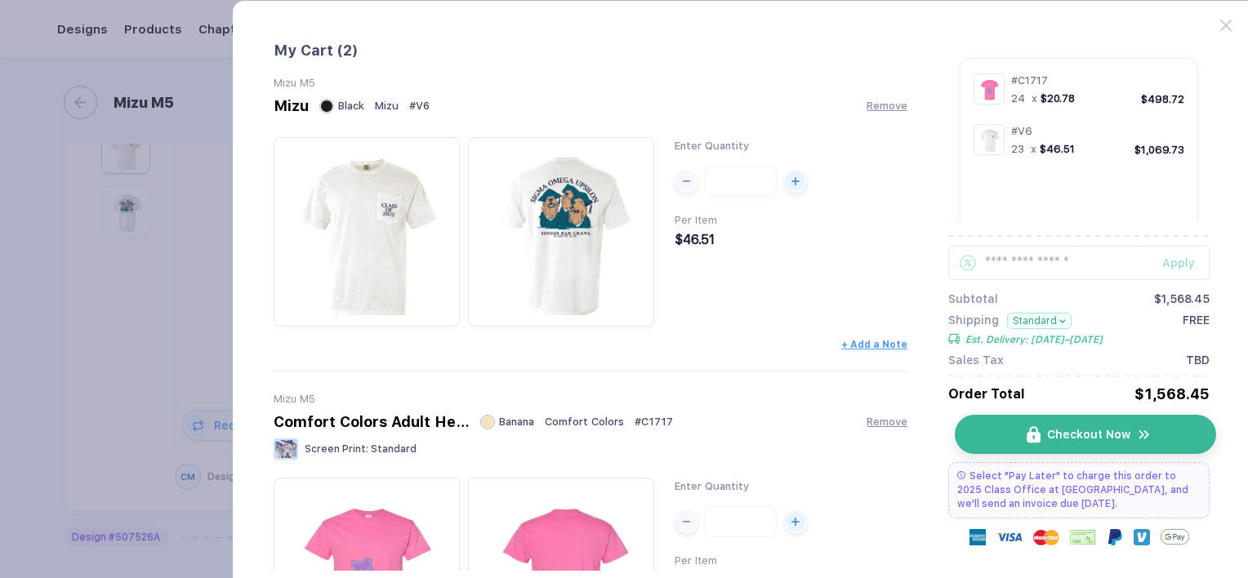
click at [1085, 439] on span "Checkout Now" at bounding box center [1088, 434] width 83 height 13
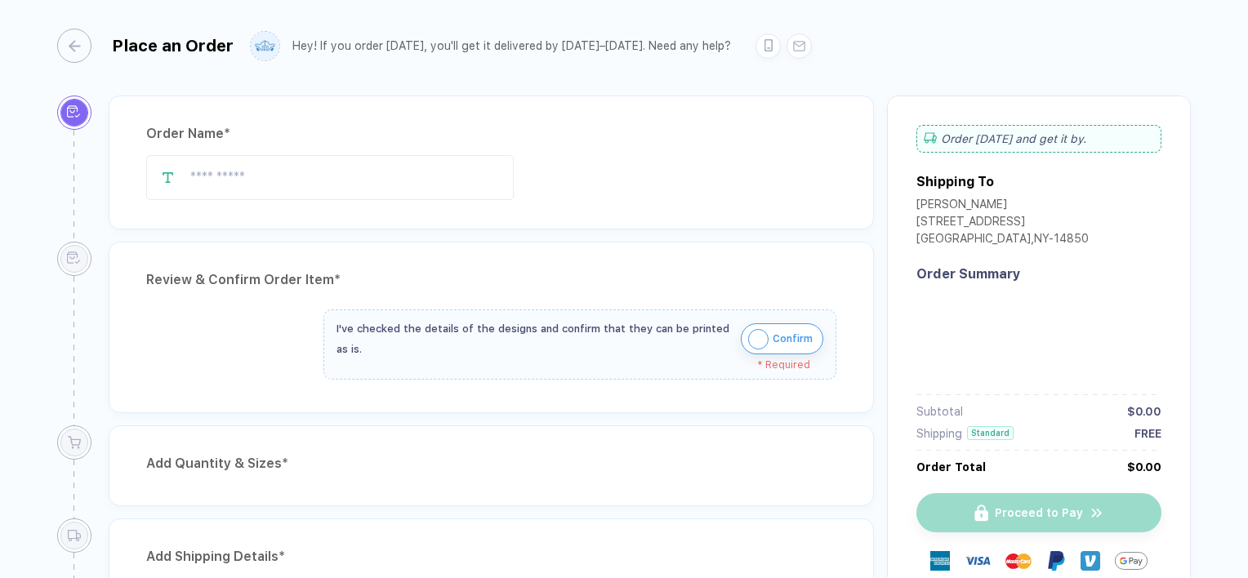
type input "*******"
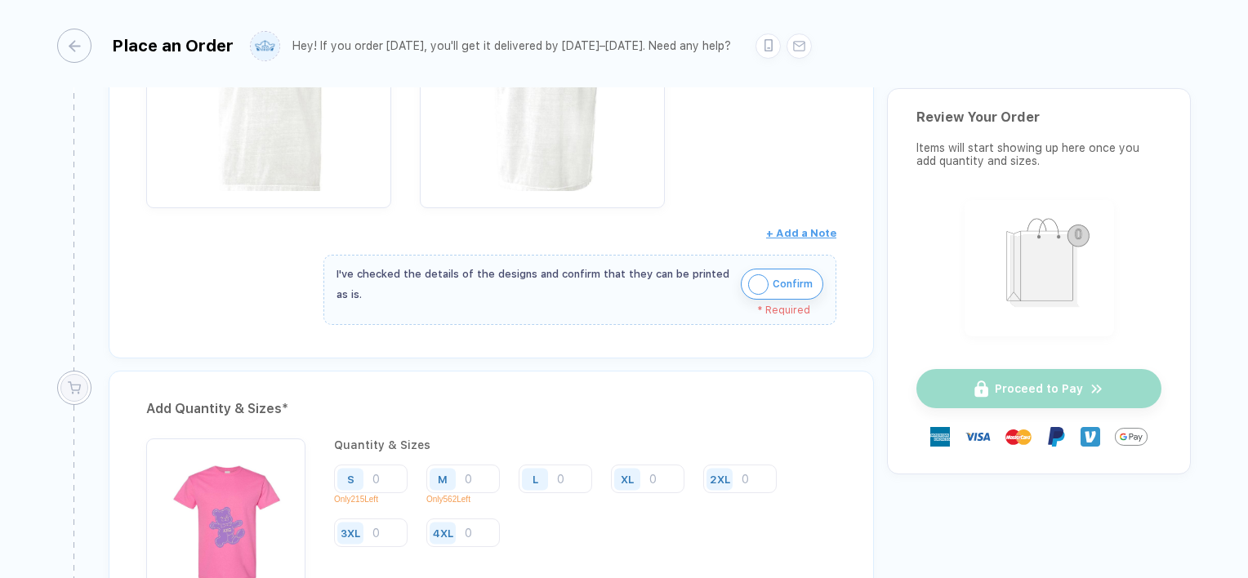
scroll to position [770, 0]
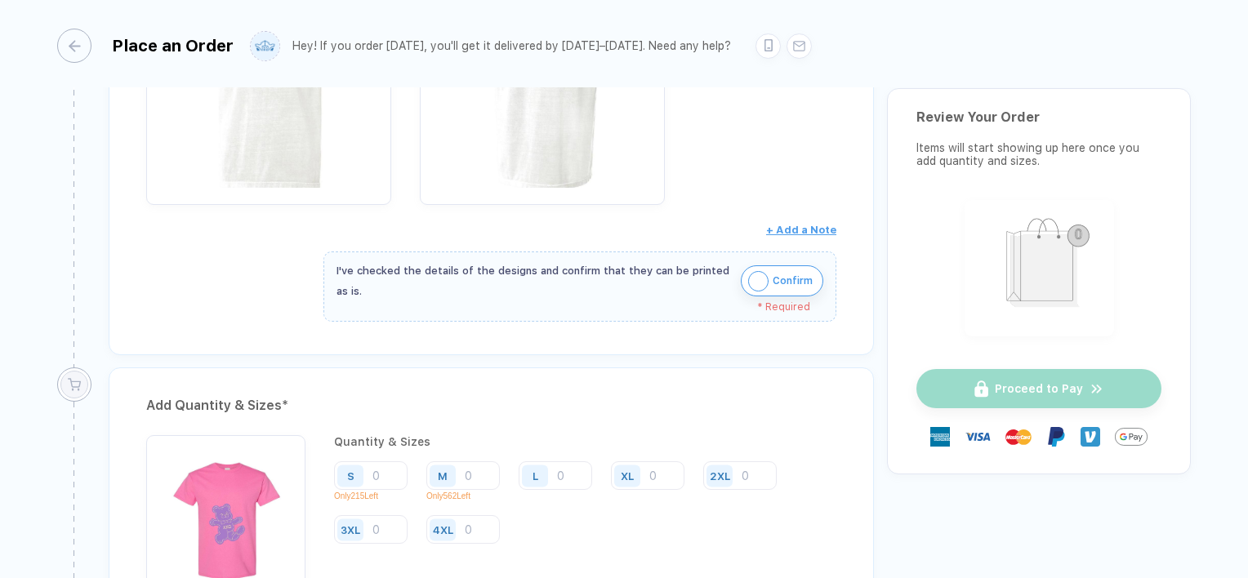
click at [773, 287] on span "Confirm" at bounding box center [793, 281] width 40 height 26
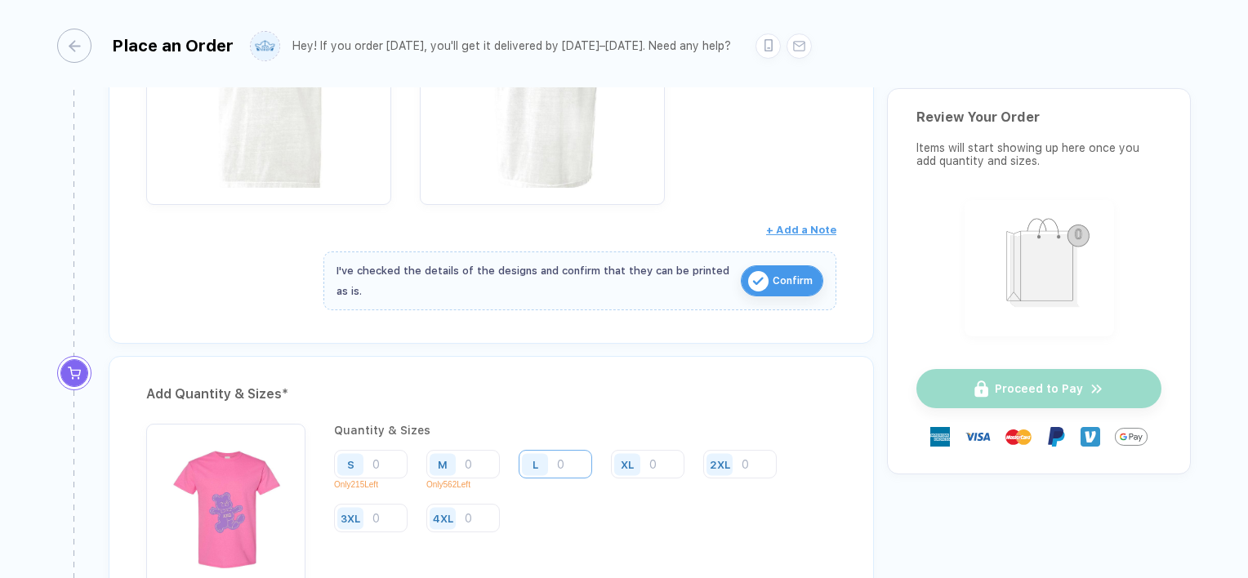
click at [578, 450] on input "number" at bounding box center [556, 464] width 74 height 29
type input "56"
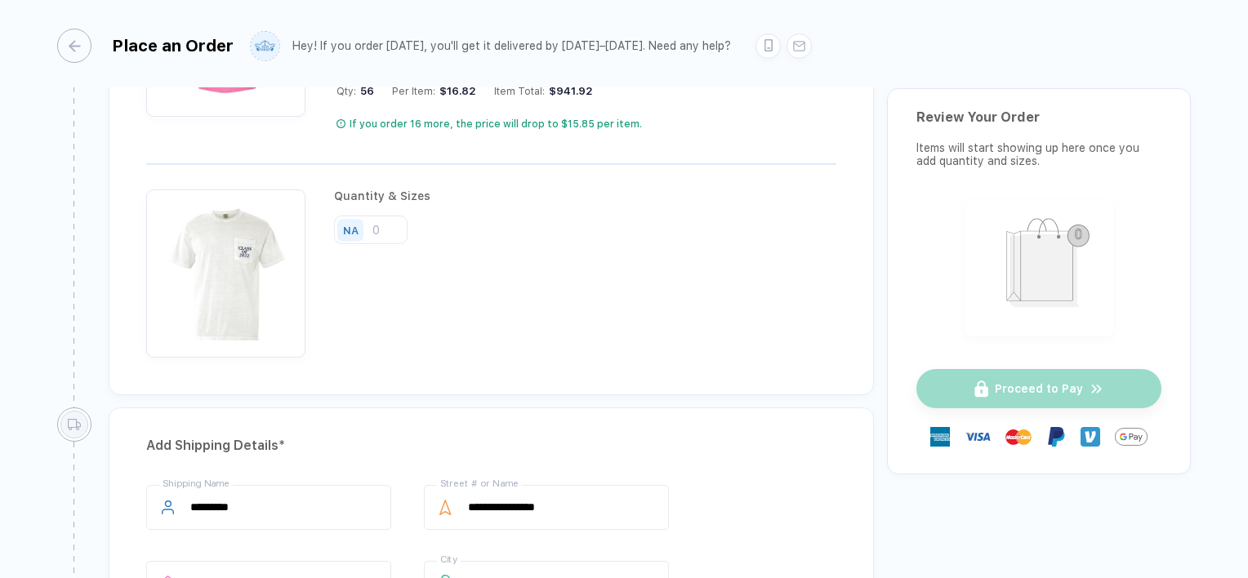
scroll to position [1248, 0]
click at [389, 224] on input "number" at bounding box center [371, 226] width 74 height 29
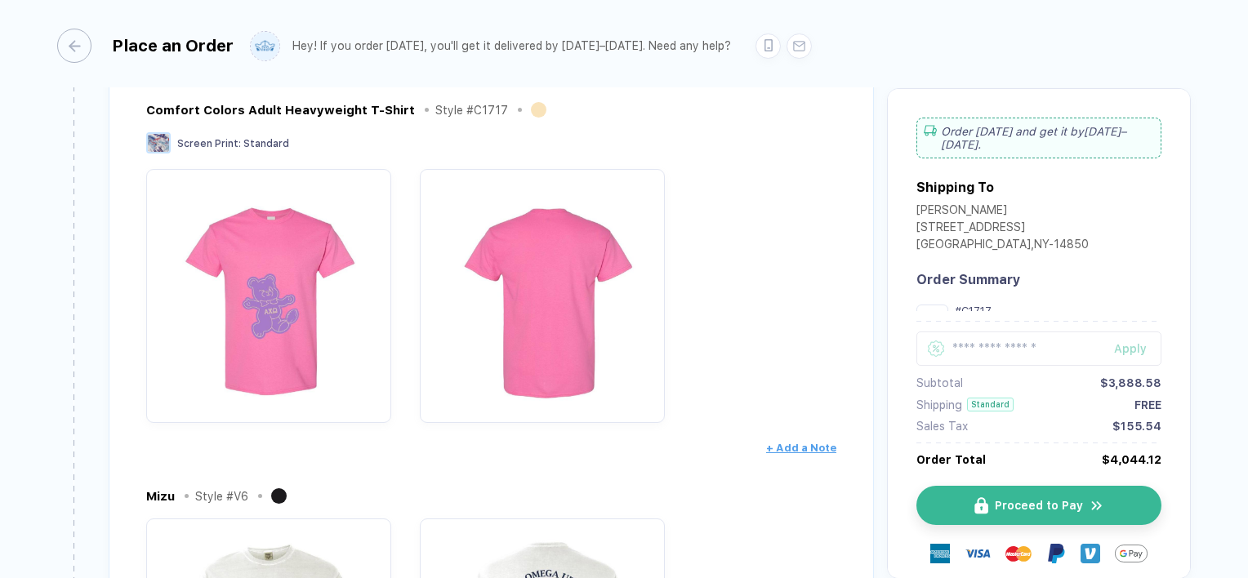
scroll to position [0, 0]
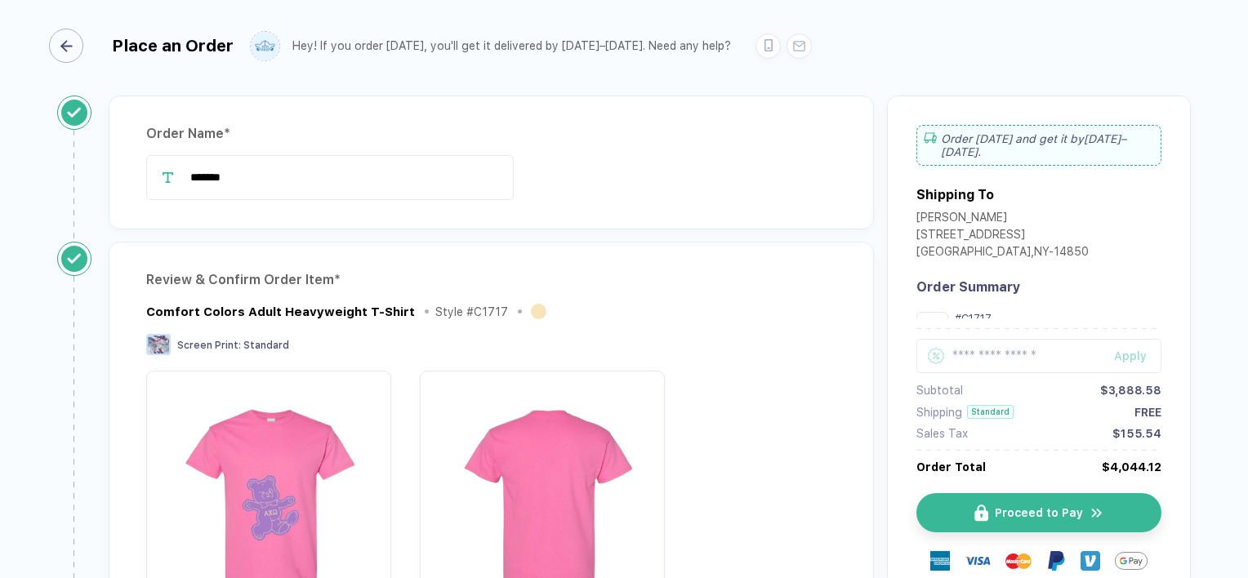
type input "67"
click at [71, 49] on icon "button" at bounding box center [66, 46] width 12 height 12
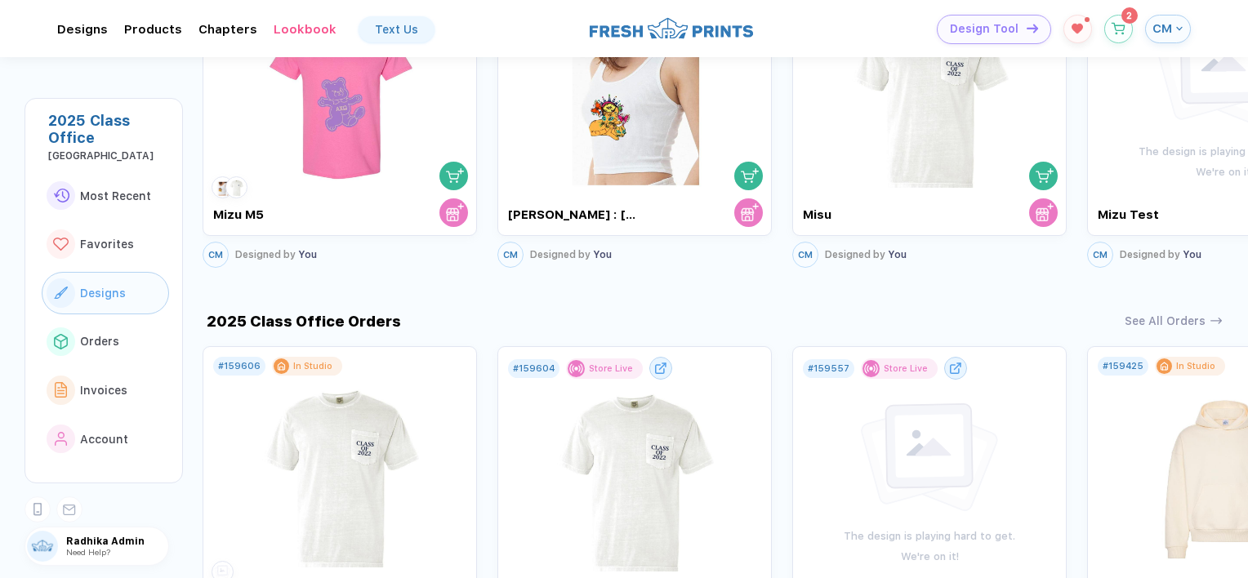
scroll to position [938, 0]
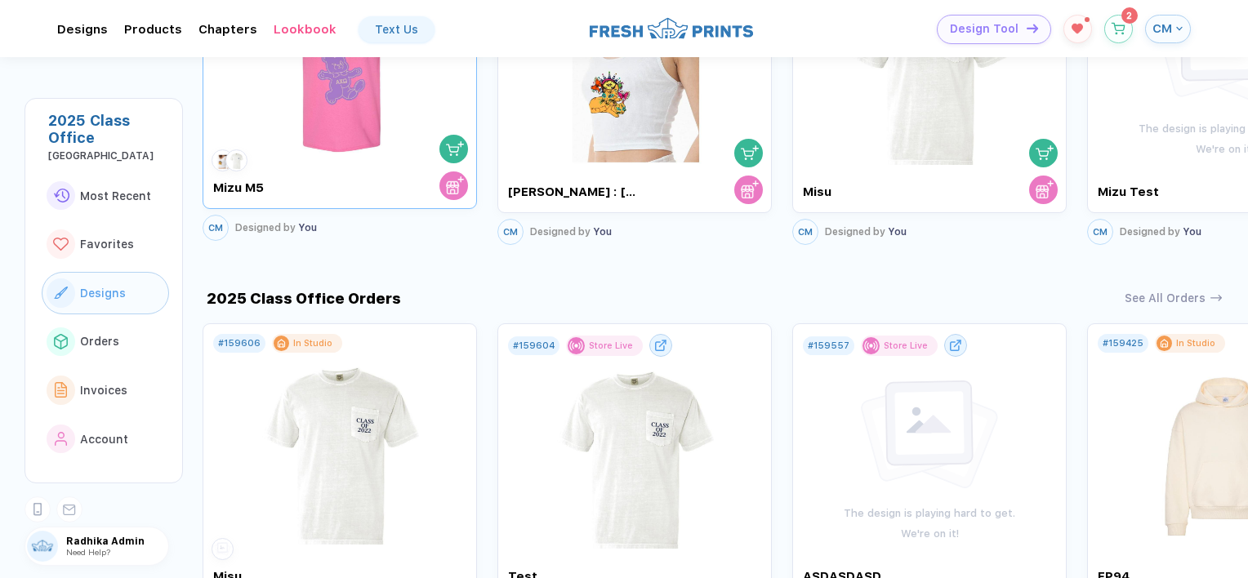
click at [340, 177] on div "# 507526C Design Done Mizu M5" at bounding box center [340, 72] width 275 height 275
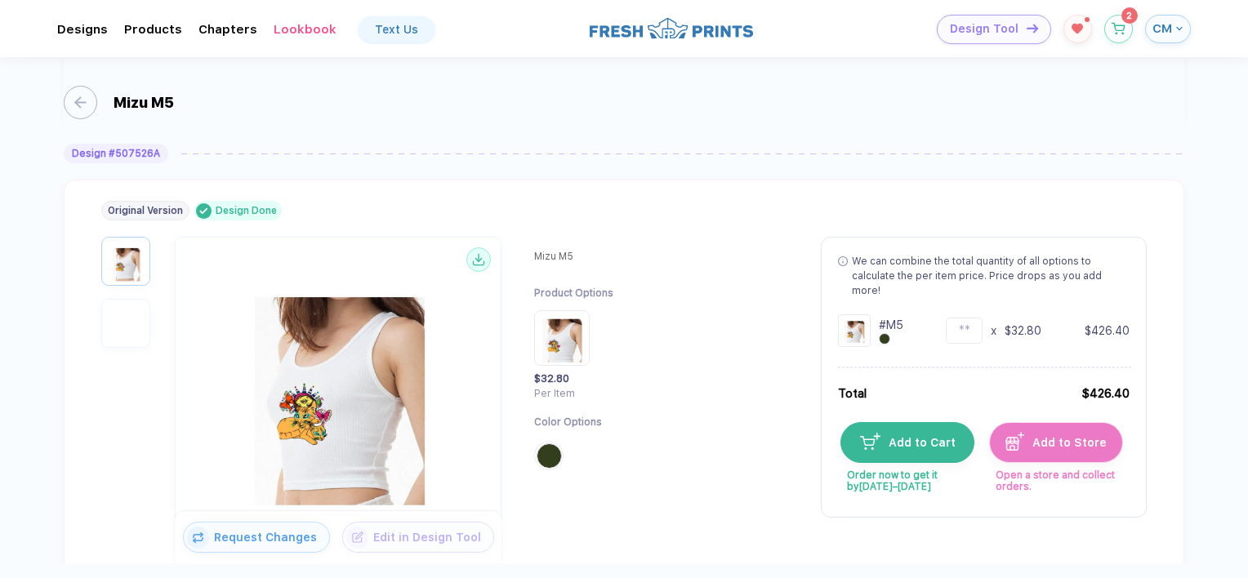
scroll to position [1167, 0]
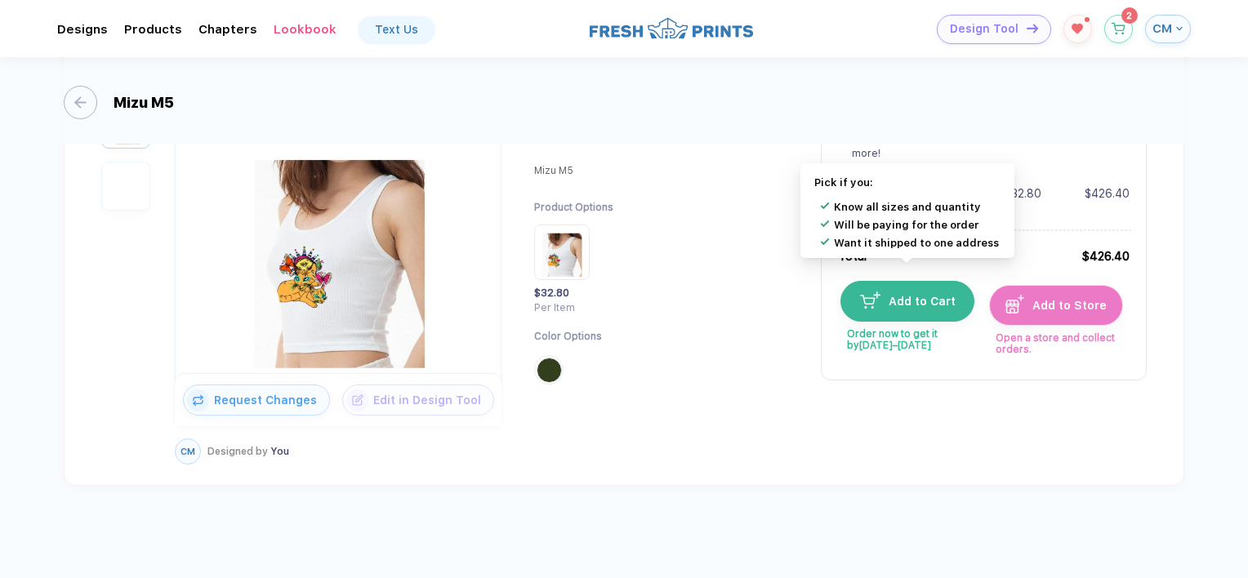
click at [908, 294] on button "Add to Cart" at bounding box center [908, 301] width 134 height 41
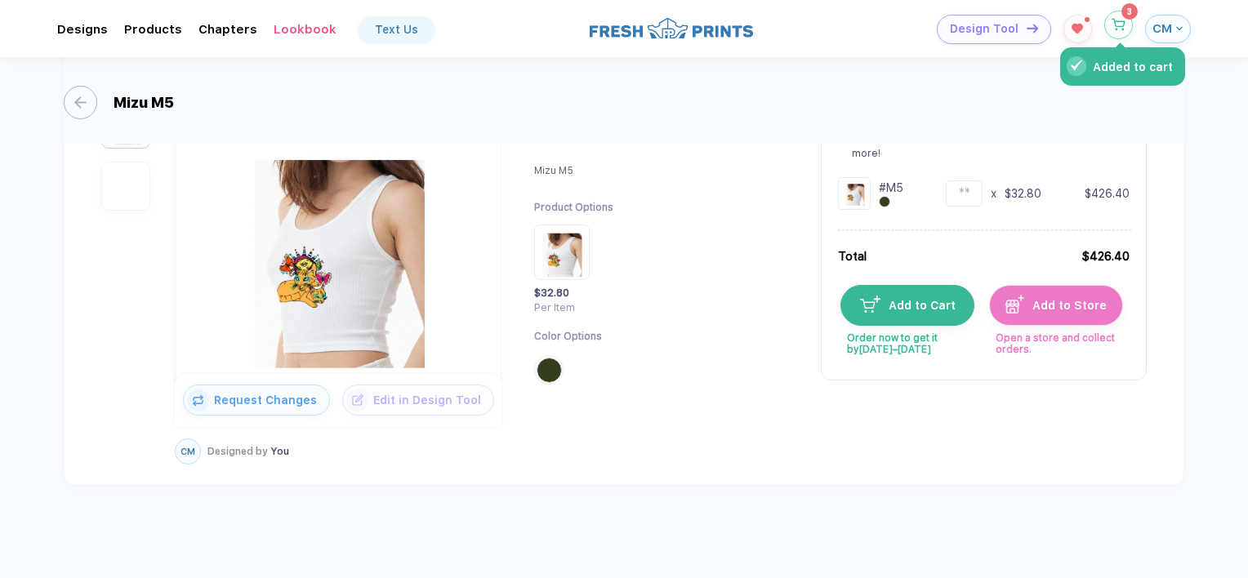
click at [1120, 24] on icon "button" at bounding box center [1119, 25] width 14 height 12
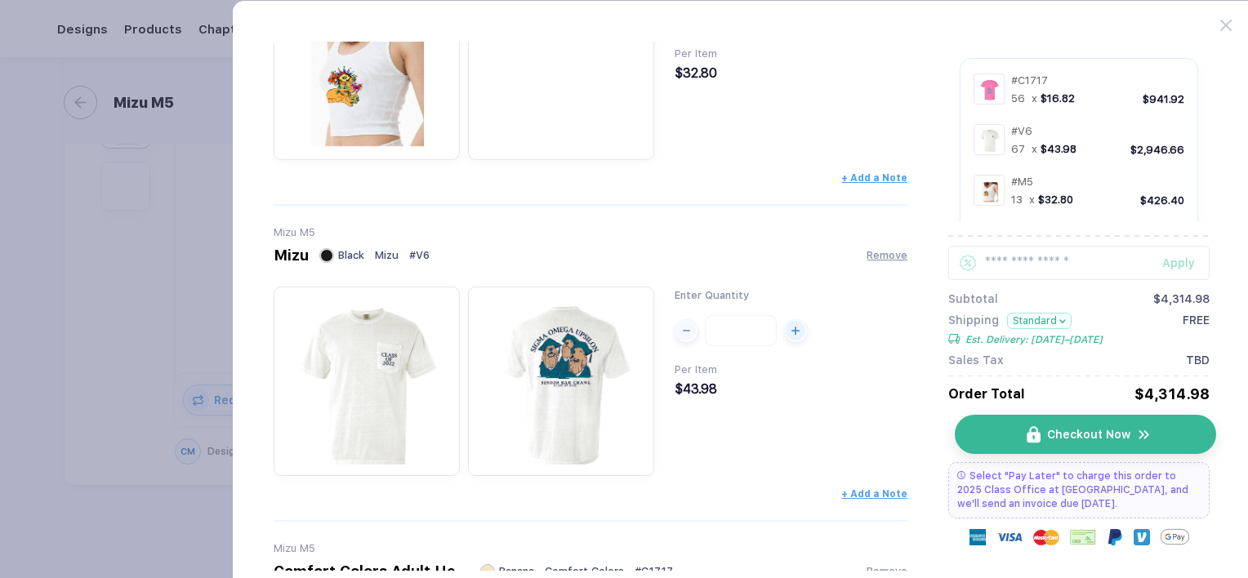
scroll to position [168, 0]
click at [1106, 450] on button "Checkout Now" at bounding box center [1085, 434] width 261 height 39
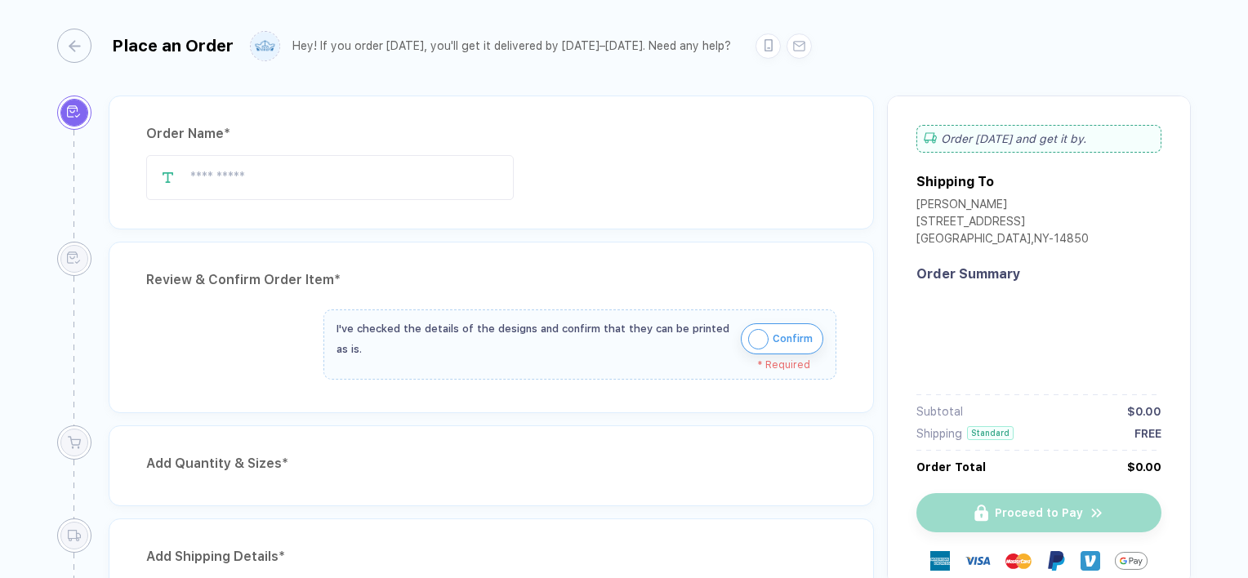
type input "*******"
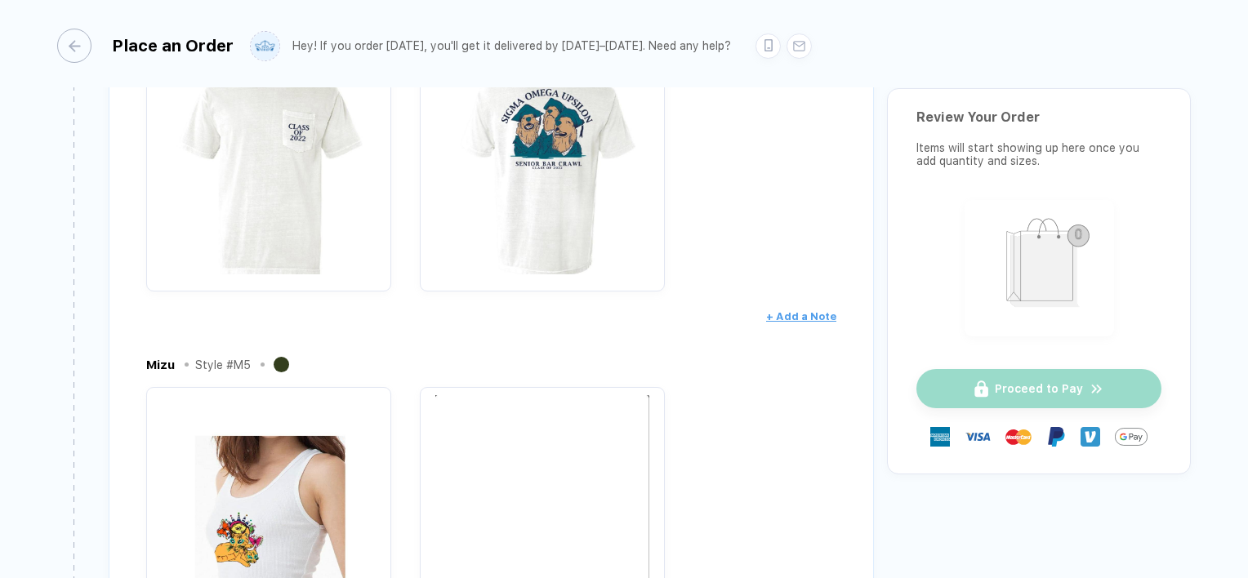
click at [641, 429] on img "button" at bounding box center [542, 509] width 229 height 229
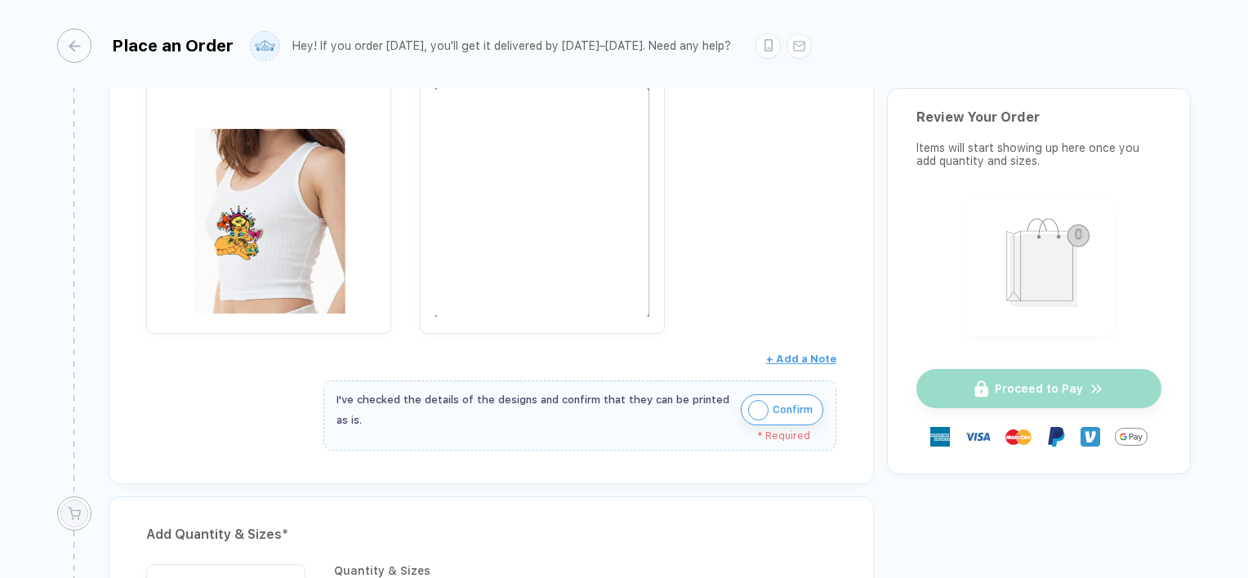
scroll to position [992, 0]
click at [751, 399] on img "button" at bounding box center [758, 409] width 20 height 20
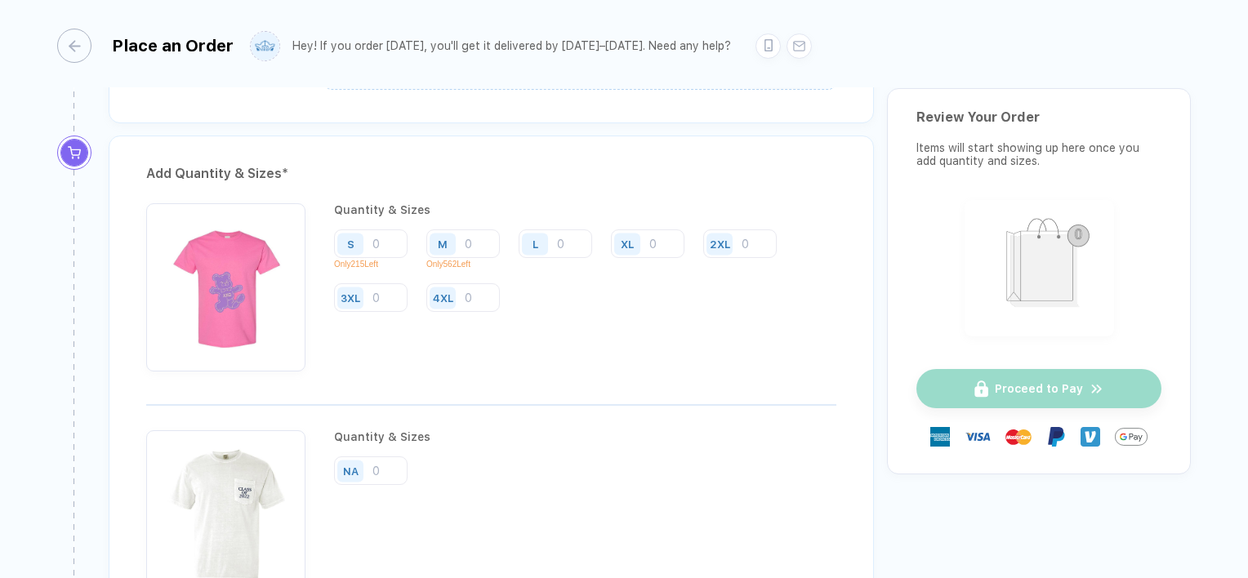
scroll to position [1339, 0]
click at [484, 242] on input "number" at bounding box center [463, 244] width 74 height 29
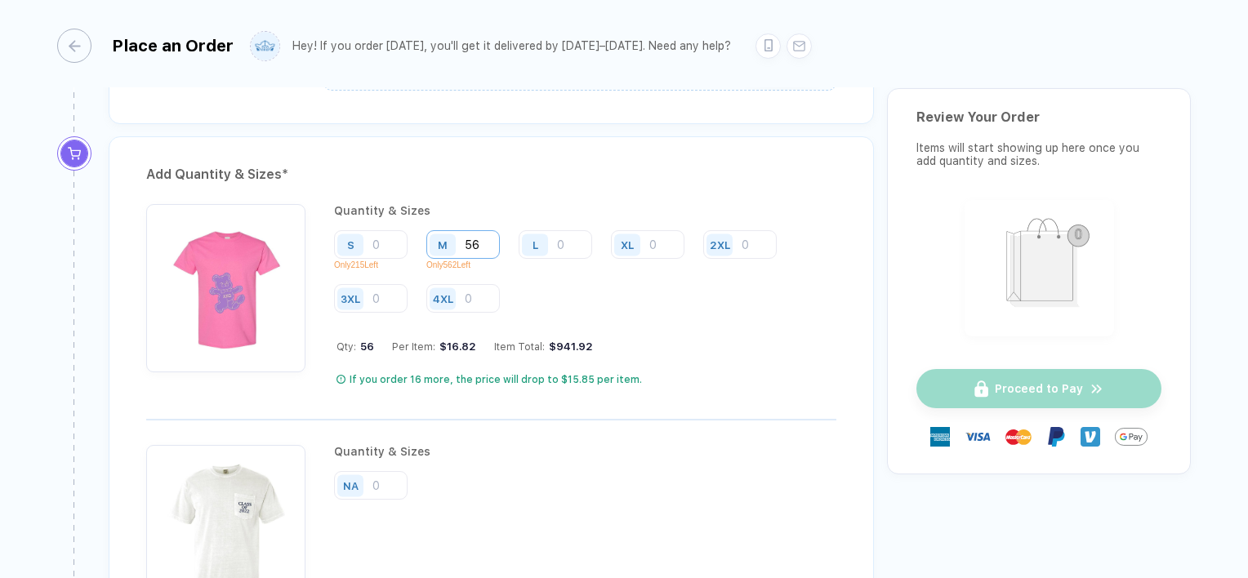
type input "56"
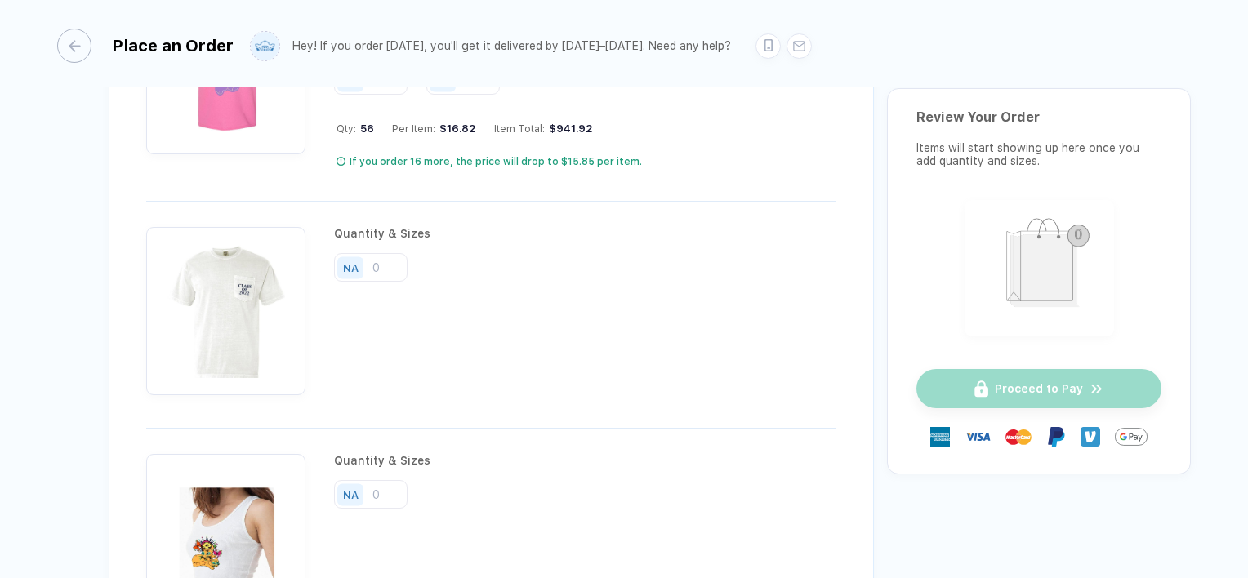
scroll to position [1558, 0]
click at [395, 256] on input "number" at bounding box center [371, 266] width 74 height 29
type input "67"
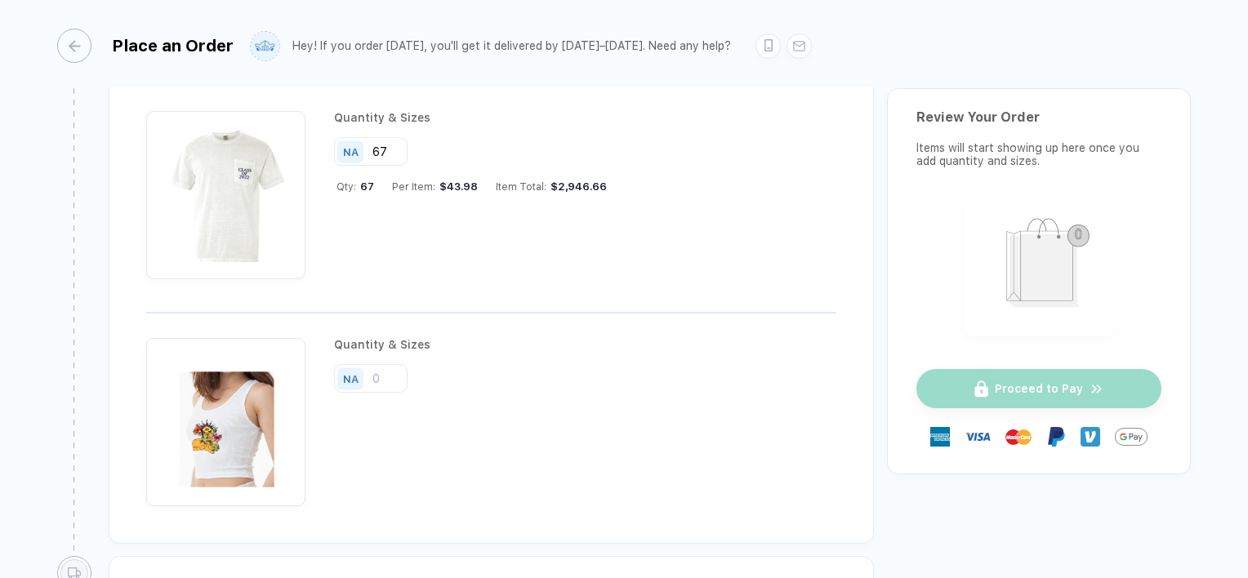
scroll to position [1679, 0]
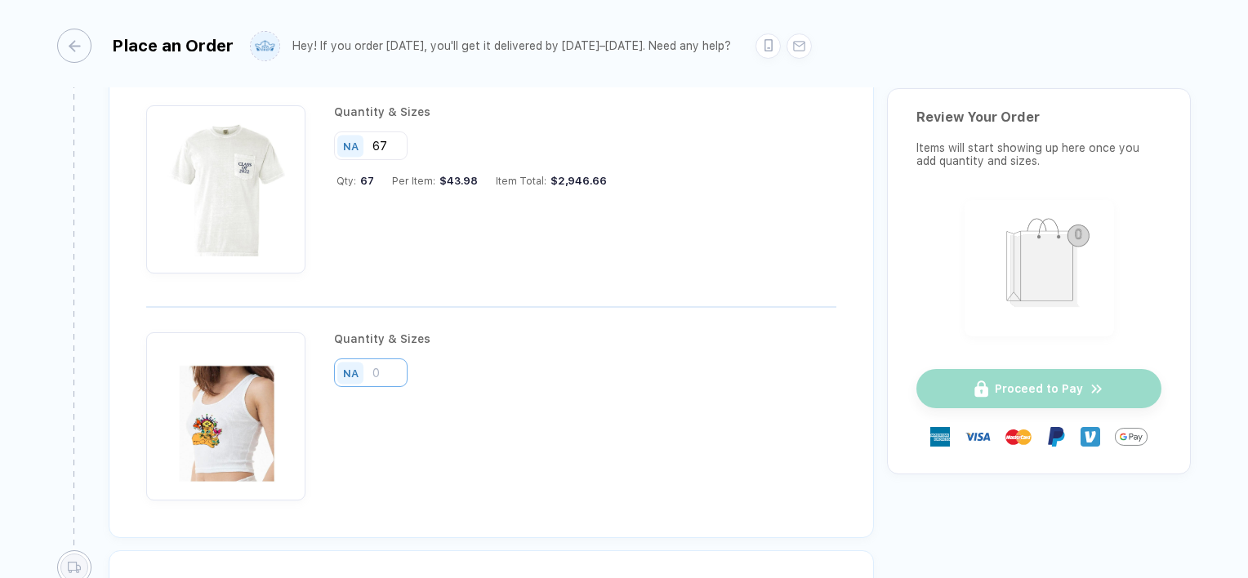
click at [374, 363] on input "number" at bounding box center [371, 373] width 74 height 29
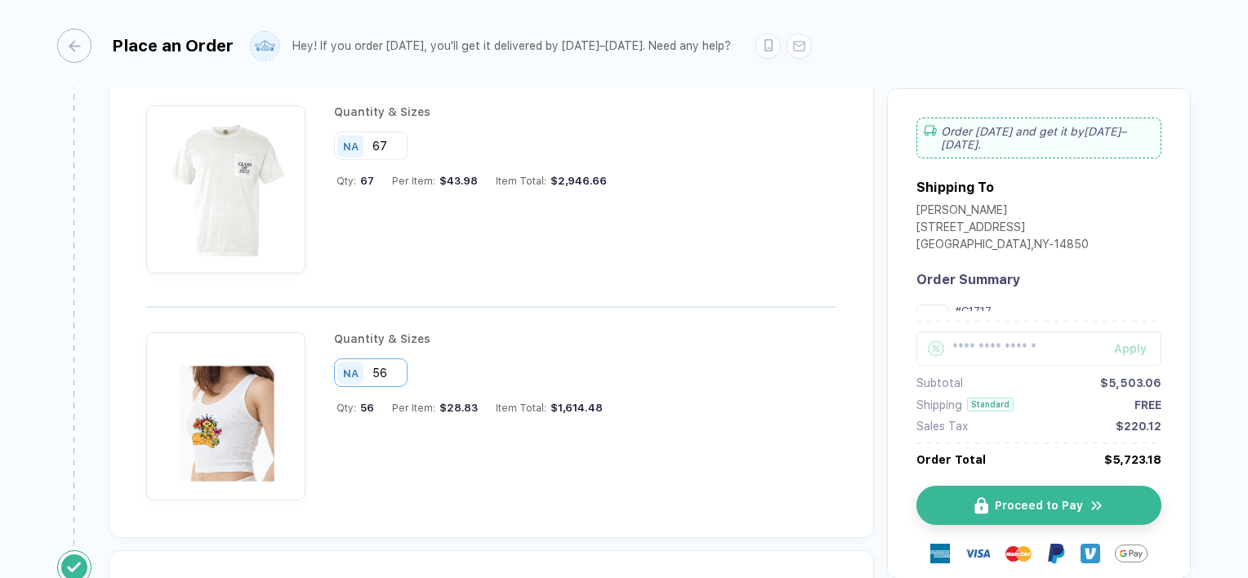
type input "56"
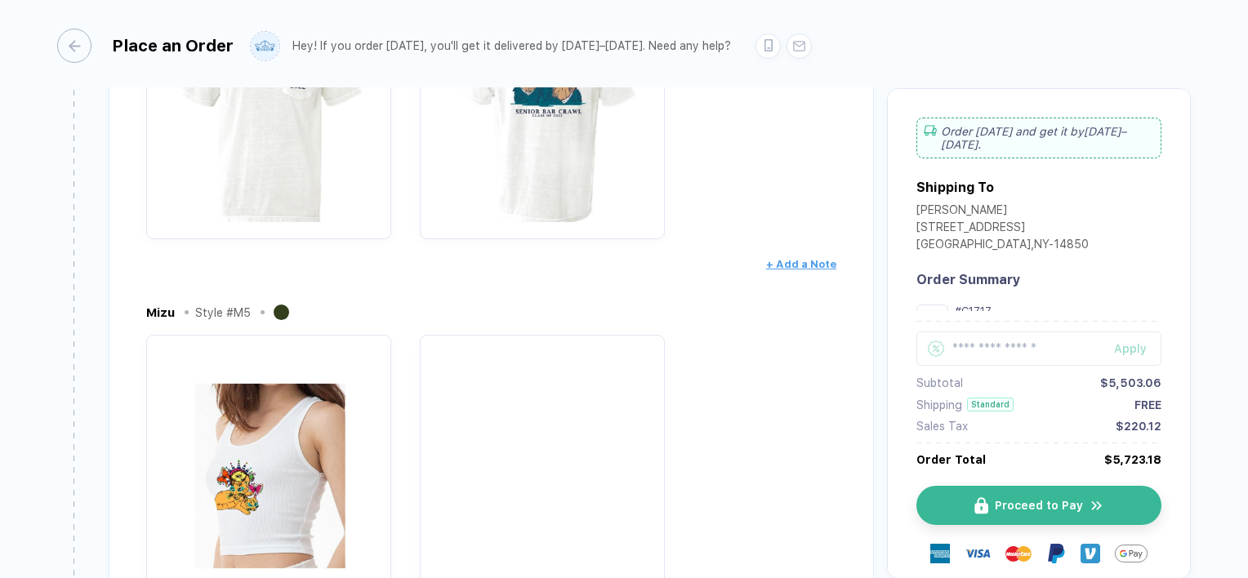
scroll to position [690, 0]
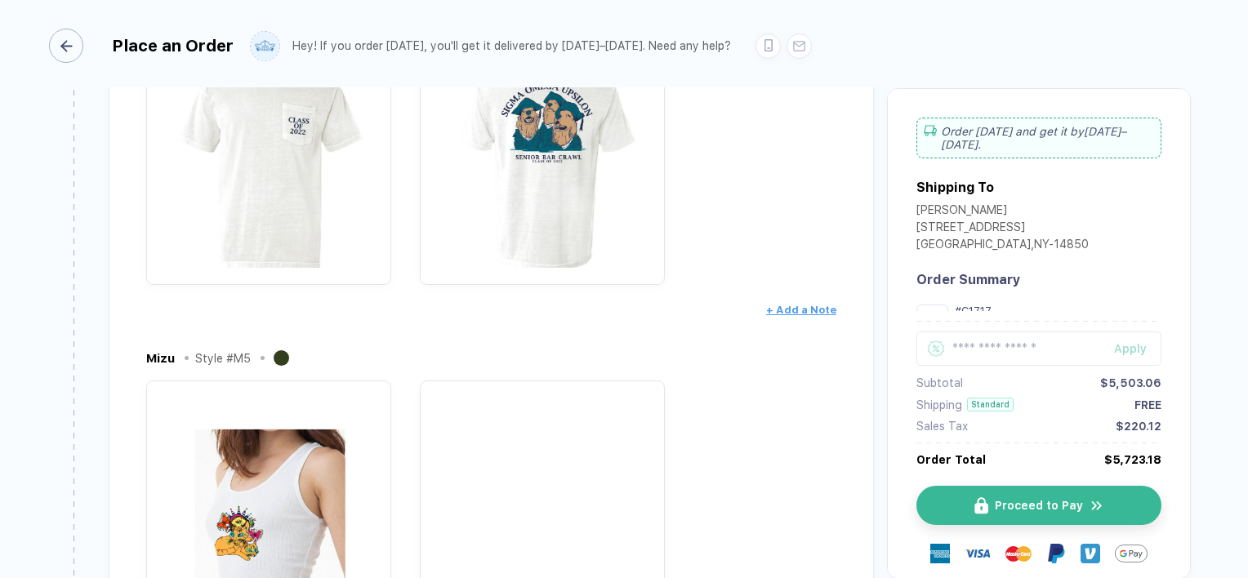
click at [69, 42] on icon "button" at bounding box center [66, 46] width 12 height 12
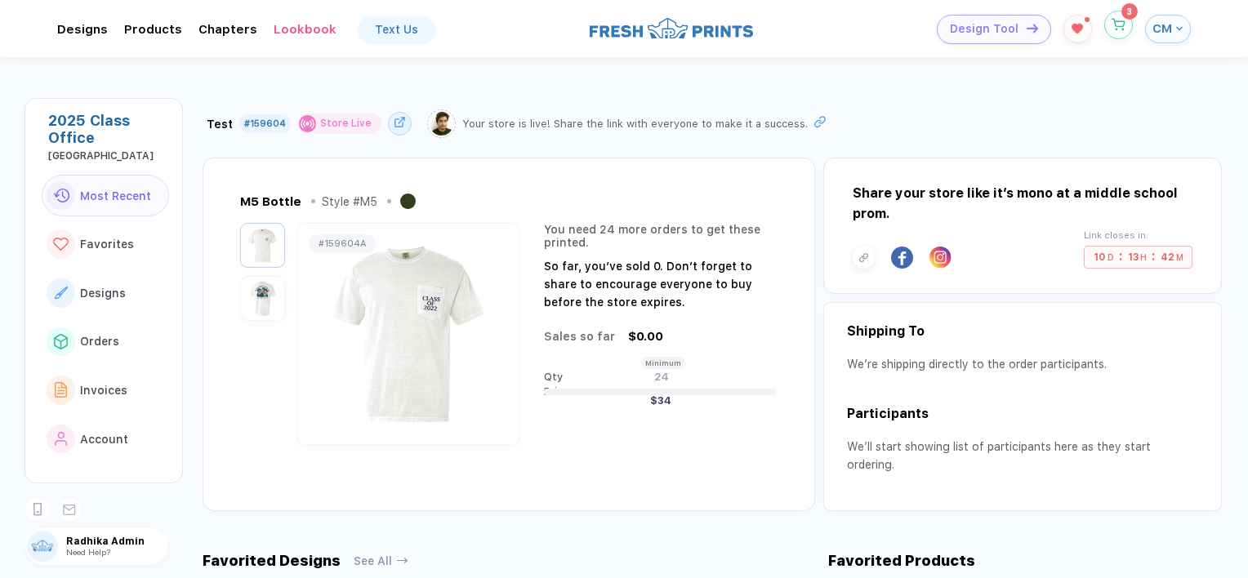
click at [1122, 20] on icon "button" at bounding box center [1119, 25] width 14 height 12
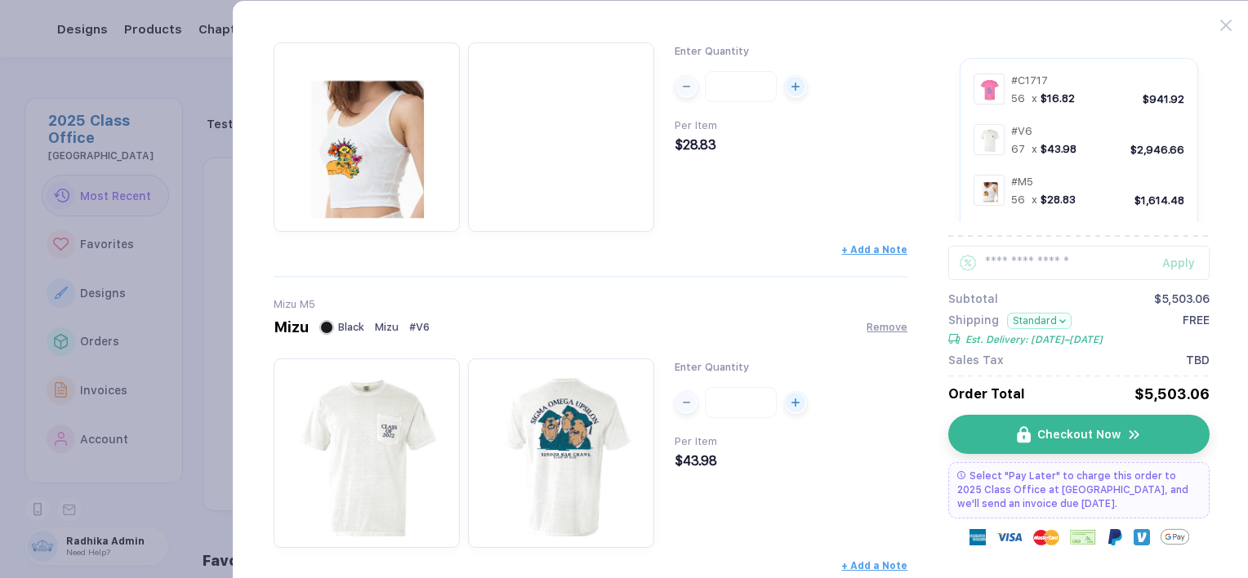
scroll to position [88, 0]
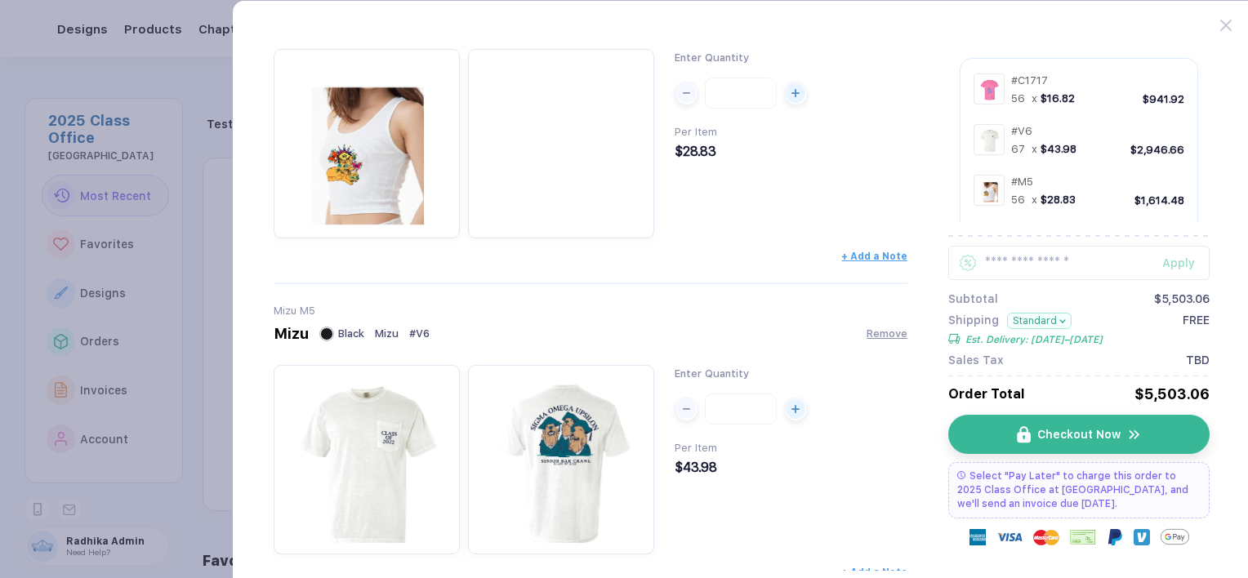
click at [1039, 320] on button "Standard" at bounding box center [1039, 321] width 65 height 16
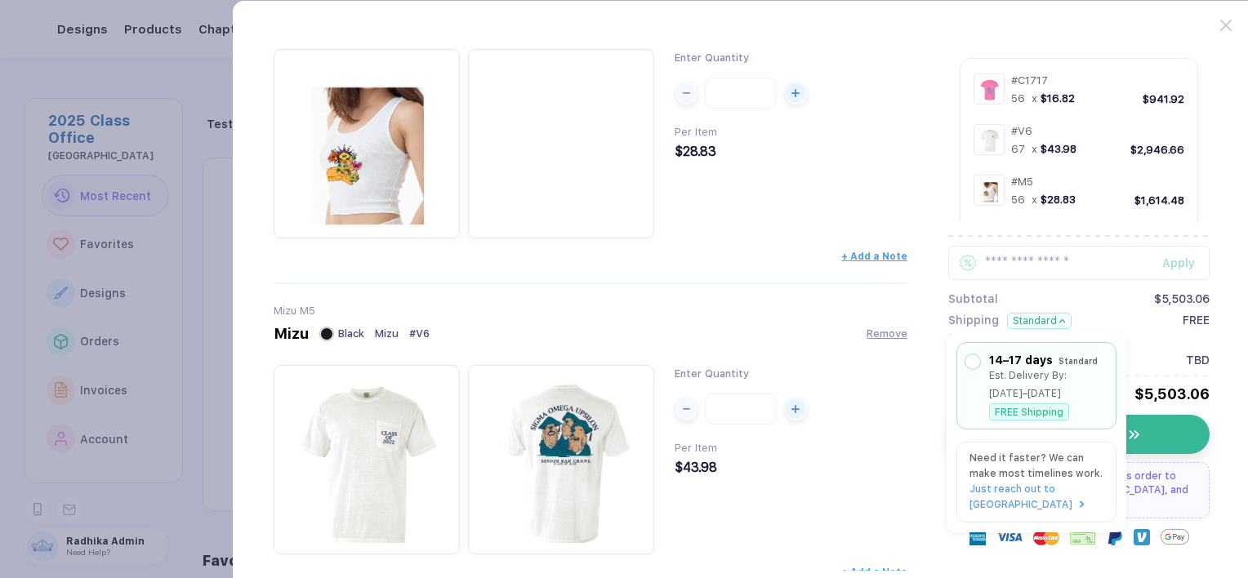
click at [1095, 288] on div "Apply Subtotal $5,503.06 Shipping Standard Est. Delivery: Oct 3–6 FREE Sales Ta…" at bounding box center [1078, 306] width 261 height 121
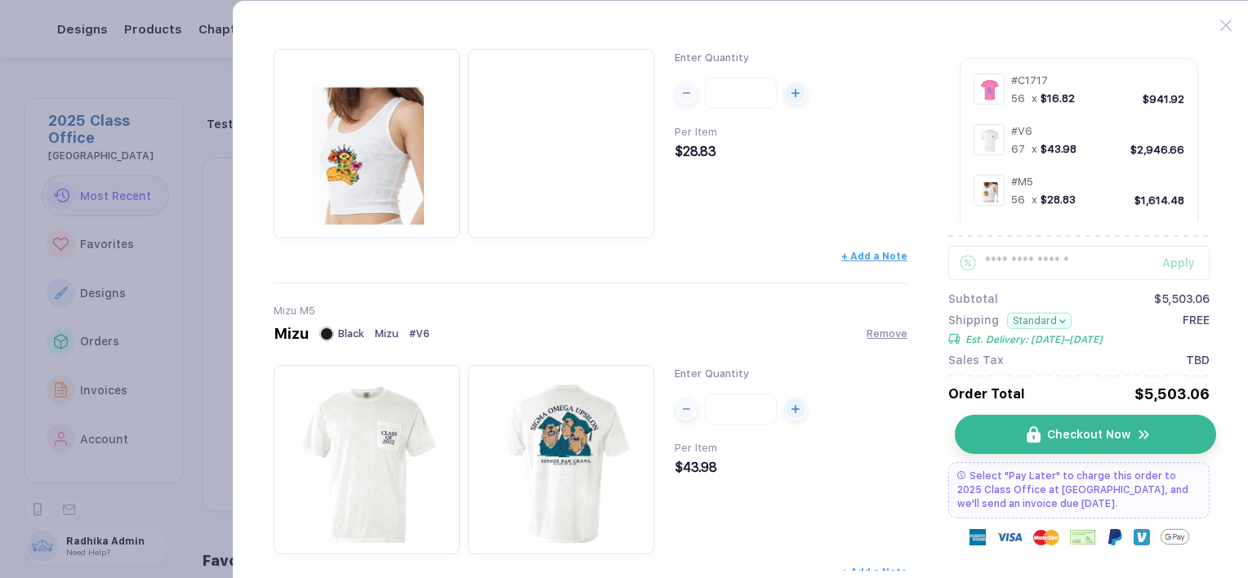
click at [1158, 434] on button "Checkout Now" at bounding box center [1085, 434] width 261 height 39
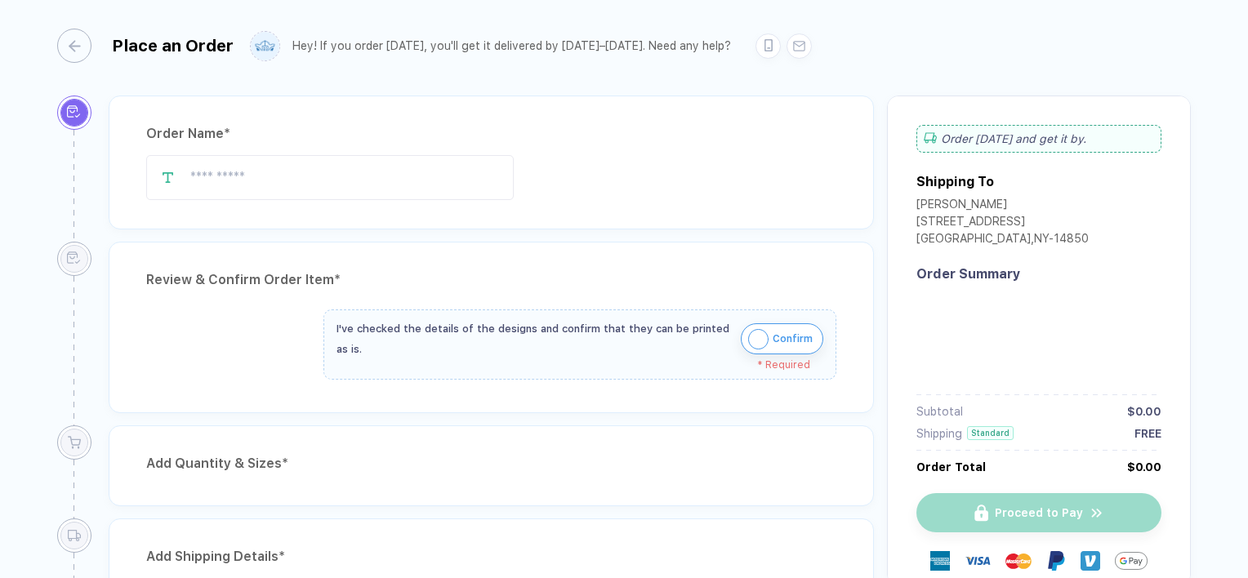
type input "*******"
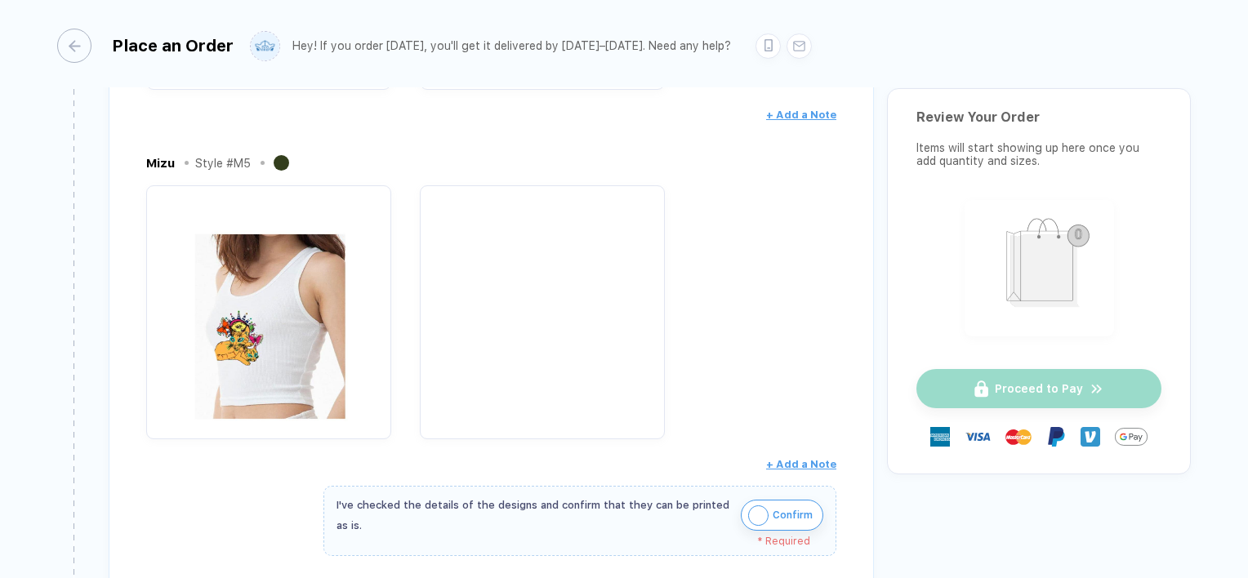
scroll to position [1007, 0]
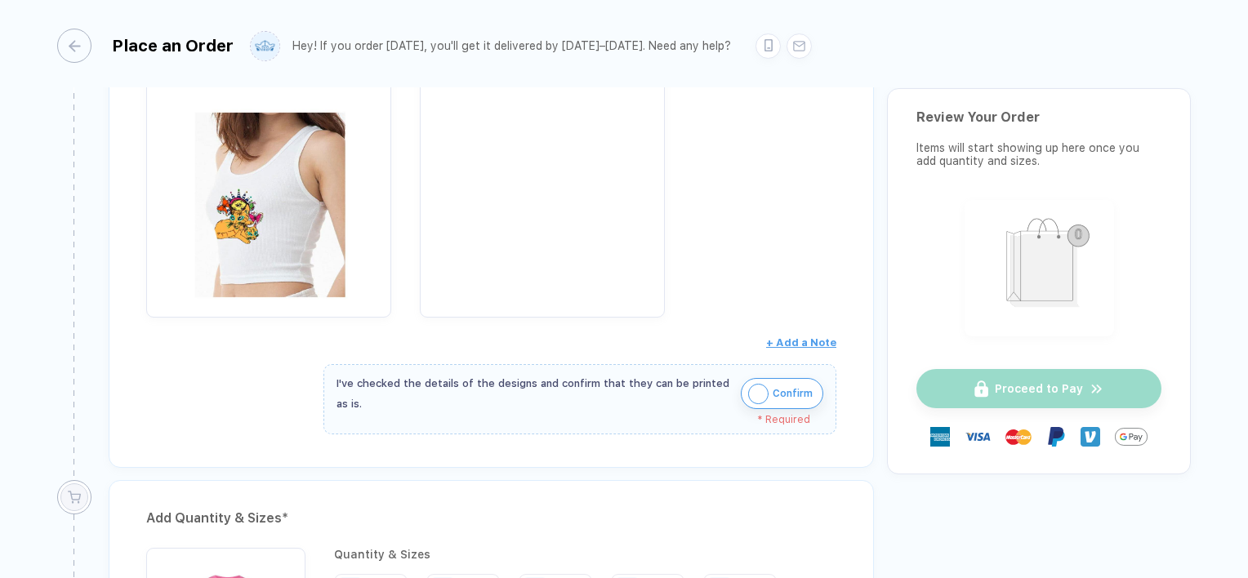
click at [774, 397] on span "Confirm" at bounding box center [793, 394] width 40 height 26
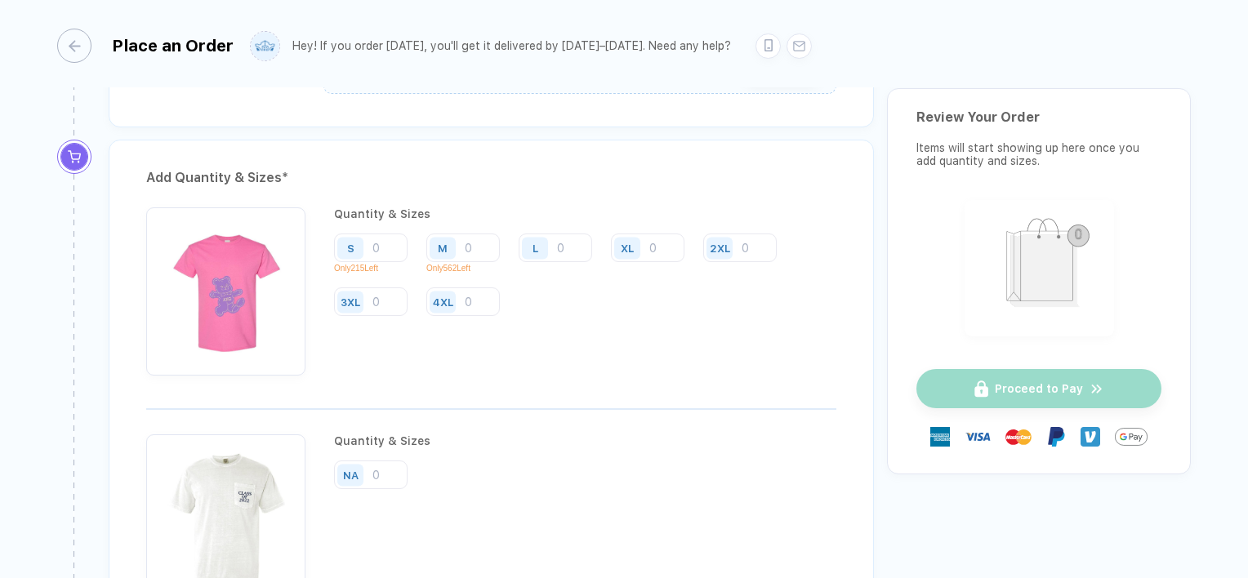
scroll to position [1415, 0]
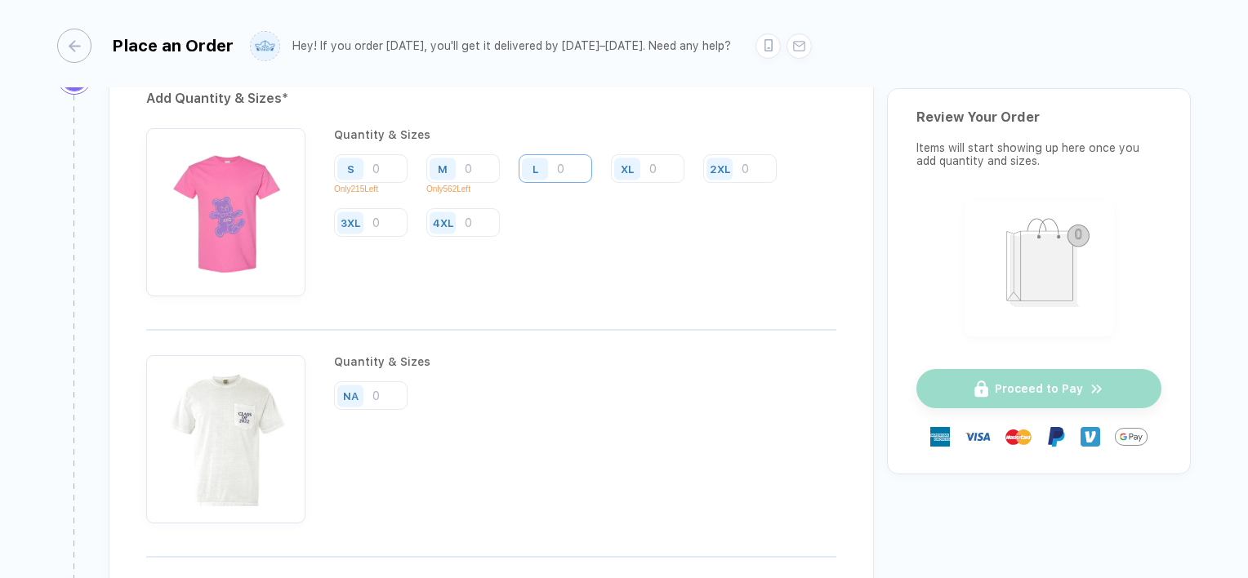
click at [571, 167] on input "number" at bounding box center [556, 168] width 74 height 29
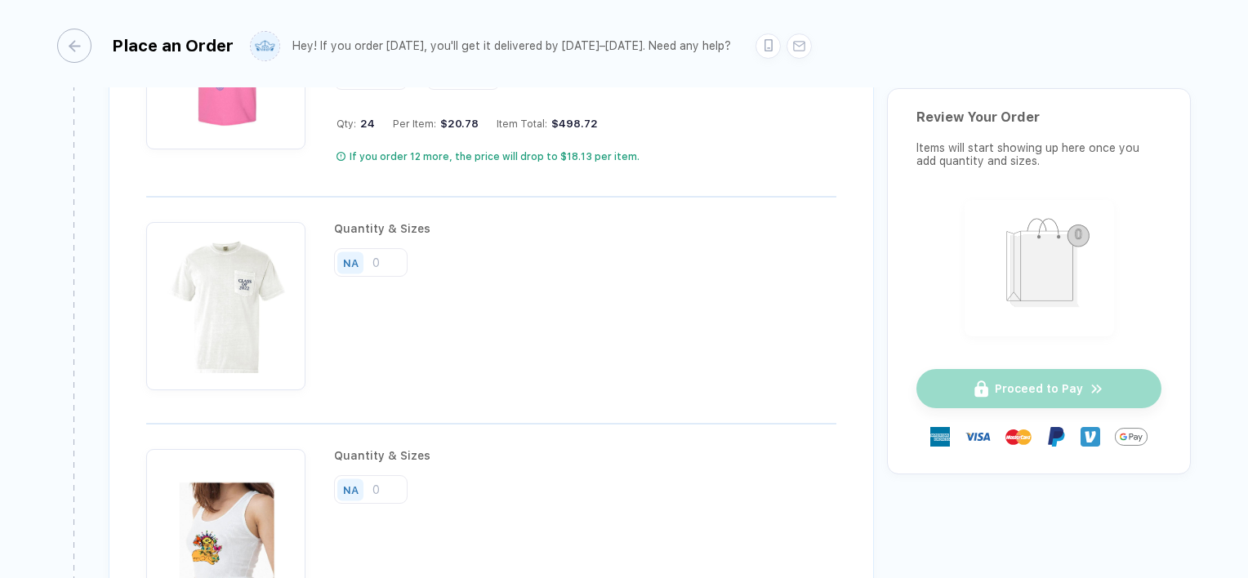
scroll to position [1564, 0]
type input "24"
click at [383, 257] on input "number" at bounding box center [371, 261] width 74 height 29
type input "24"
click at [388, 489] on input "number" at bounding box center [371, 488] width 74 height 29
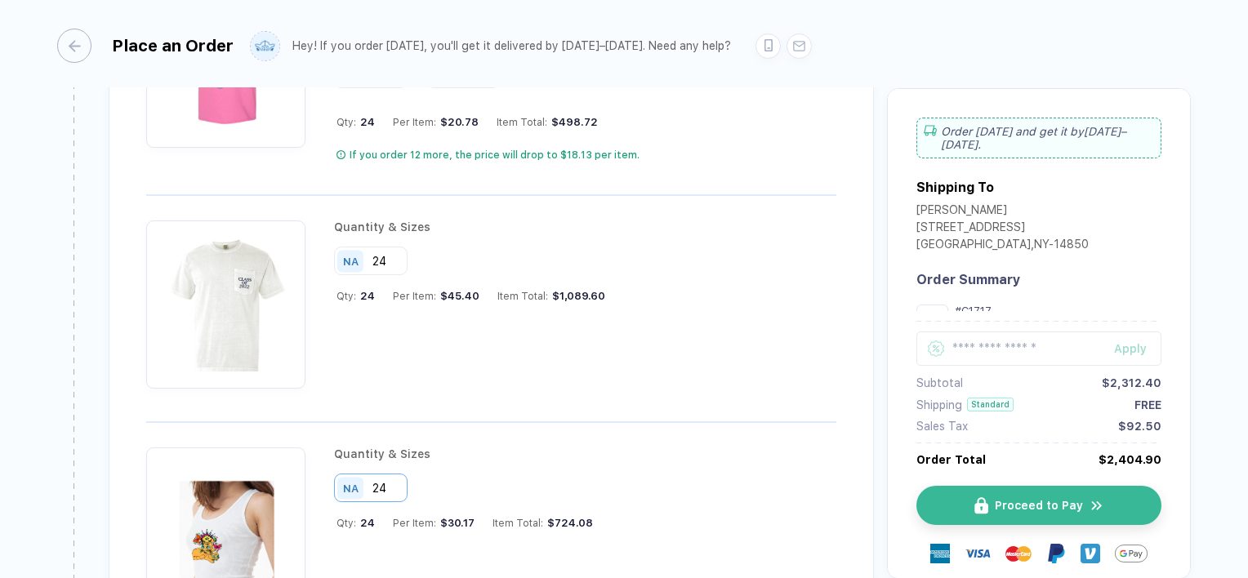
type input "24"
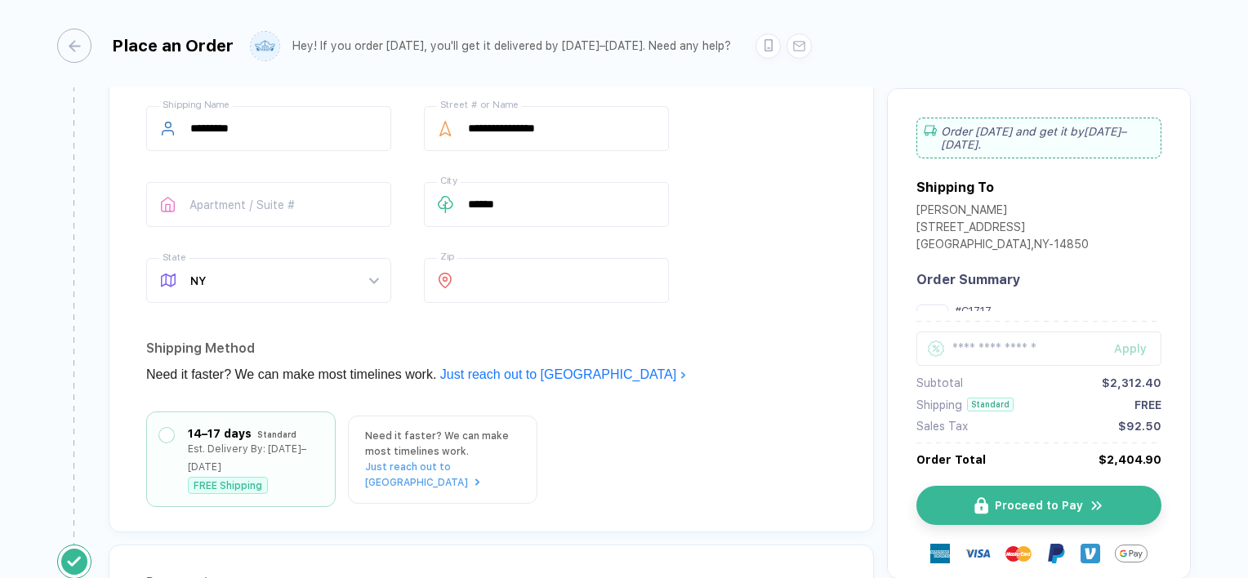
scroll to position [2441, 0]
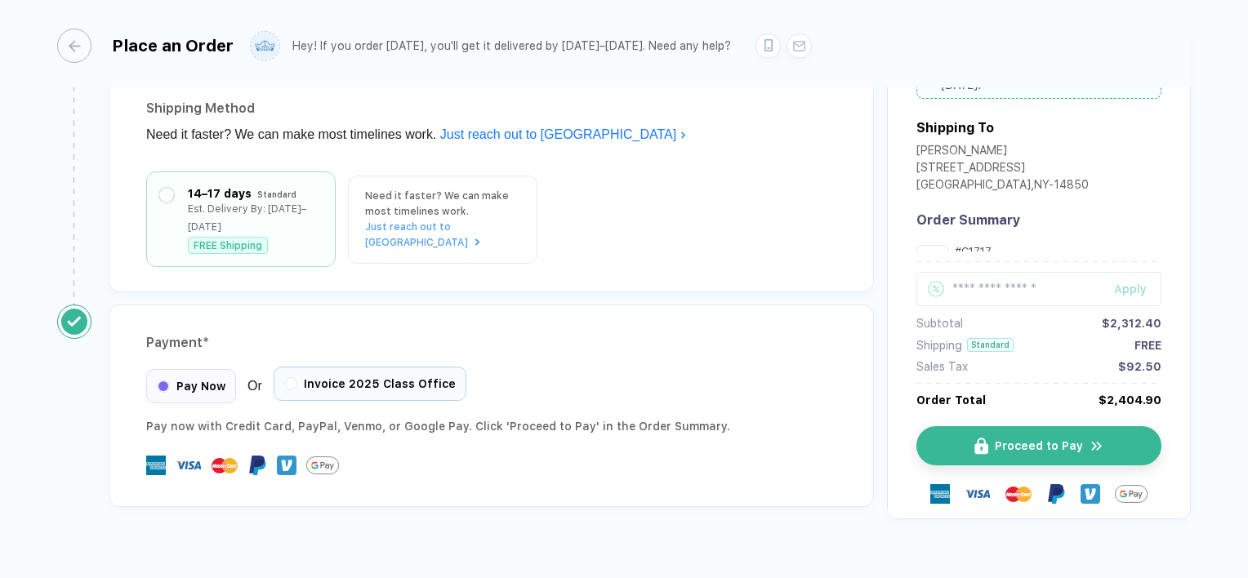
click at [353, 377] on span "Invoice 2025 Class Office" at bounding box center [380, 383] width 152 height 13
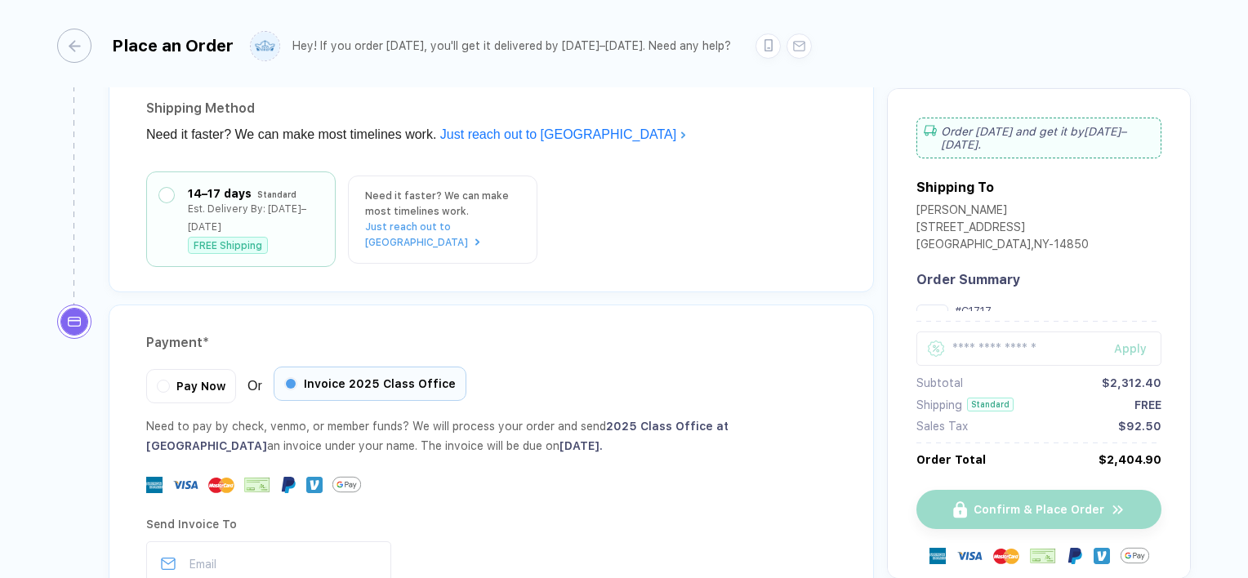
scroll to position [2604, 0]
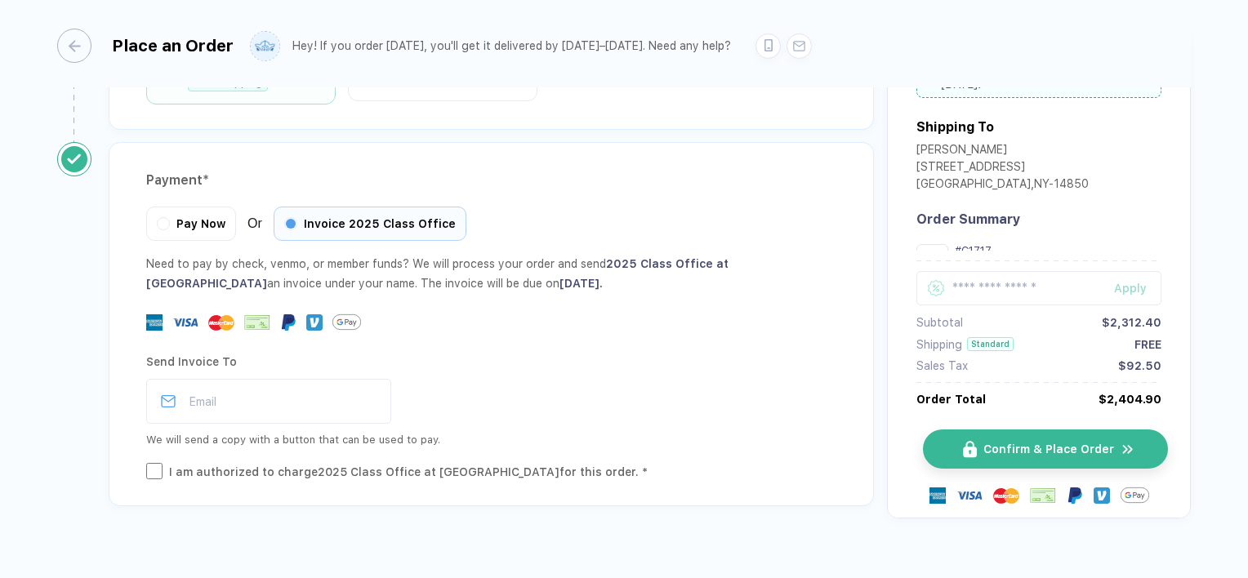
click at [1001, 443] on span "Confirm & Place Order" at bounding box center [1049, 449] width 131 height 13
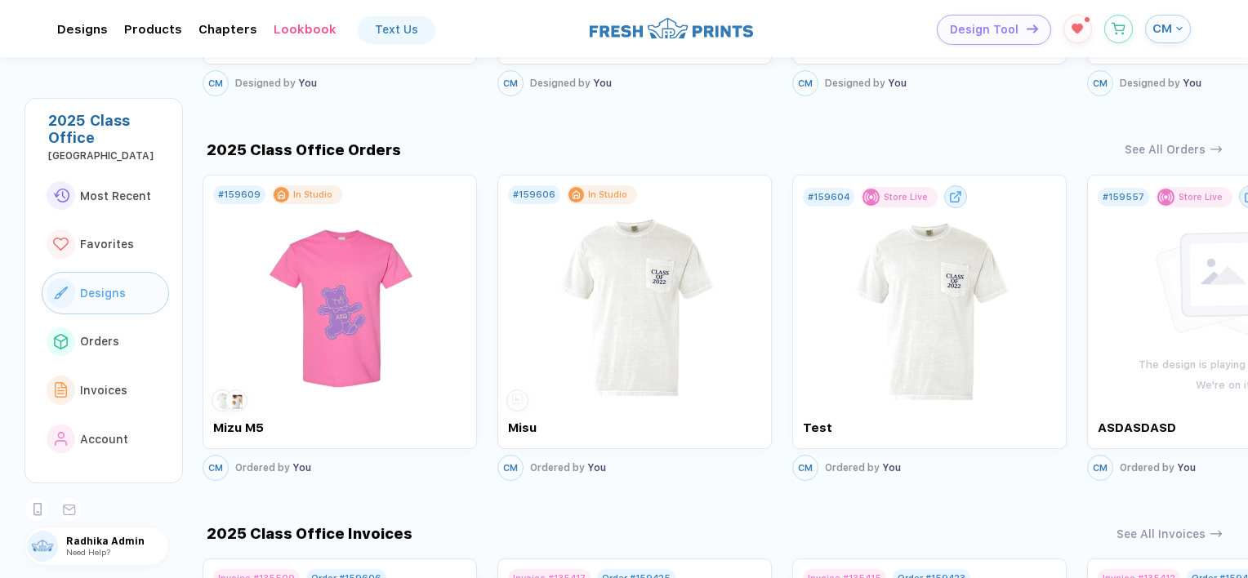
scroll to position [1088, 0]
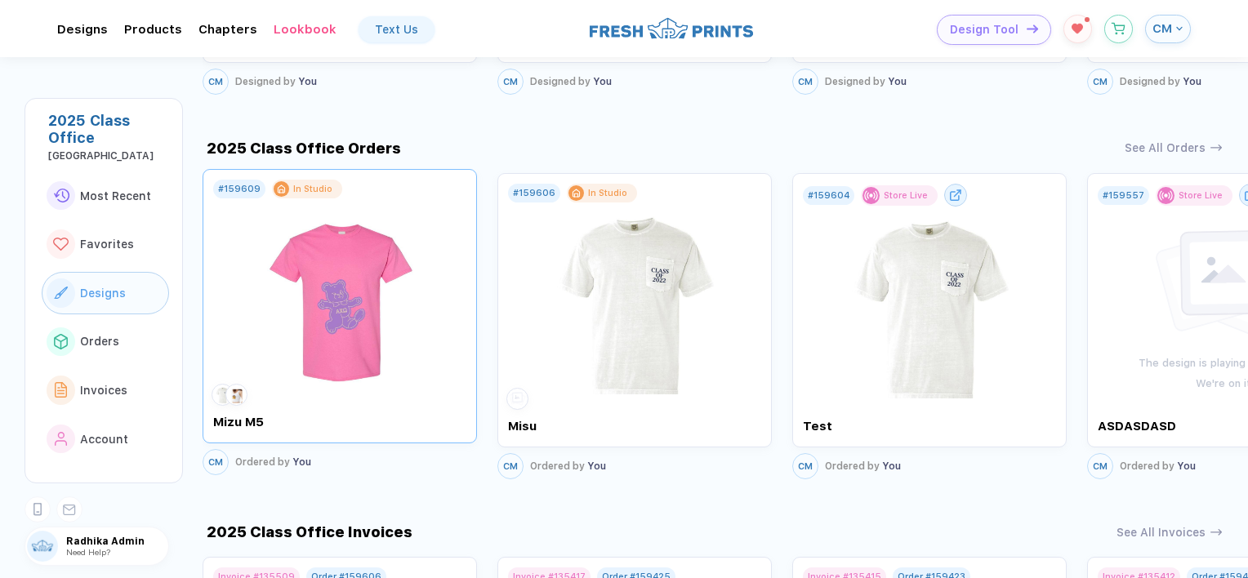
click at [324, 328] on img at bounding box center [340, 295] width 184 height 192
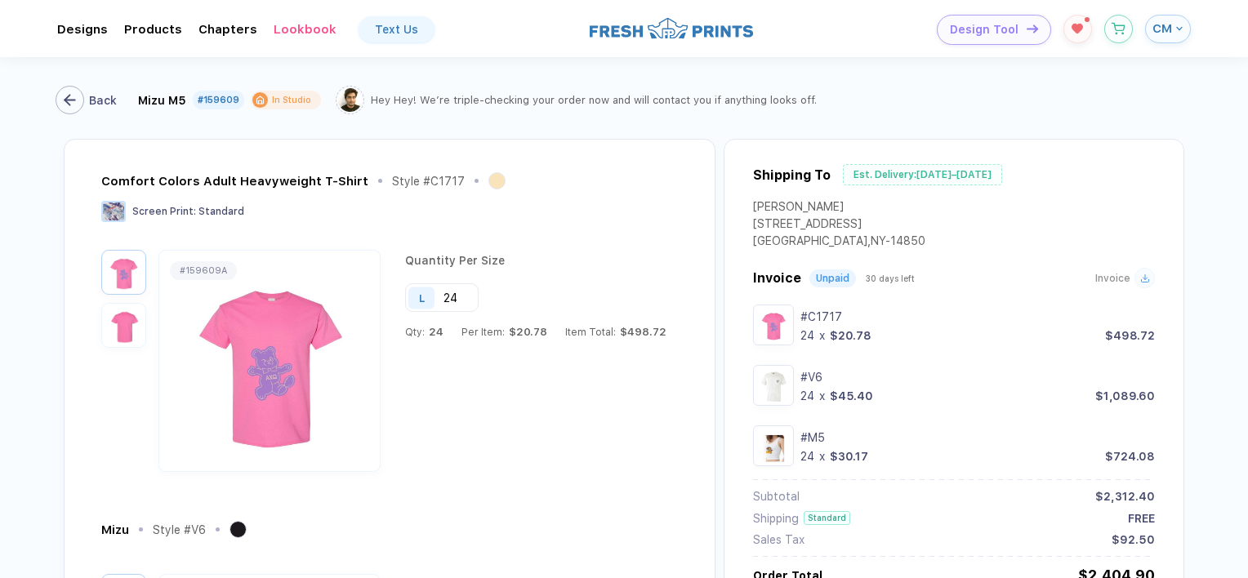
click at [68, 94] on icon "button" at bounding box center [70, 100] width 12 height 12
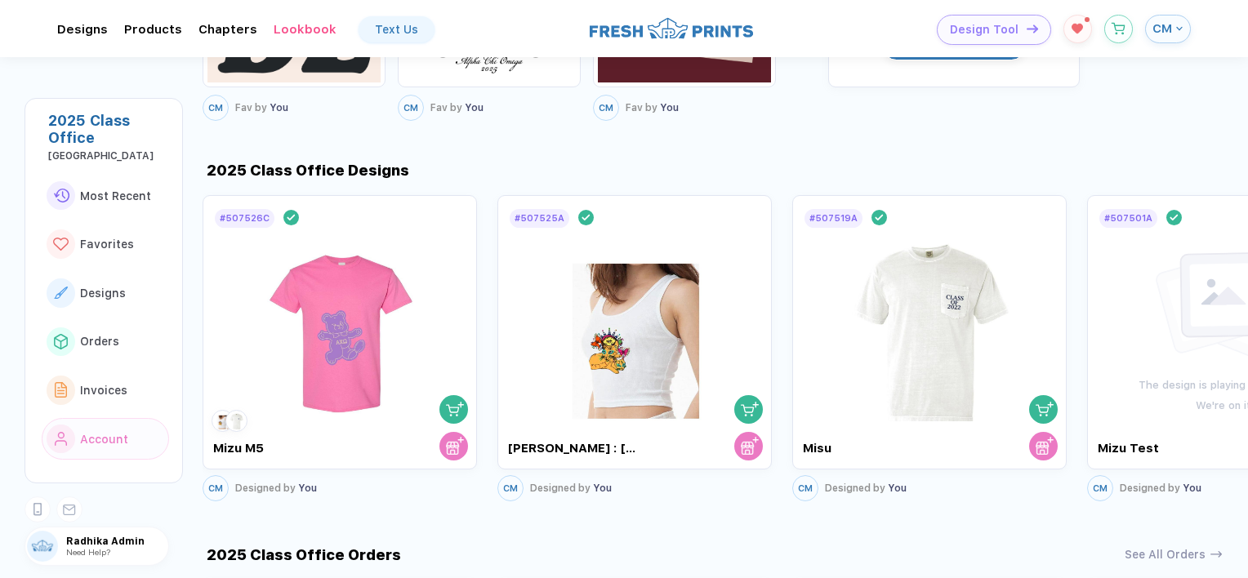
scroll to position [841, 0]
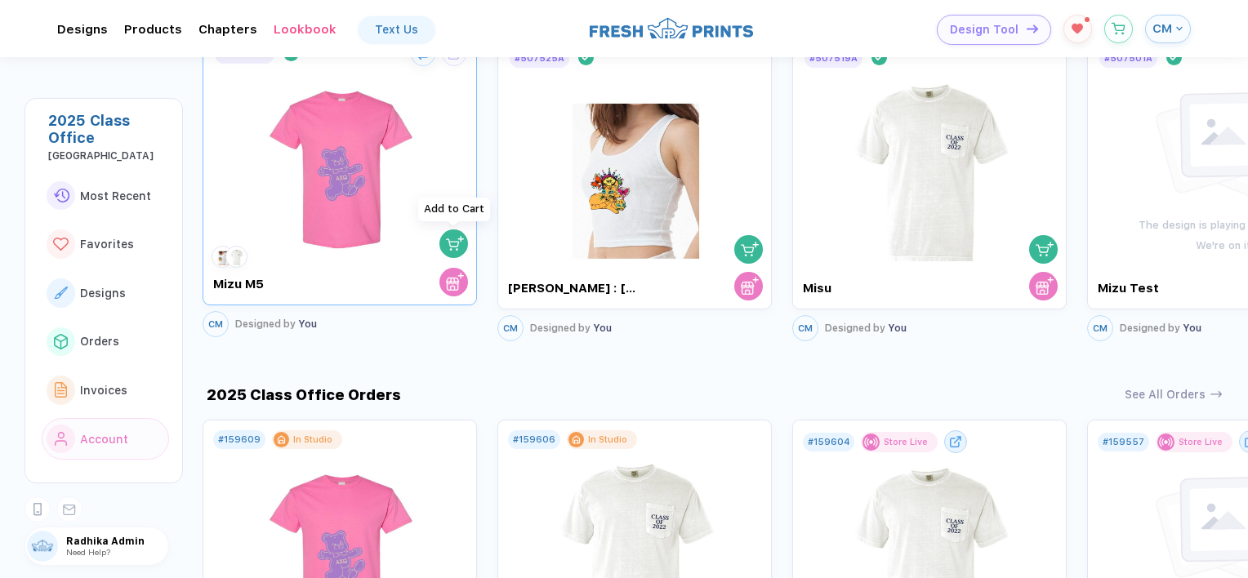
click at [448, 235] on img "button" at bounding box center [455, 243] width 18 height 18
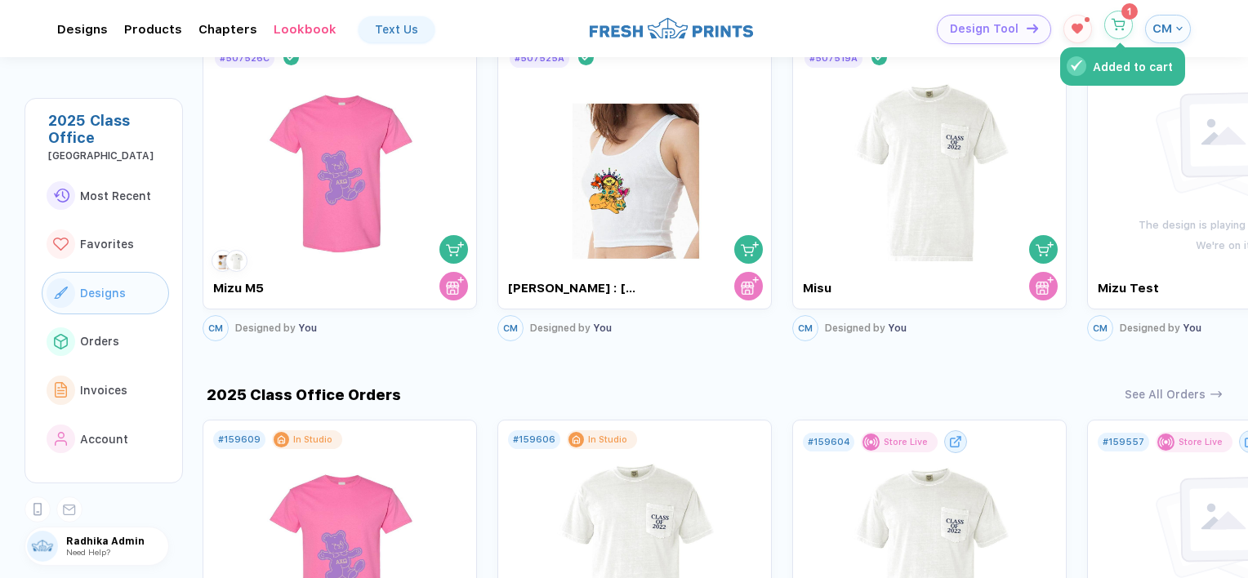
click at [1113, 29] on icon "button" at bounding box center [1119, 25] width 14 height 12
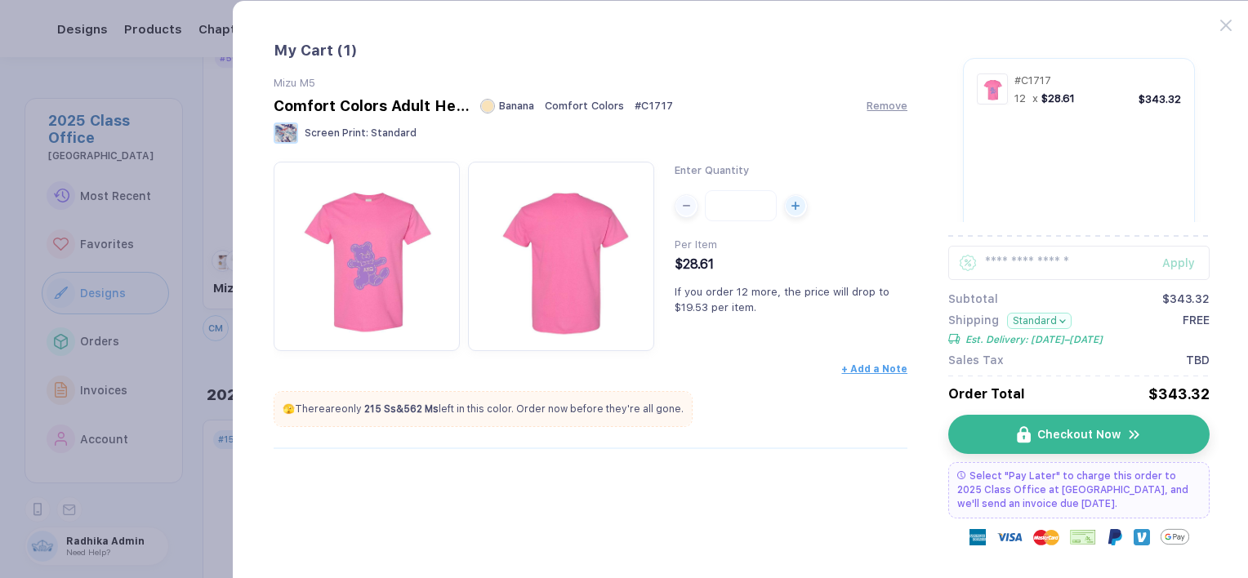
click at [1044, 320] on button "Standard" at bounding box center [1039, 321] width 65 height 16
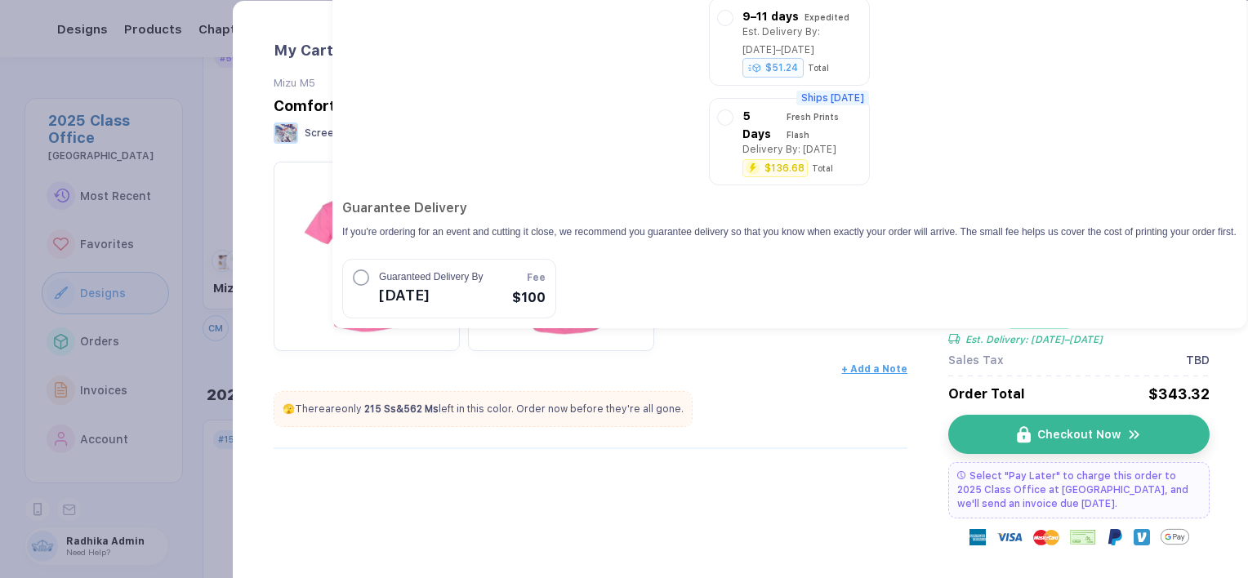
click at [824, 473] on div "My Cart ( 1 ) Mizu M5 Comfort Colors Adult Heavyweight T-Shirt Banana Comfort C…" at bounding box center [591, 306] width 635 height 529
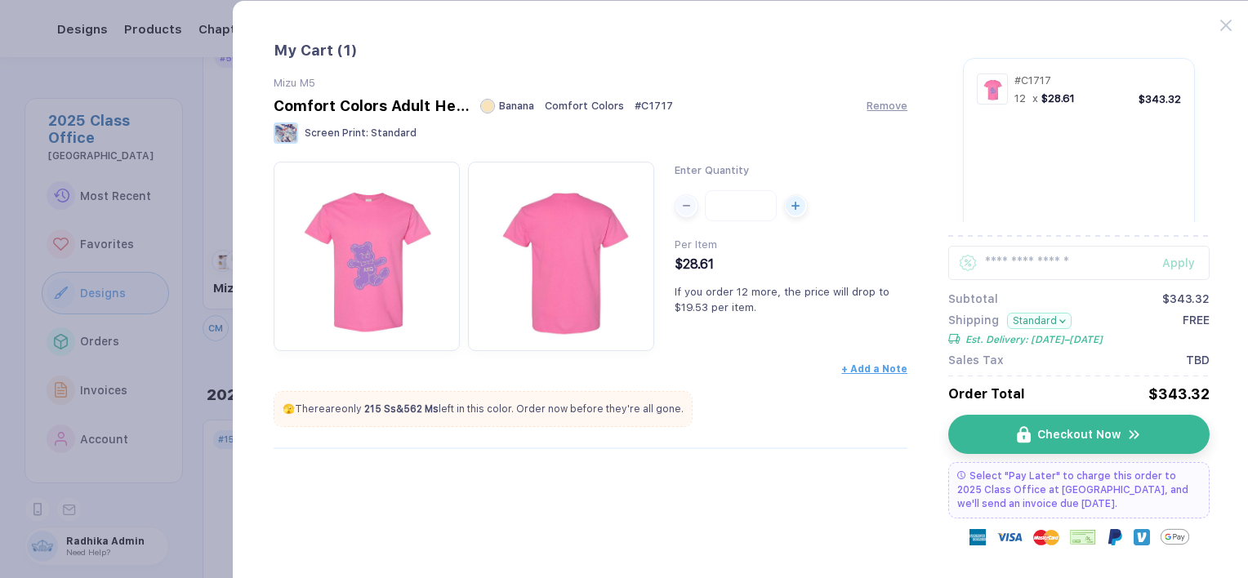
click at [1056, 317] on button "Standard" at bounding box center [1039, 321] width 65 height 16
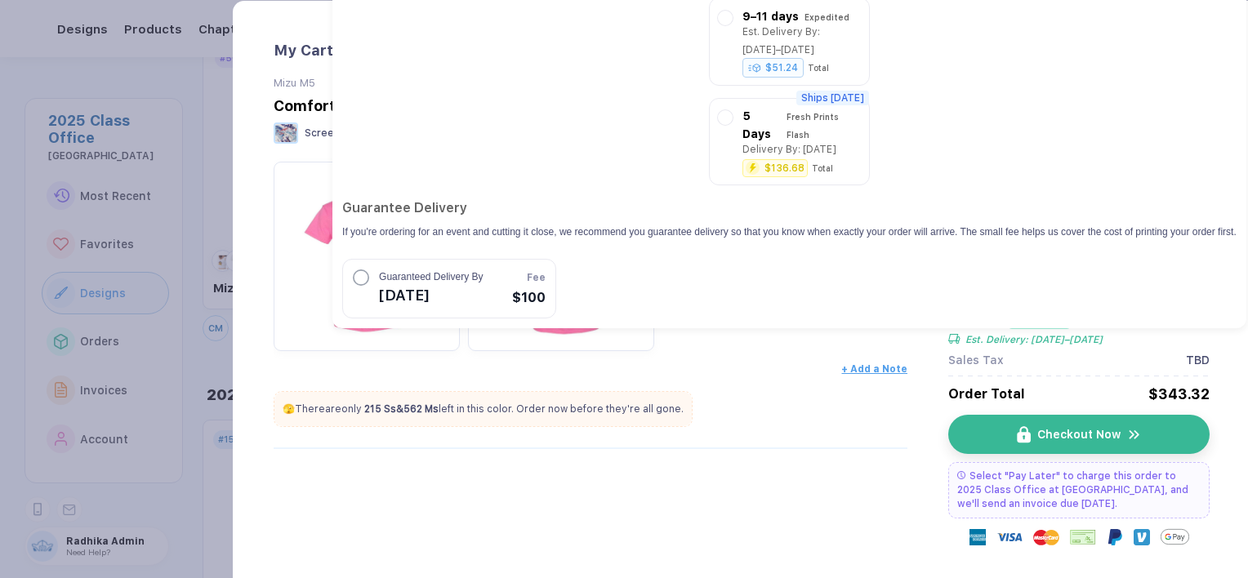
click at [810, 443] on div "Mizu M5 Comfort Colors Adult Heavyweight T-Shirt Banana Comfort Colors # C1717 …" at bounding box center [591, 273] width 635 height 393
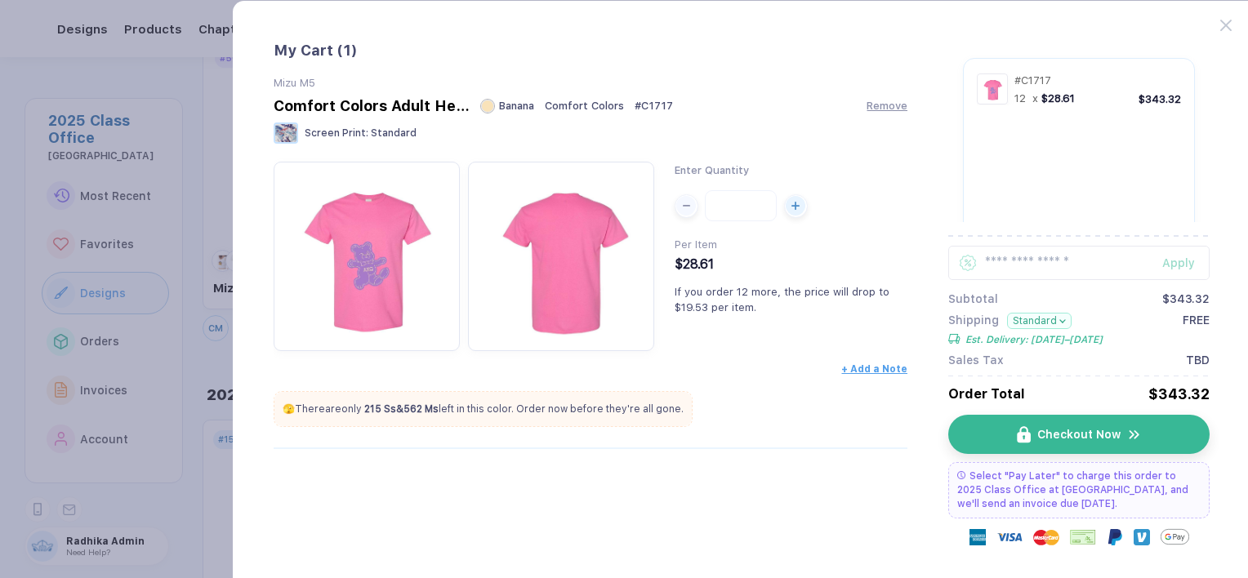
click at [1022, 324] on button "Standard" at bounding box center [1039, 321] width 65 height 16
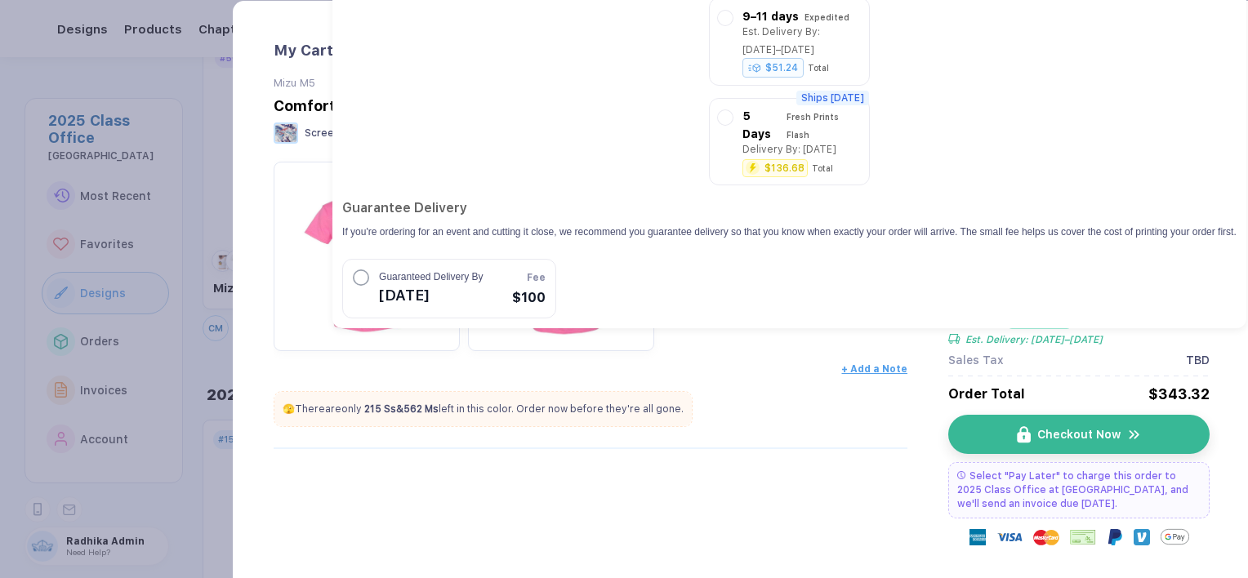
click at [811, 480] on div "My Cart ( 1 ) Mizu M5 Comfort Colors Adult Heavyweight T-Shirt Banana Comfort C…" at bounding box center [591, 306] width 635 height 529
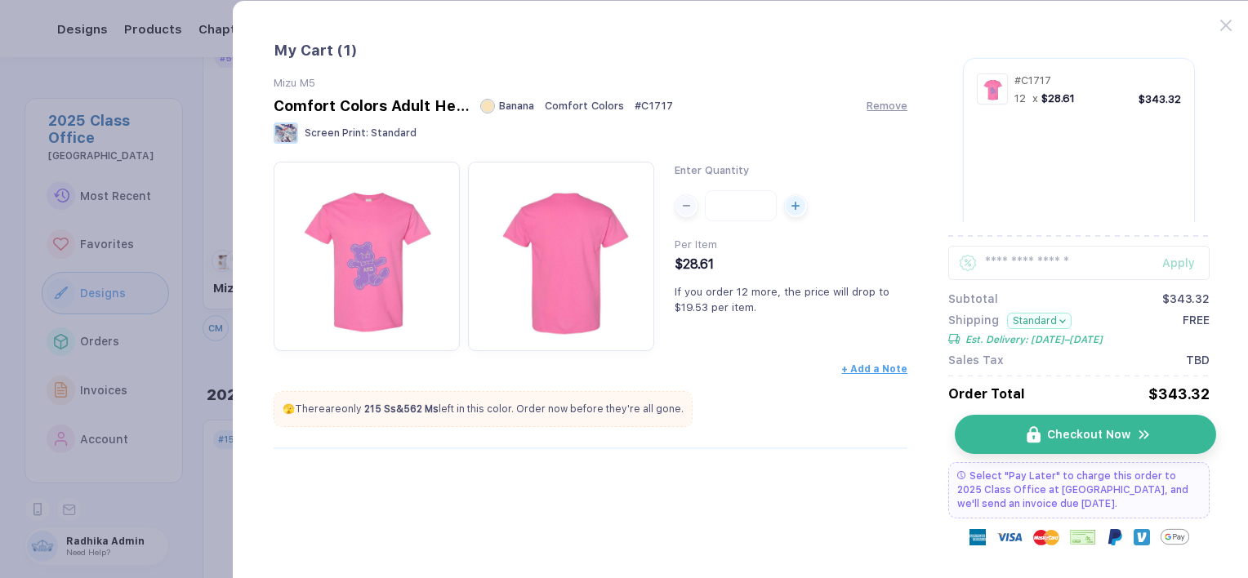
click at [1055, 449] on button "Checkout Now" at bounding box center [1085, 434] width 261 height 39
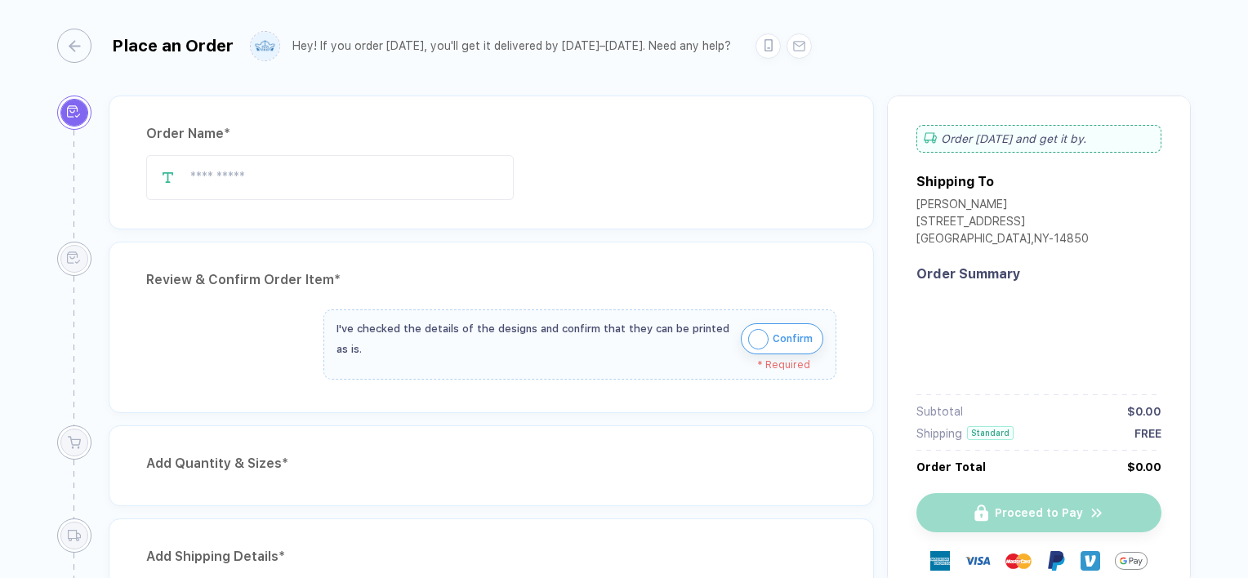
type input "*******"
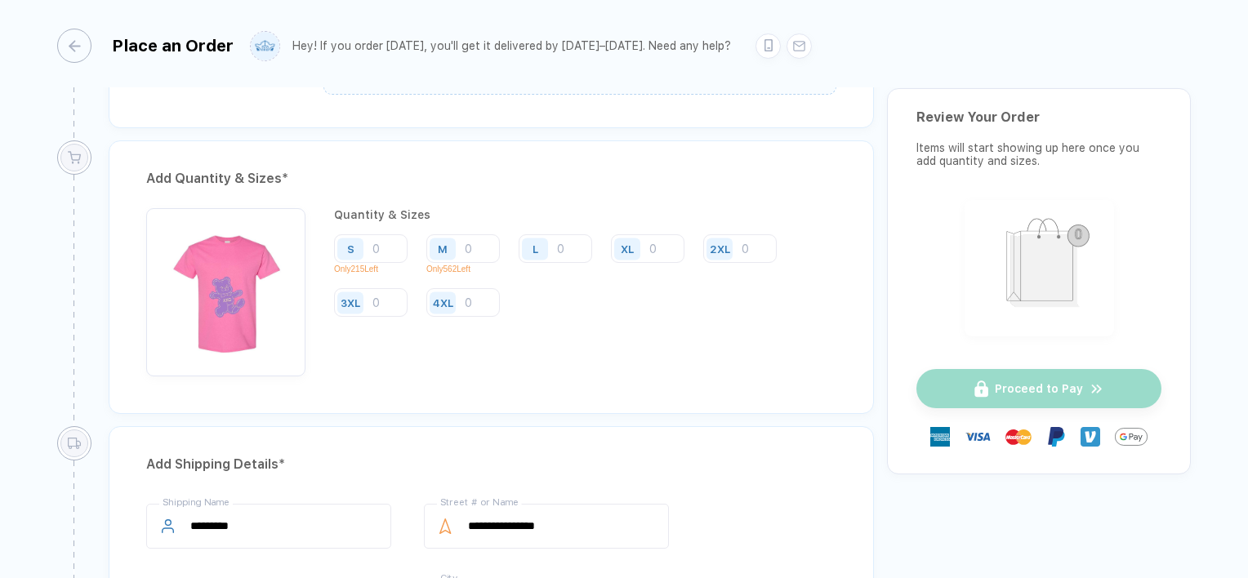
scroll to position [646, 0]
click at [568, 249] on input "number" at bounding box center [556, 249] width 74 height 29
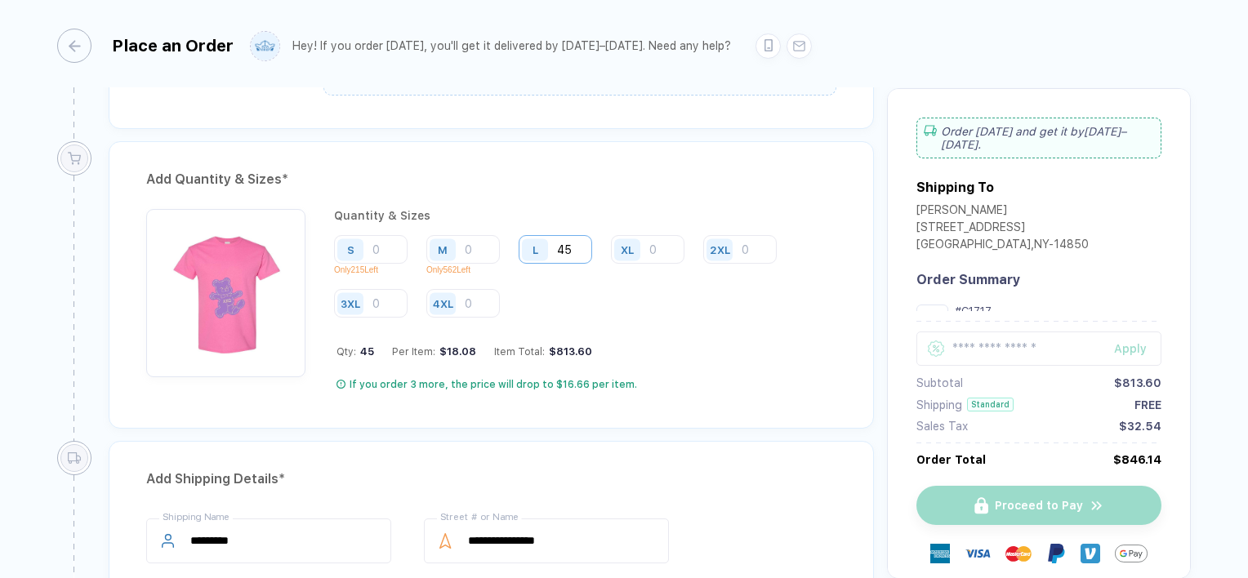
type input "45"
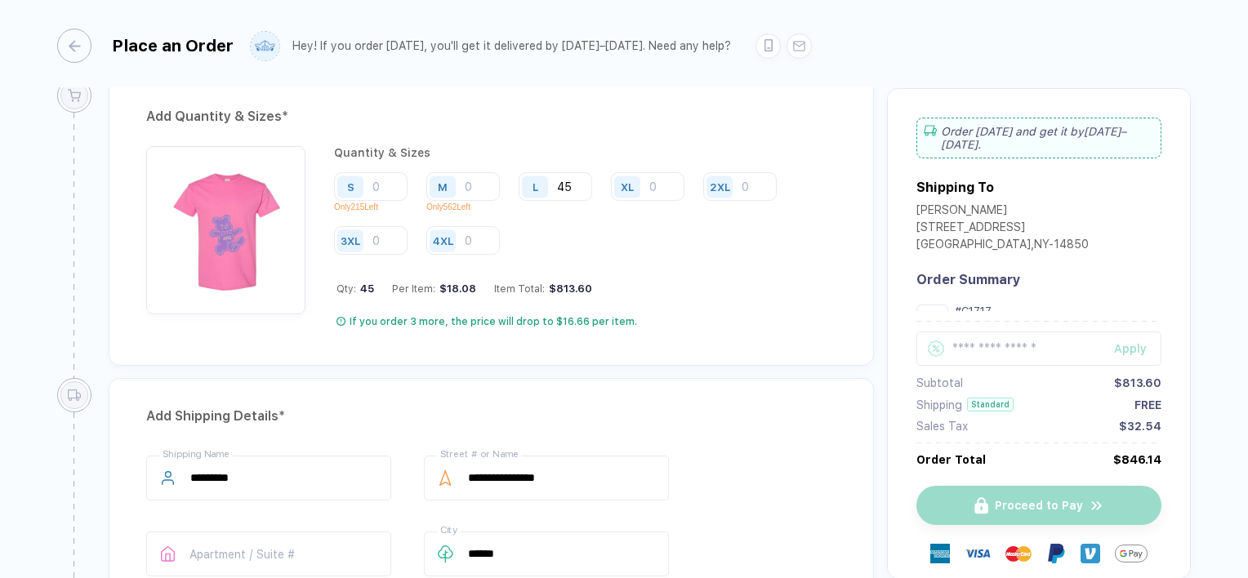
scroll to position [696, 0]
